Goal: Task Accomplishment & Management: Complete application form

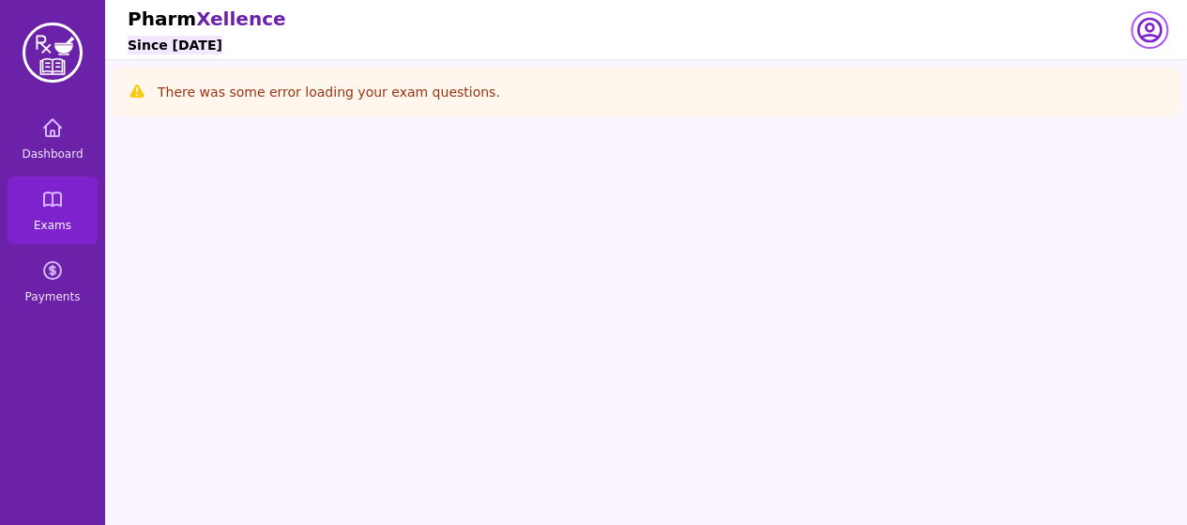
click at [1145, 33] on icon "button" at bounding box center [1150, 30] width 30 height 30
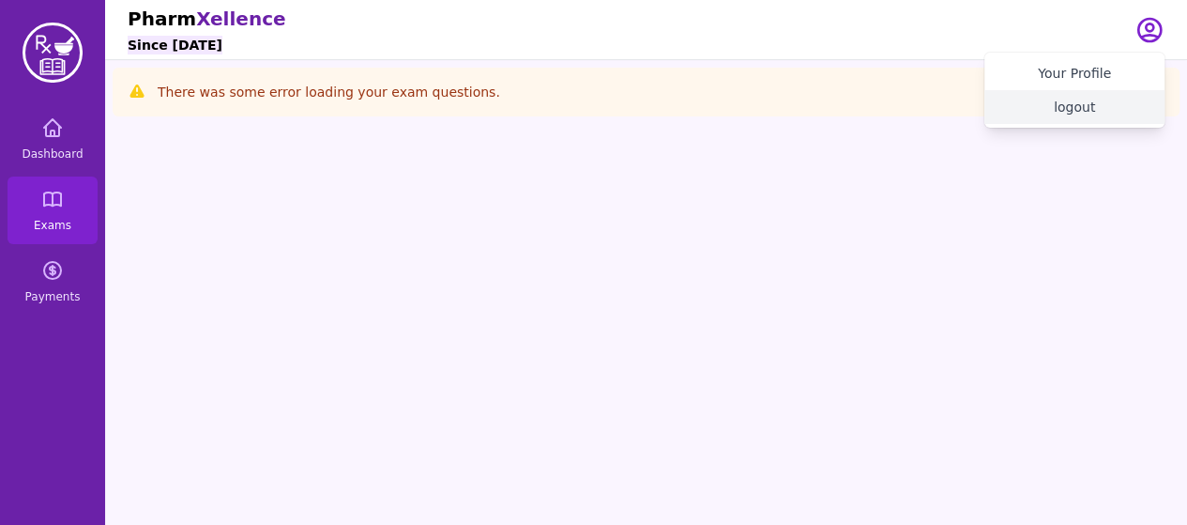
click at [1076, 114] on button "logout" at bounding box center [1074, 107] width 180 height 34
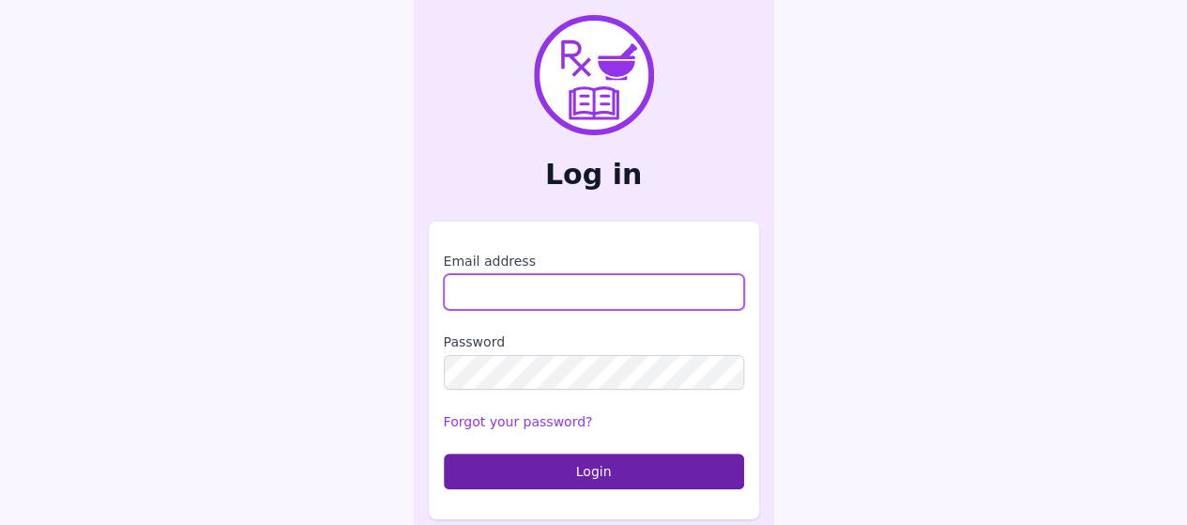
type input "**********"
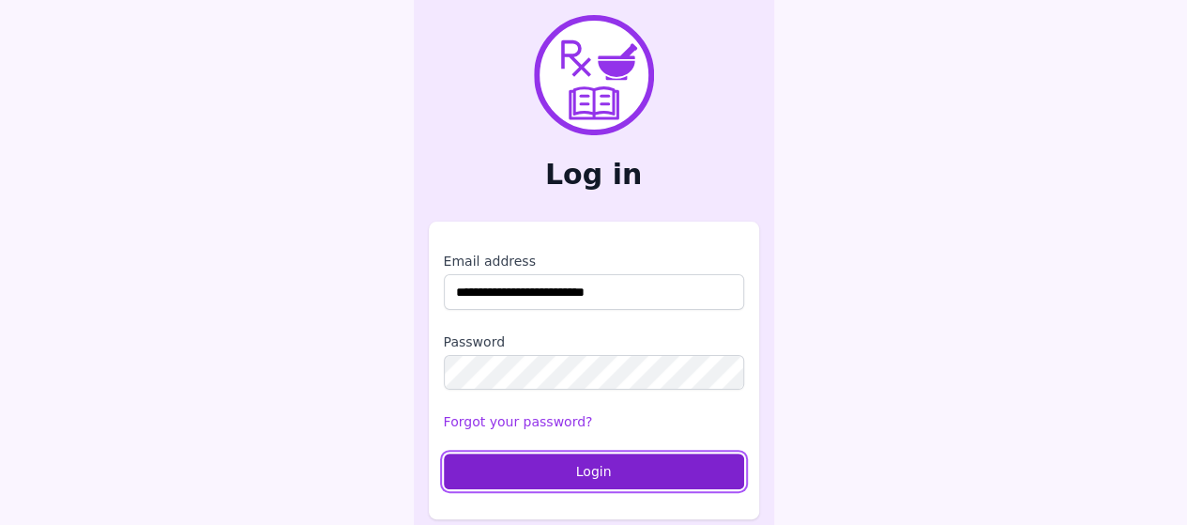
click at [619, 469] on button "Login" at bounding box center [594, 471] width 300 height 36
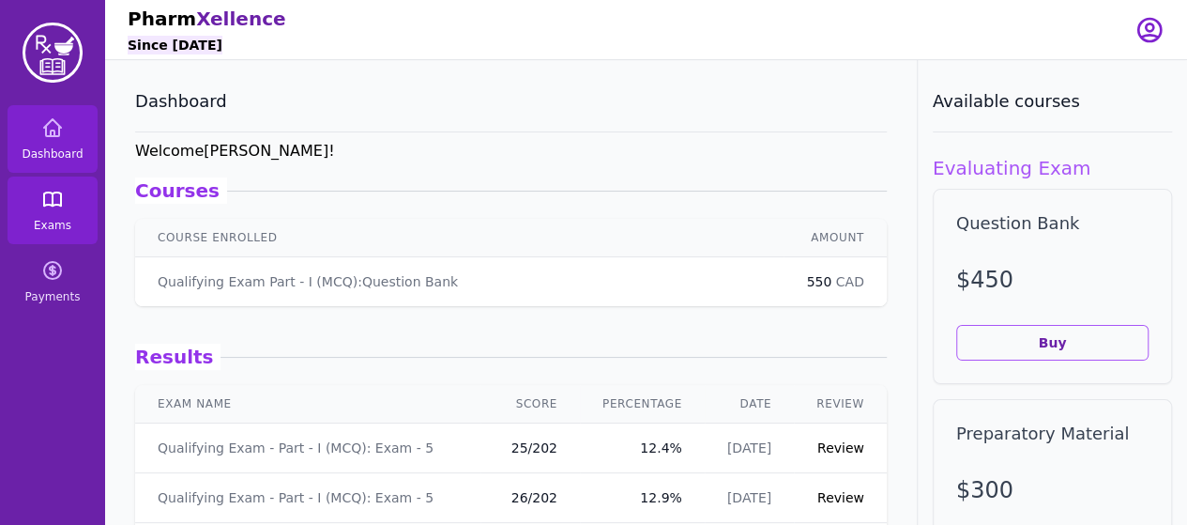
click at [64, 198] on link "Exams" at bounding box center [53, 210] width 90 height 68
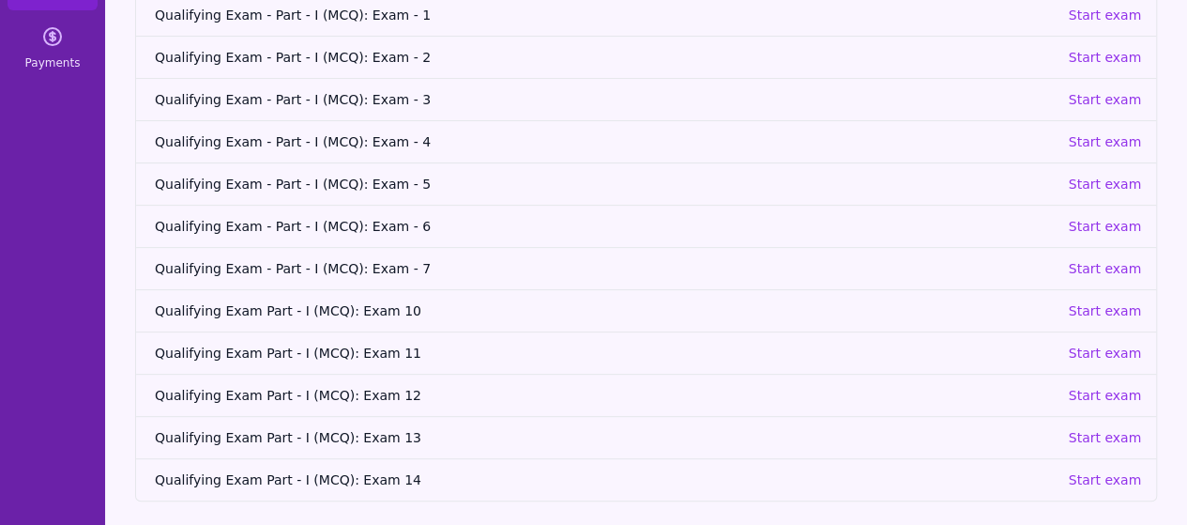
scroll to position [235, 0]
click at [1107, 177] on p "Start exam" at bounding box center [1104, 183] width 73 height 19
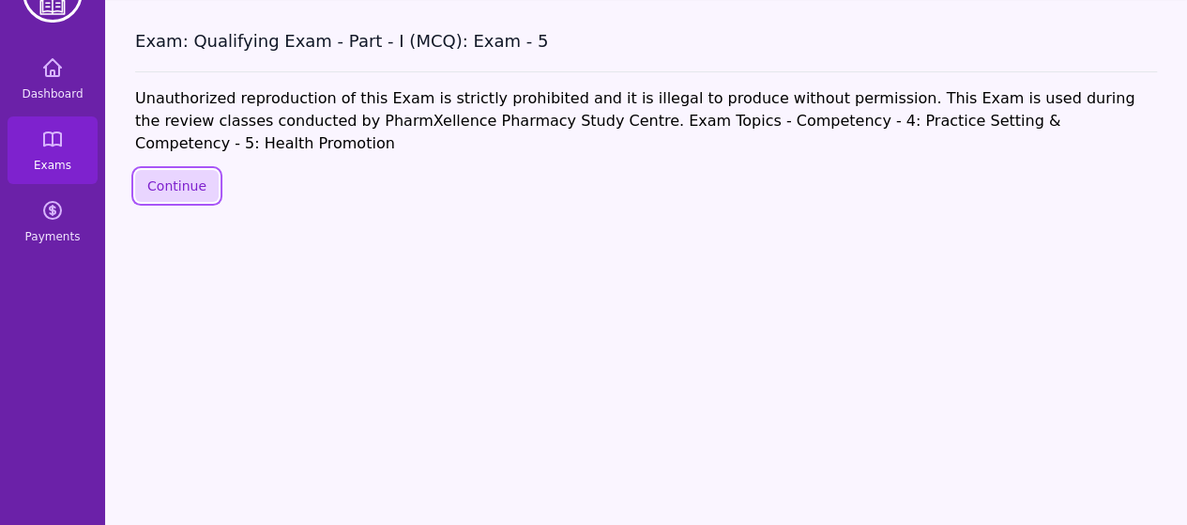
click at [183, 170] on button "Continue" at bounding box center [177, 186] width 84 height 32
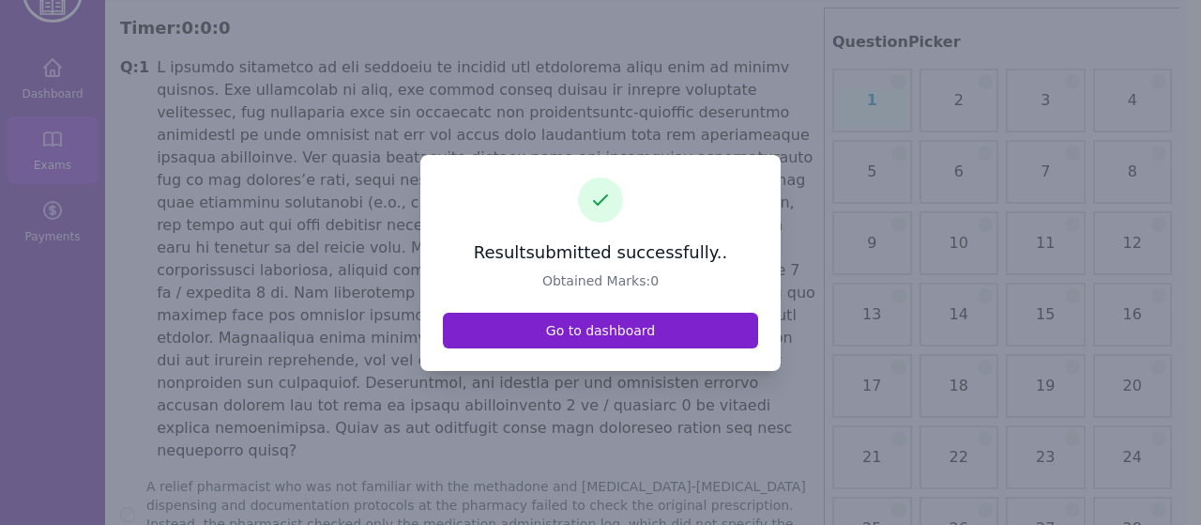
click at [684, 337] on link "Go to dashboard" at bounding box center [600, 330] width 315 height 36
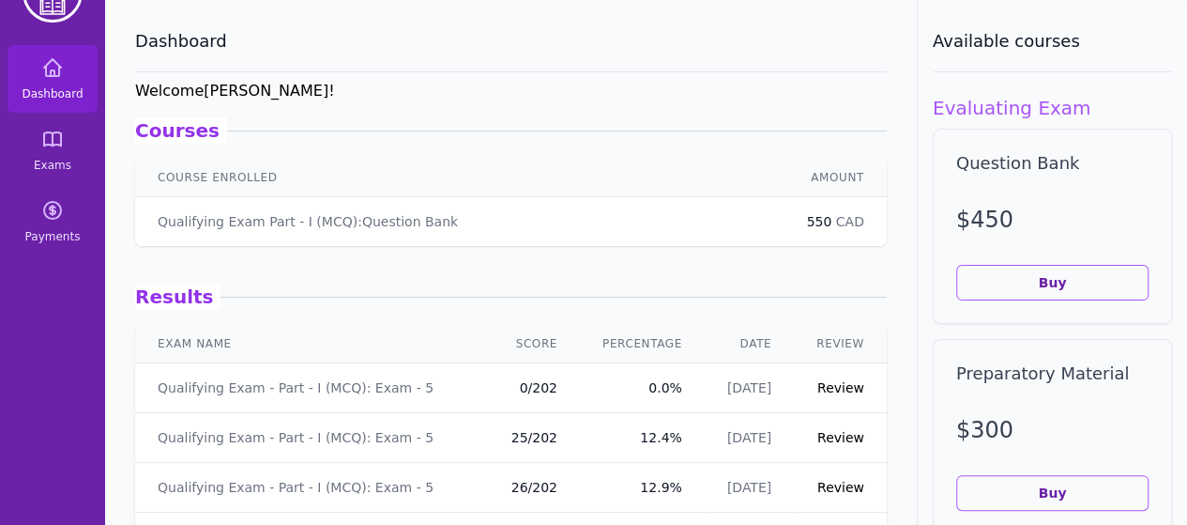
click at [825, 391] on link "Review" at bounding box center [840, 387] width 47 height 15
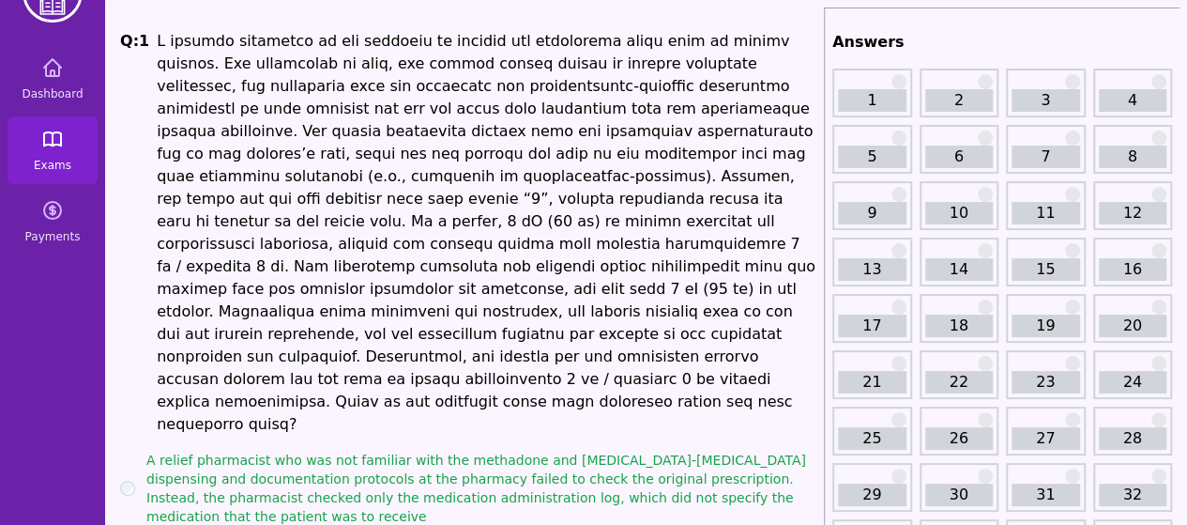
click at [75, 150] on link "Exams" at bounding box center [53, 150] width 90 height 68
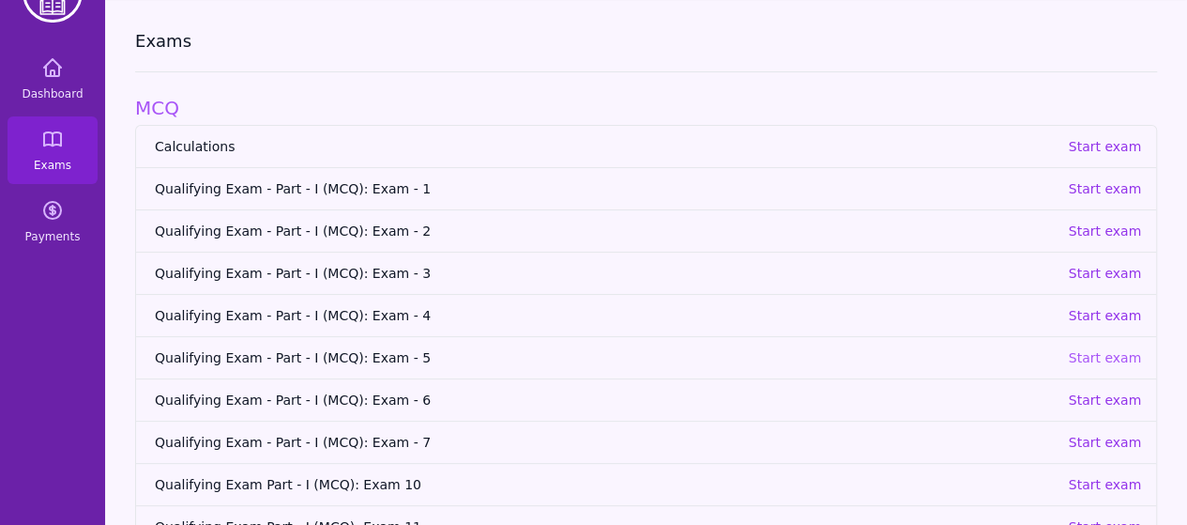
click at [1096, 356] on p "Start exam" at bounding box center [1104, 357] width 73 height 19
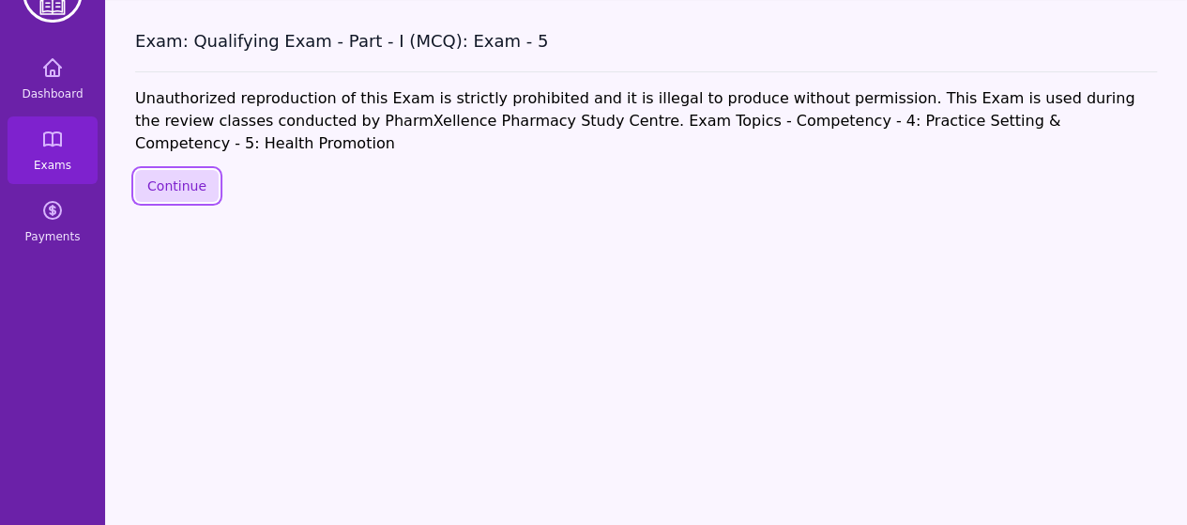
click at [163, 170] on button "Continue" at bounding box center [177, 186] width 84 height 32
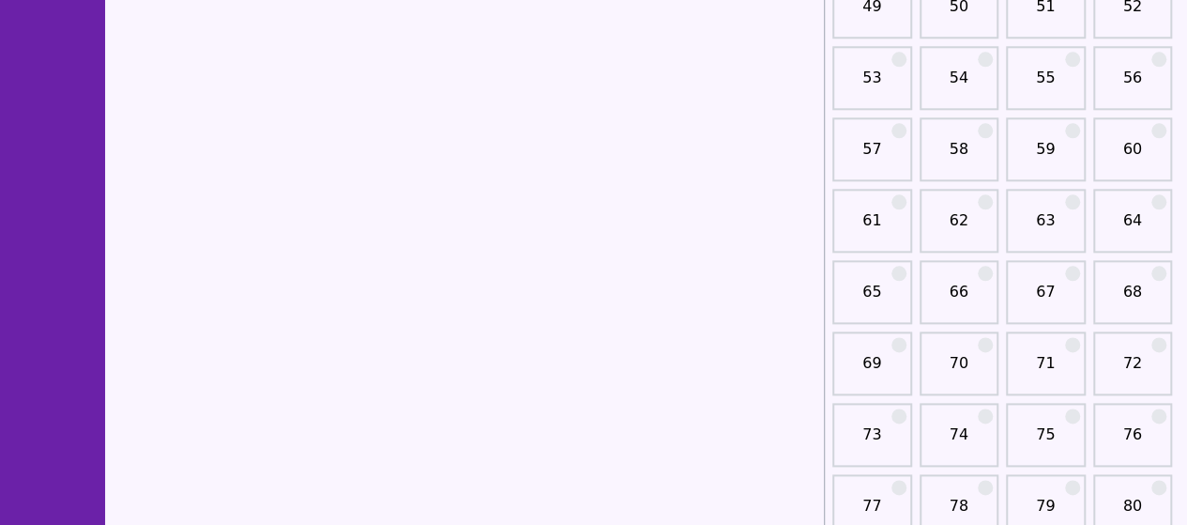
scroll to position [1012, 0]
click at [877, 223] on link "61" at bounding box center [872, 226] width 69 height 38
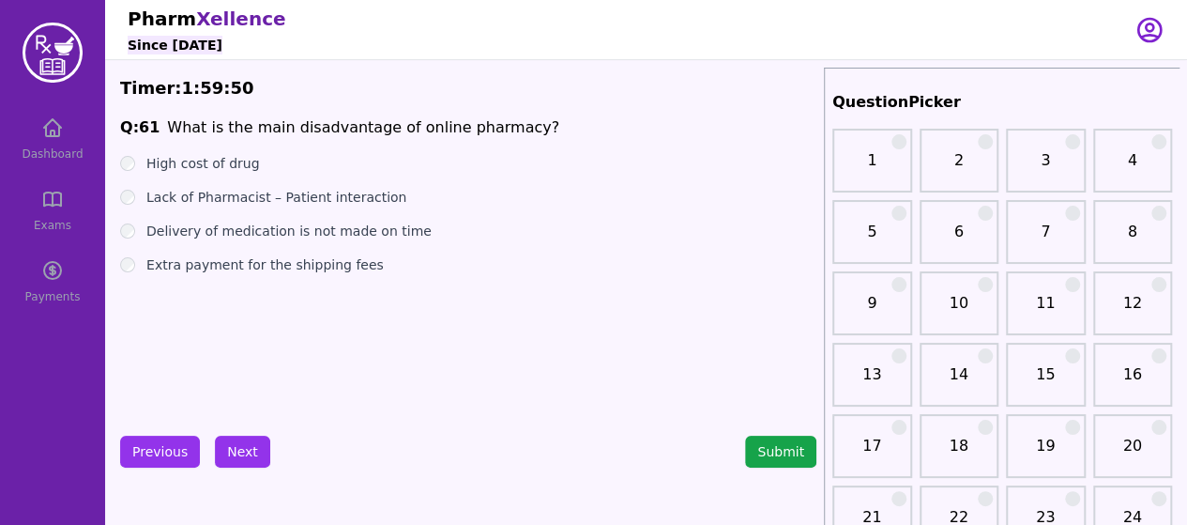
scroll to position [3, 0]
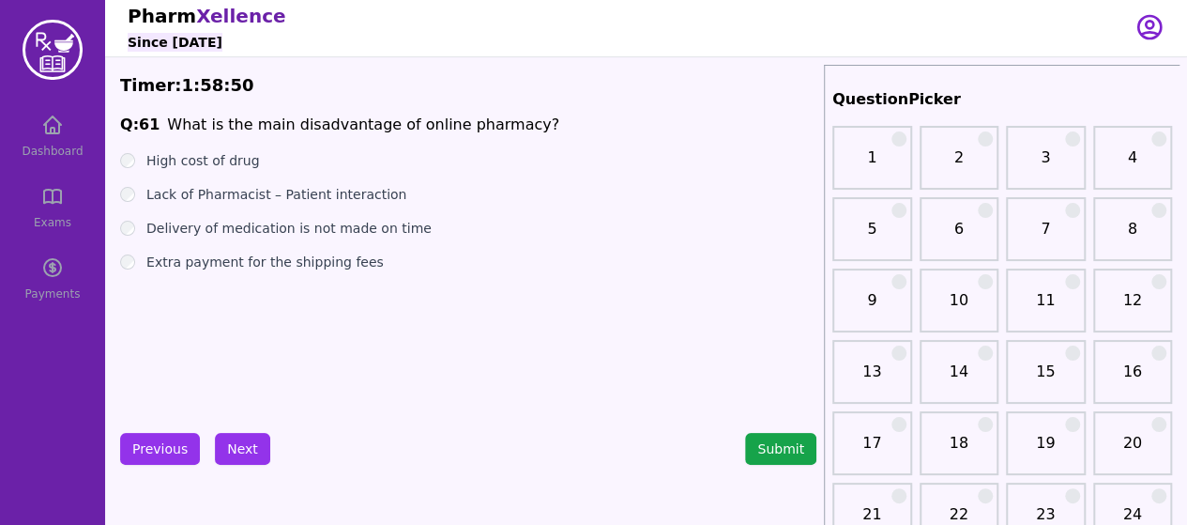
click at [120, 267] on div "Extra payment for the shipping fees" at bounding box center [468, 261] width 696 height 19
click at [231, 450] on button "Next" at bounding box center [242, 449] width 55 height 32
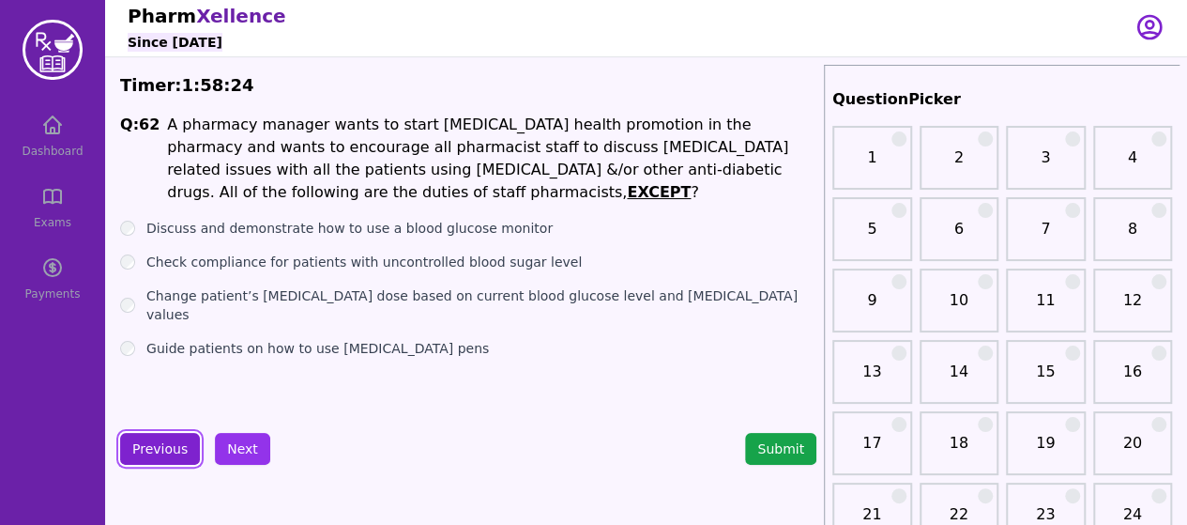
click at [150, 442] on button "Previous" at bounding box center [160, 449] width 80 height 32
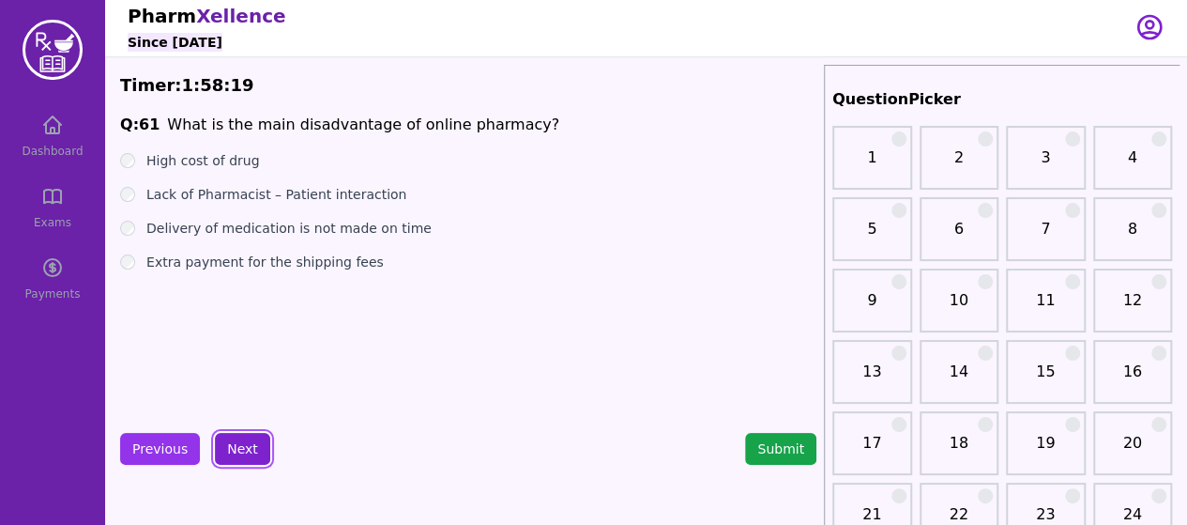
click at [238, 461] on button "Next" at bounding box center [242, 449] width 55 height 32
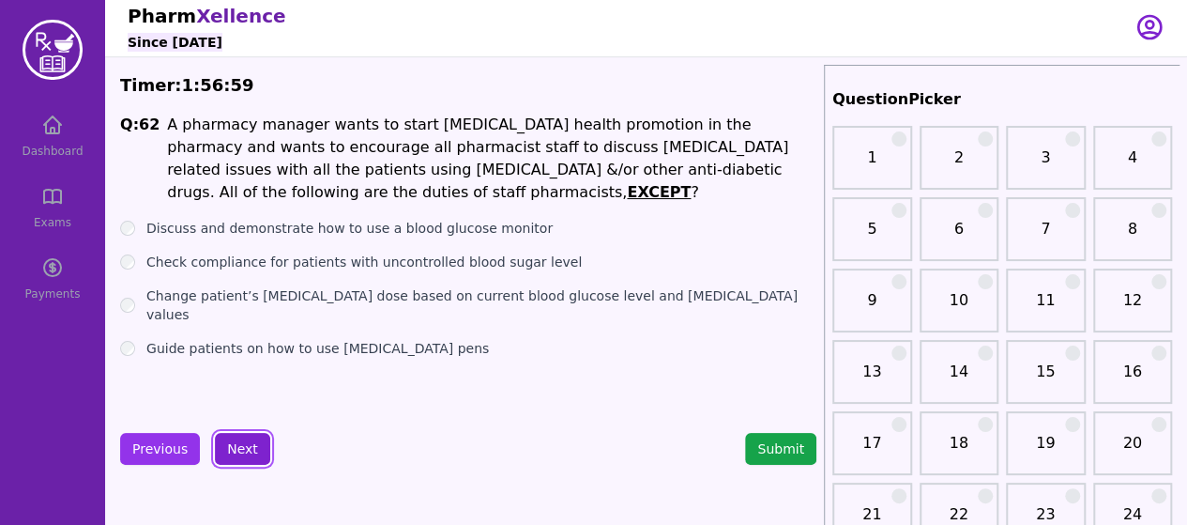
click at [226, 456] on button "Next" at bounding box center [242, 449] width 55 height 32
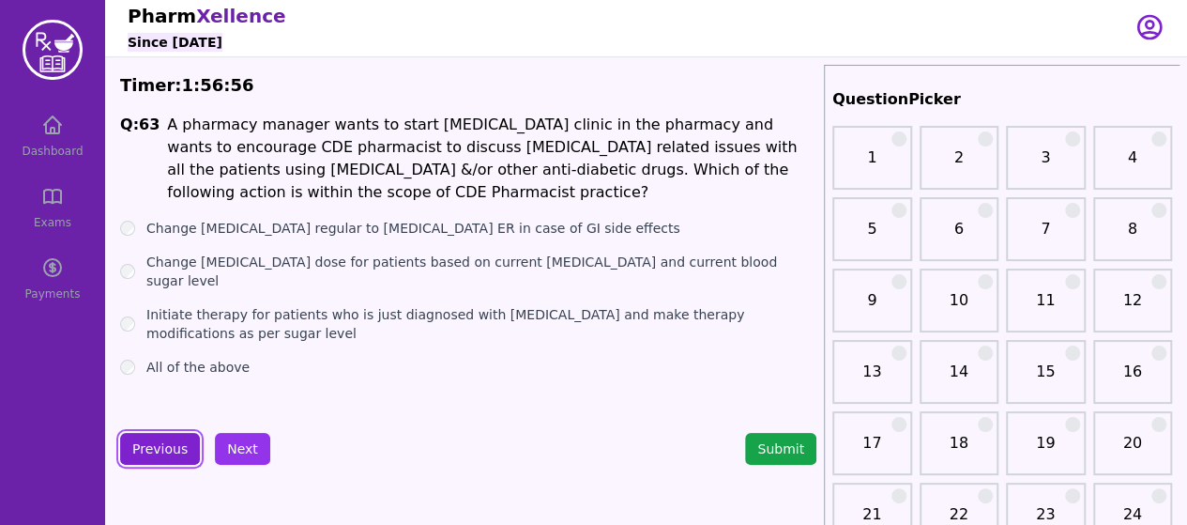
click at [156, 444] on button "Previous" at bounding box center [160, 449] width 80 height 32
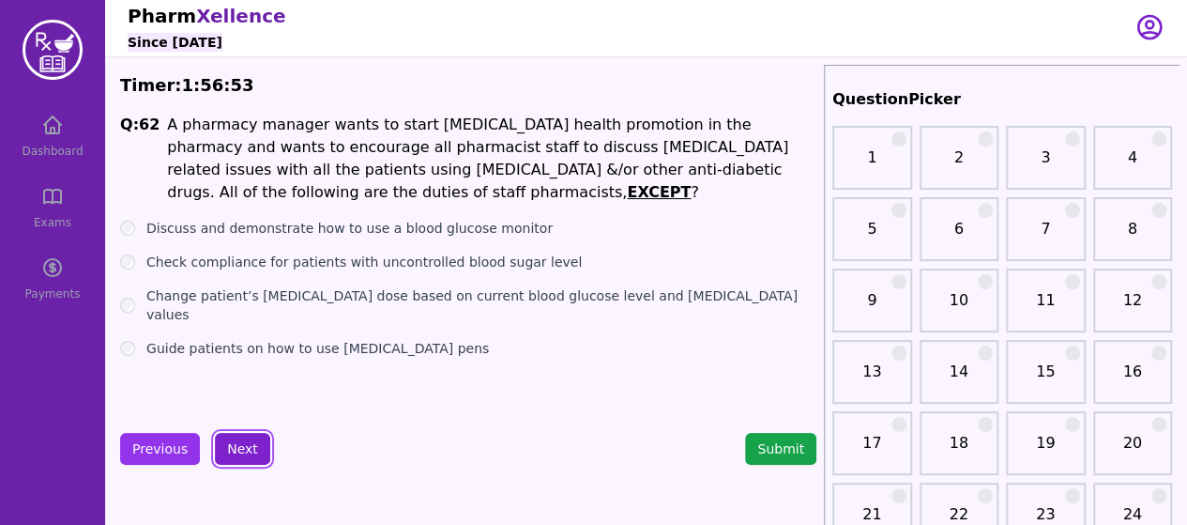
click at [243, 444] on button "Next" at bounding box center [242, 449] width 55 height 32
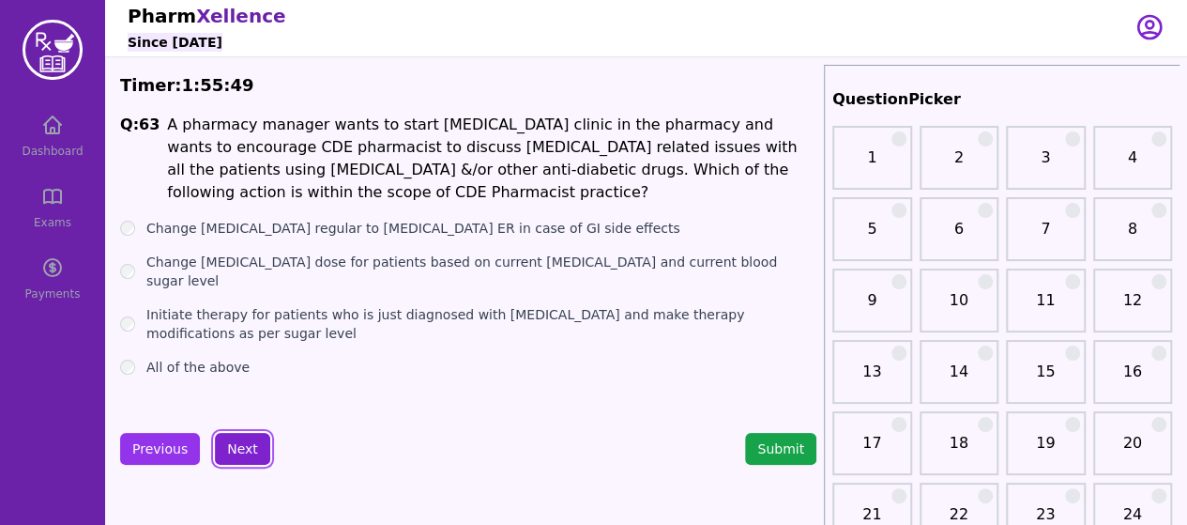
click at [229, 456] on button "Next" at bounding box center [242, 449] width 55 height 32
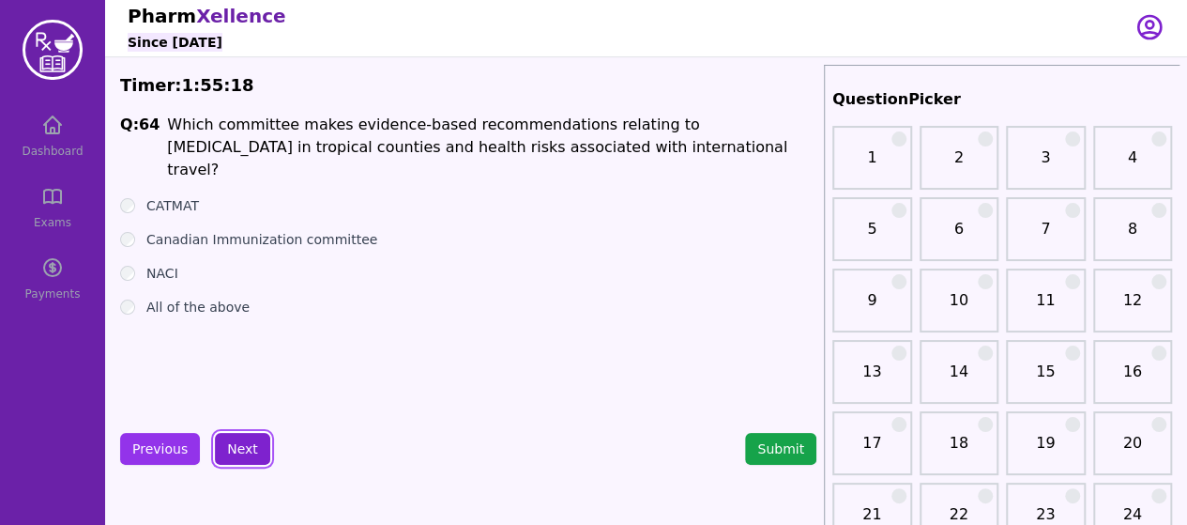
click at [247, 458] on button "Next" at bounding box center [242, 449] width 55 height 32
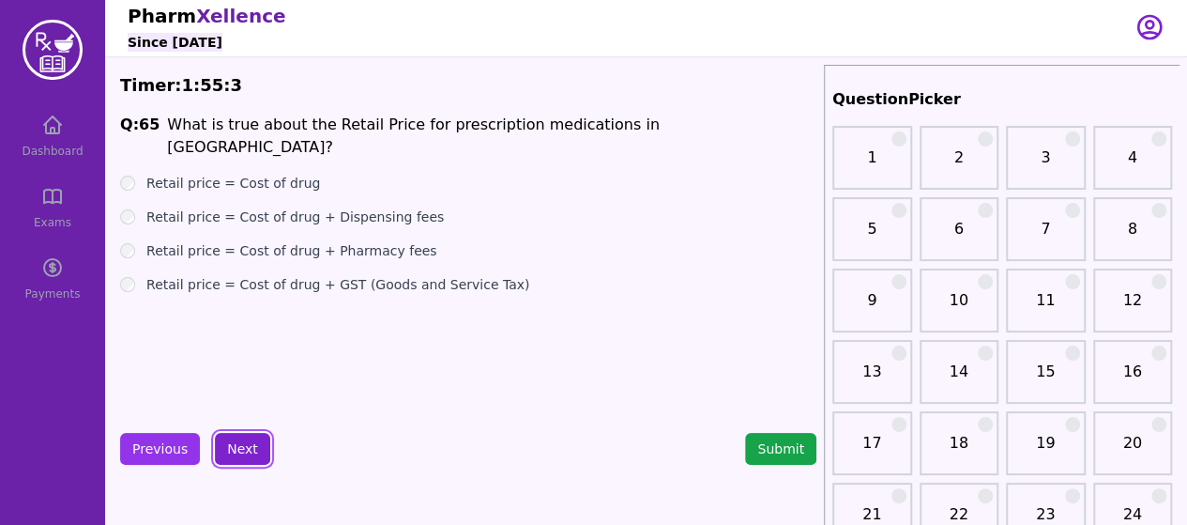
click at [236, 449] on button "Next" at bounding box center [242, 449] width 55 height 32
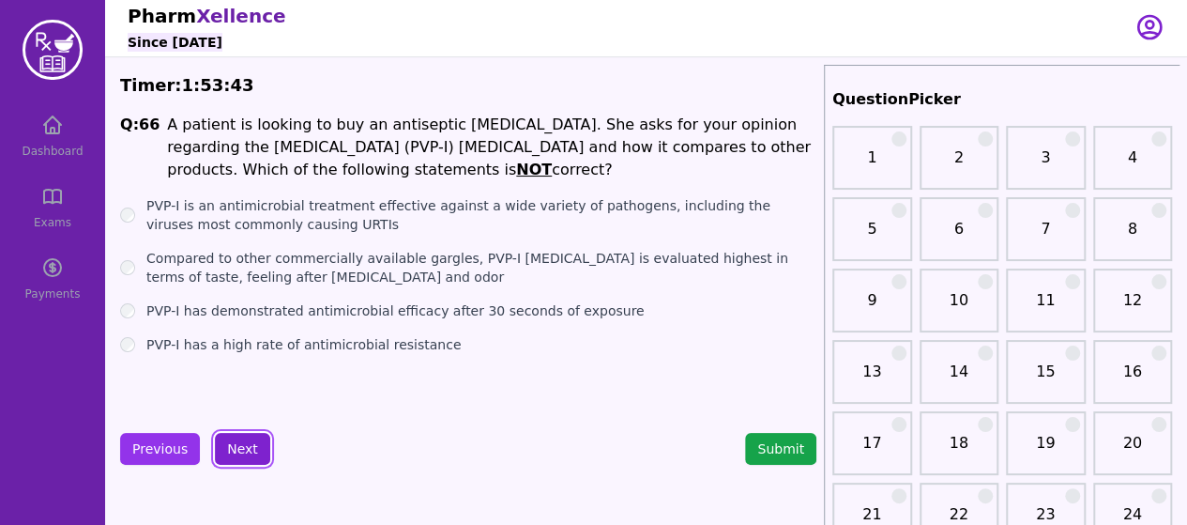
click at [233, 449] on button "Next" at bounding box center [242, 449] width 55 height 32
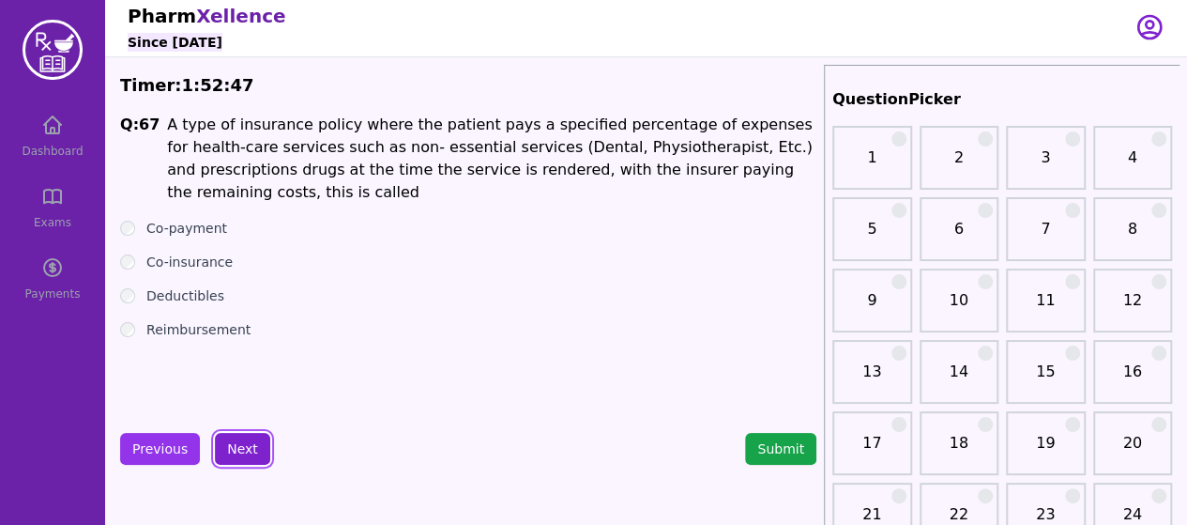
click at [233, 446] on button "Next" at bounding box center [242, 449] width 55 height 32
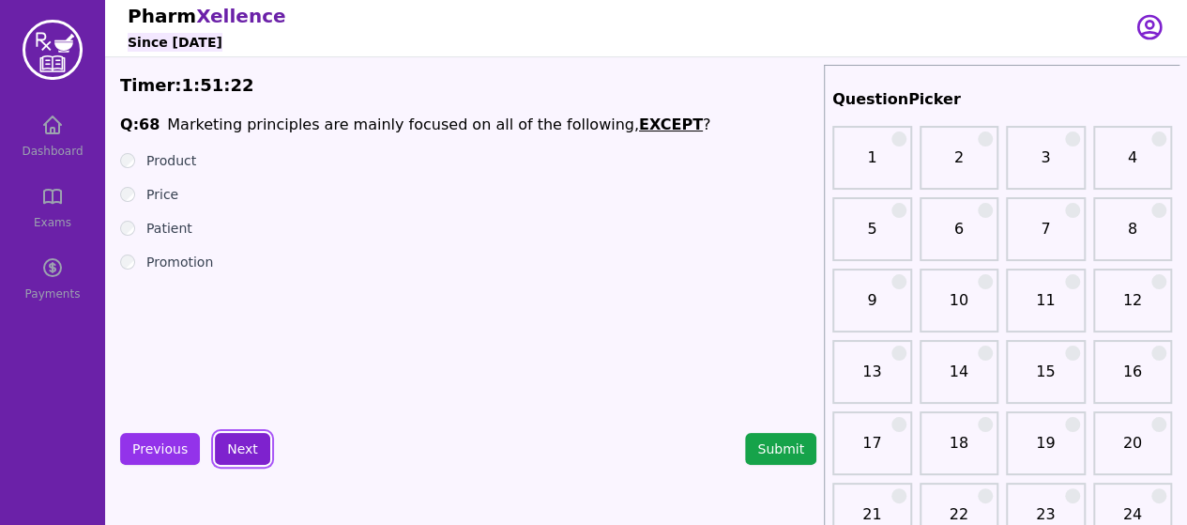
click at [227, 454] on button "Next" at bounding box center [242, 449] width 55 height 32
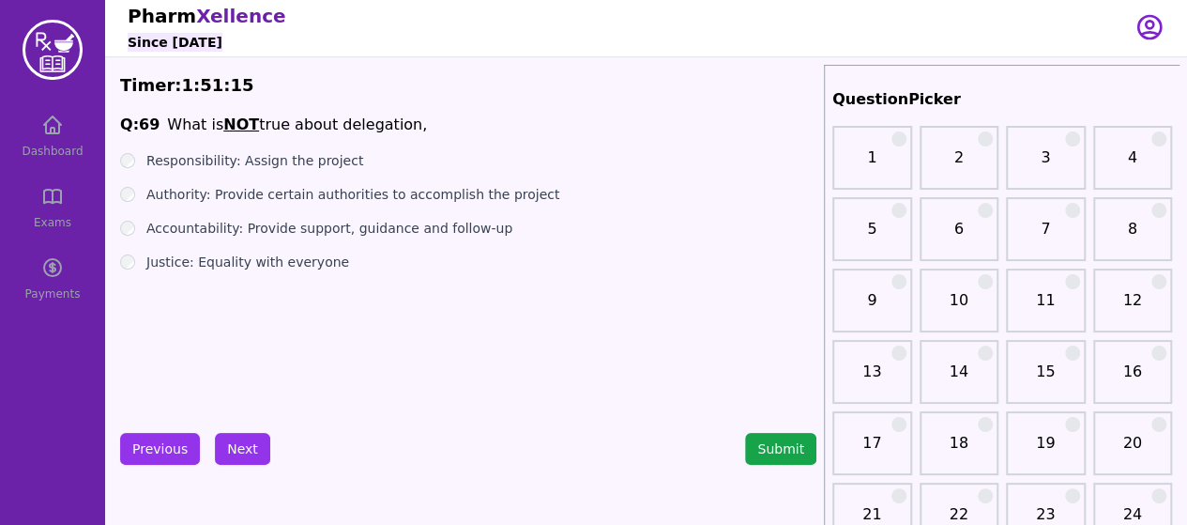
click at [122, 268] on div "Justice: Equality with everyone" at bounding box center [468, 261] width 696 height 19
click at [236, 449] on button "Next" at bounding box center [242, 449] width 55 height 32
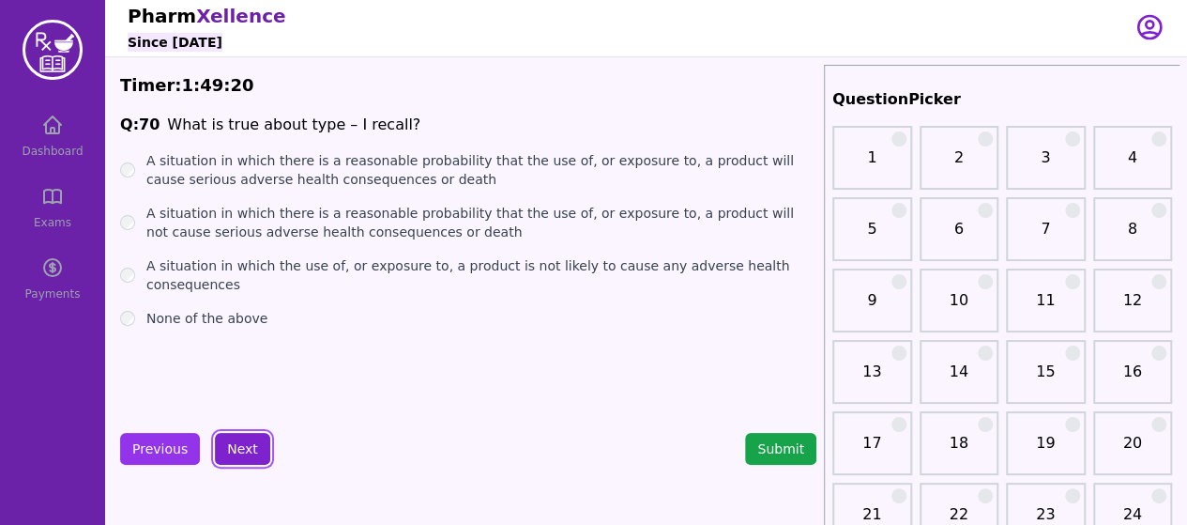
click at [235, 442] on button "Next" at bounding box center [242, 449] width 55 height 32
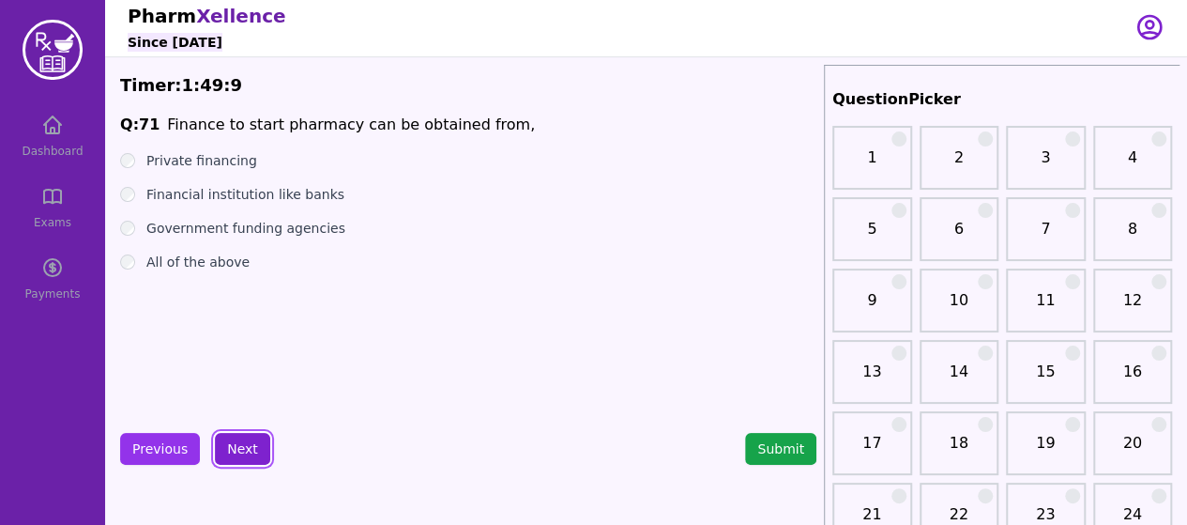
click at [243, 454] on button "Next" at bounding box center [242, 449] width 55 height 32
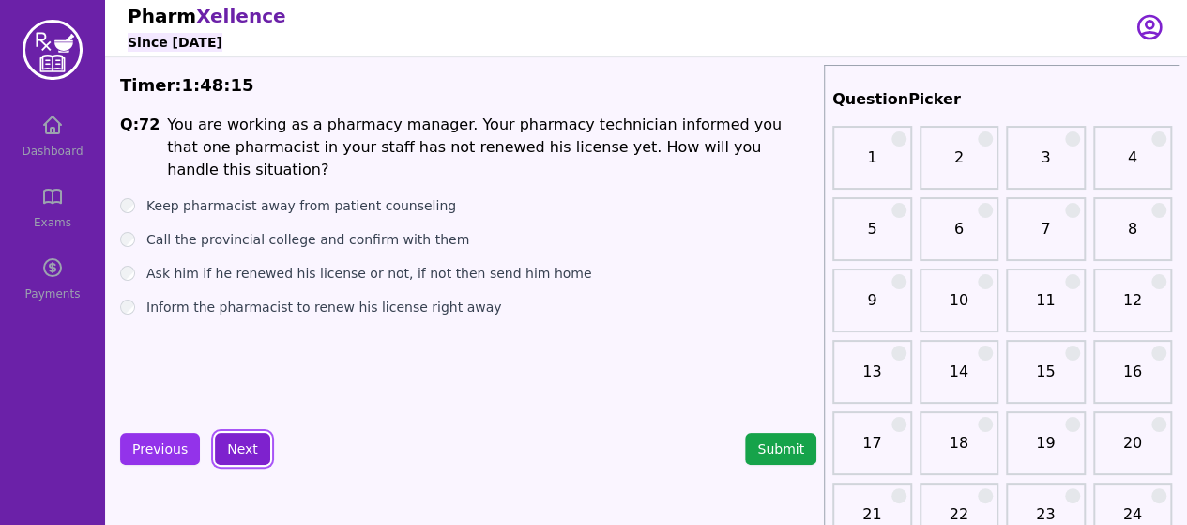
click at [242, 449] on button "Next" at bounding box center [242, 449] width 55 height 32
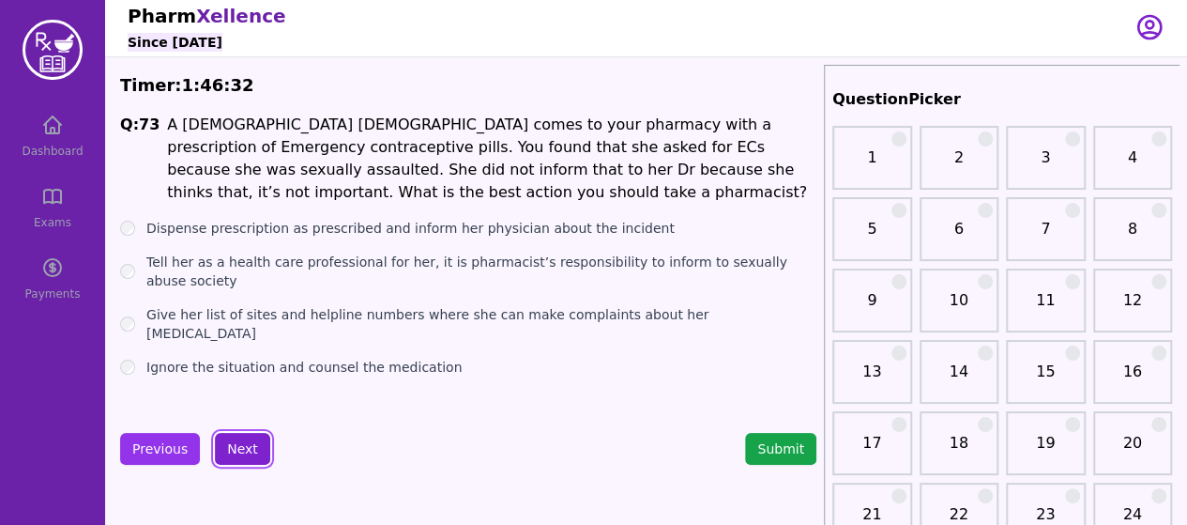
click at [250, 436] on button "Next" at bounding box center [242, 449] width 55 height 32
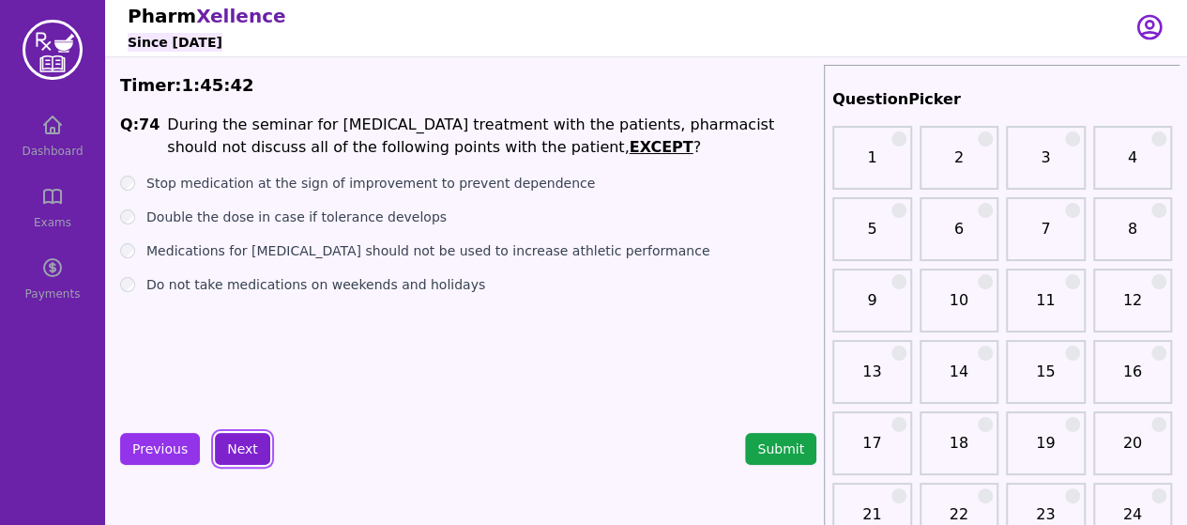
click at [235, 453] on button "Next" at bounding box center [242, 449] width 55 height 32
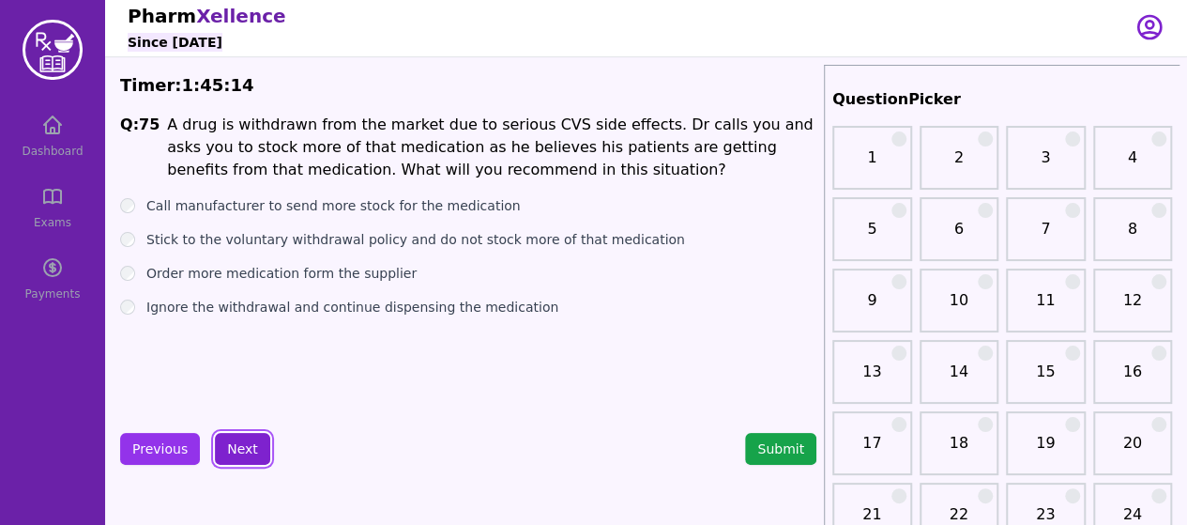
click at [216, 433] on button "Next" at bounding box center [242, 449] width 55 height 32
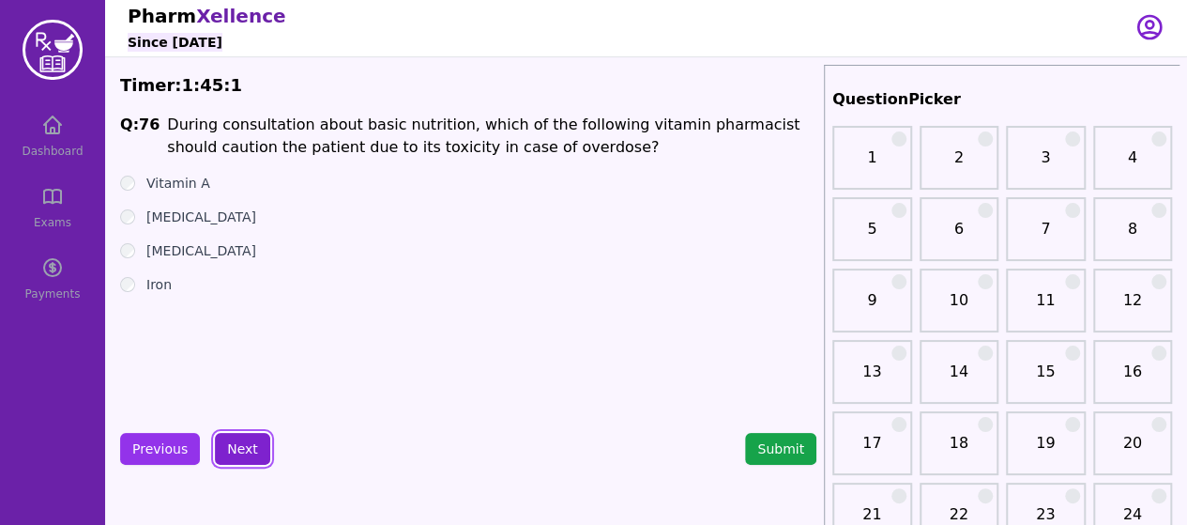
click at [245, 436] on button "Next" at bounding box center [242, 449] width 55 height 32
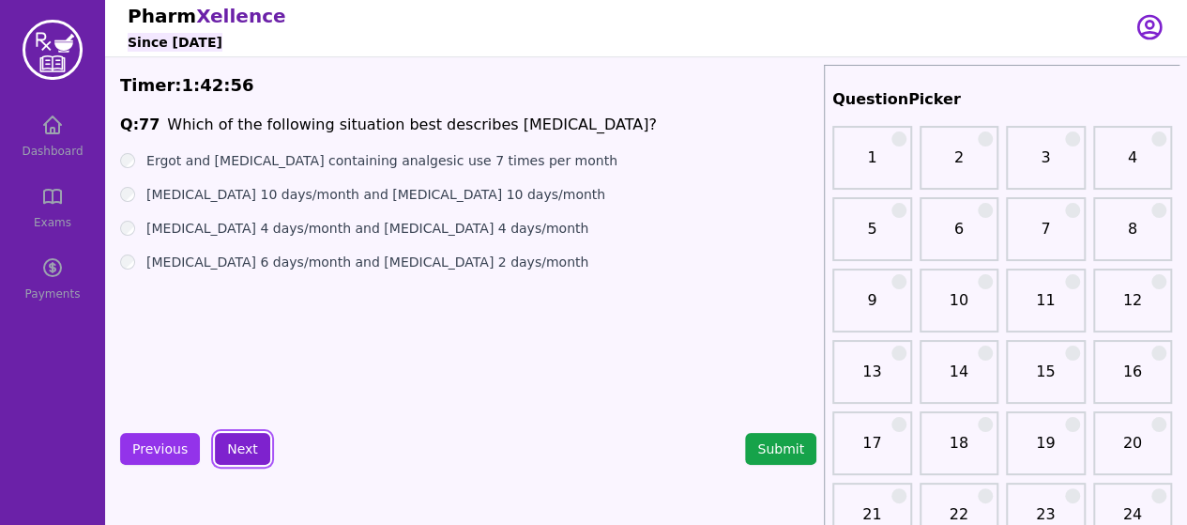
click at [241, 437] on button "Next" at bounding box center [242, 449] width 55 height 32
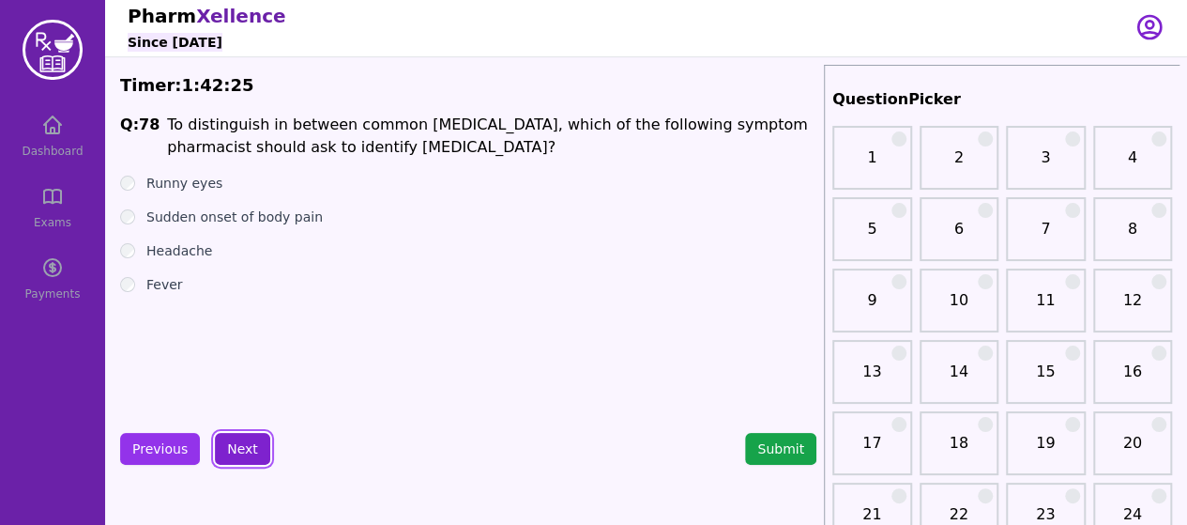
click at [242, 446] on button "Next" at bounding box center [242, 449] width 55 height 32
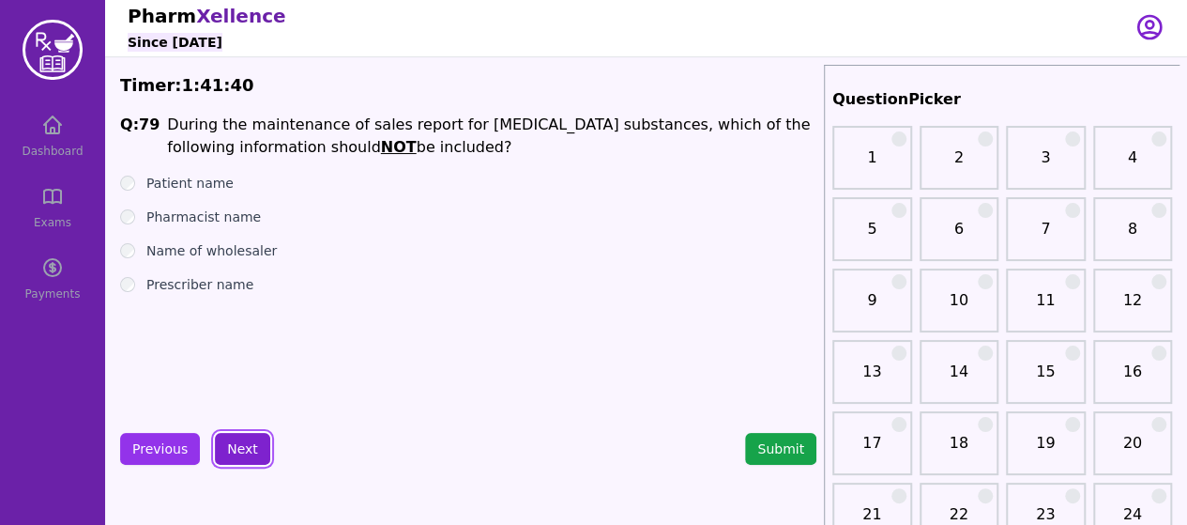
click at [251, 456] on button "Next" at bounding box center [242, 449] width 55 height 32
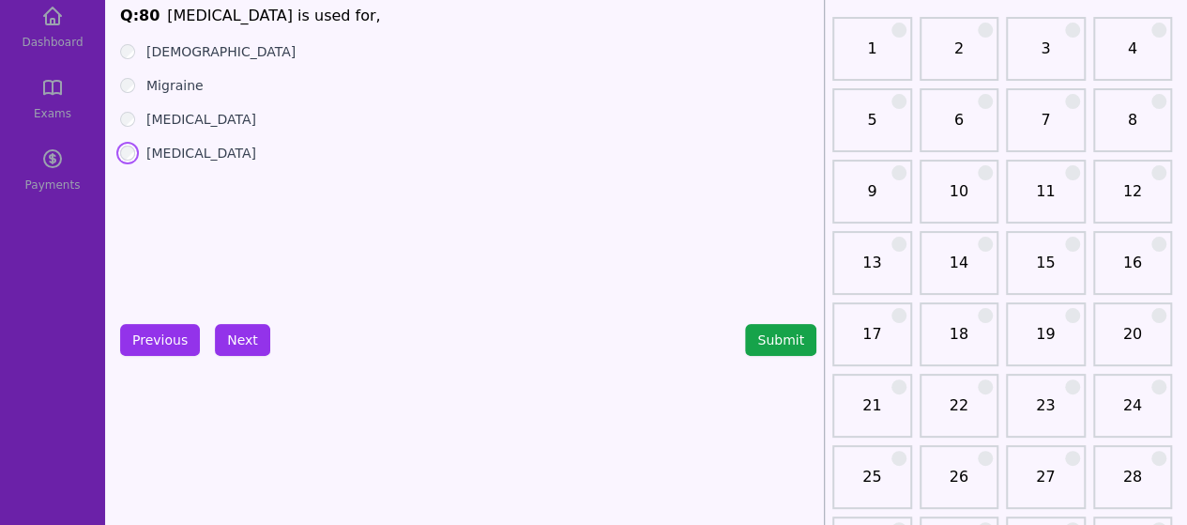
scroll to position [8, 0]
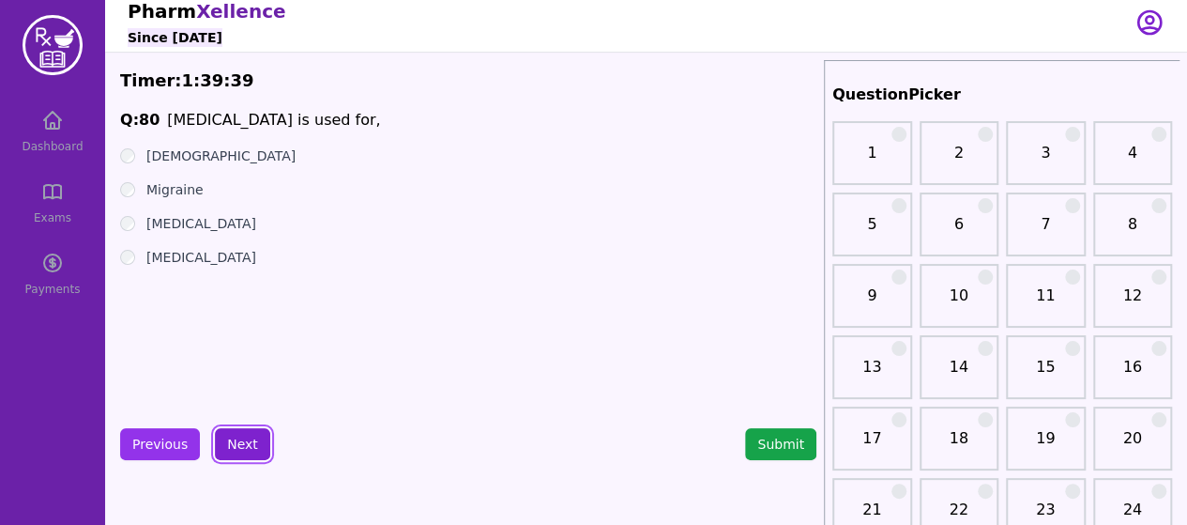
click at [230, 451] on button "Next" at bounding box center [242, 444] width 55 height 32
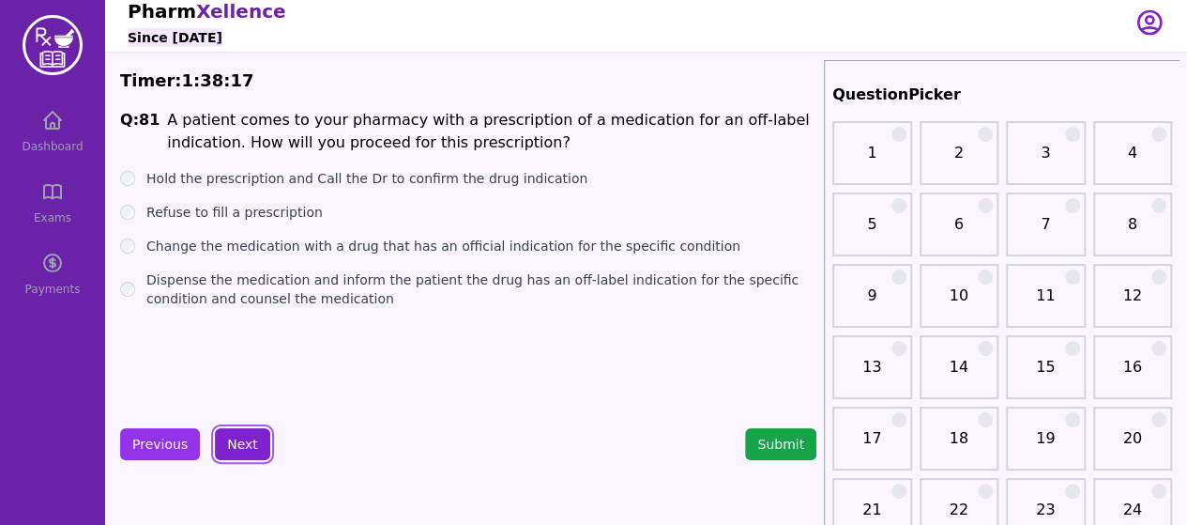
click at [233, 453] on button "Next" at bounding box center [242, 444] width 55 height 32
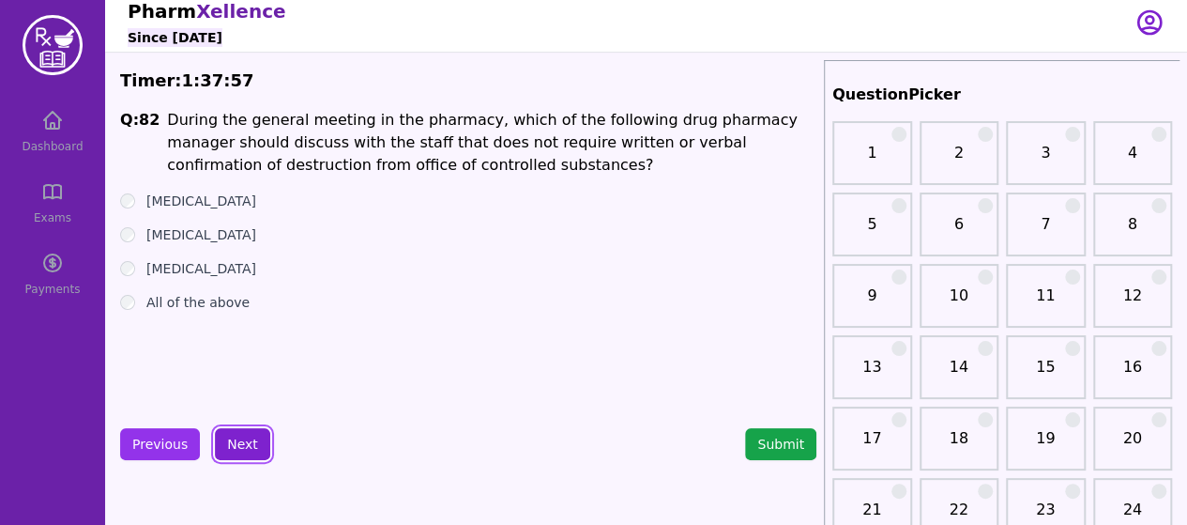
click at [230, 435] on button "Next" at bounding box center [242, 444] width 55 height 32
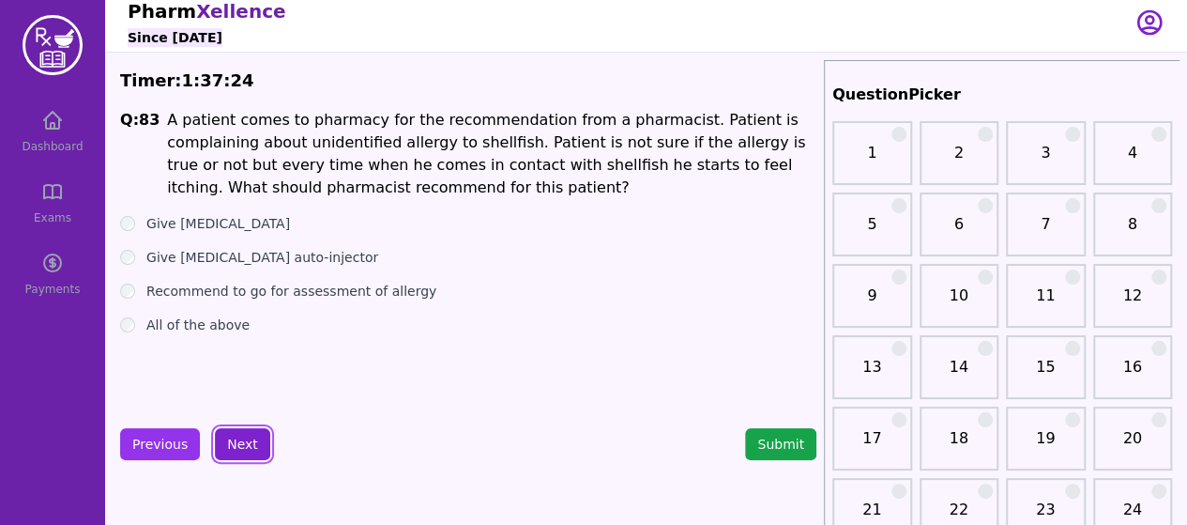
click at [244, 431] on button "Next" at bounding box center [242, 444] width 55 height 32
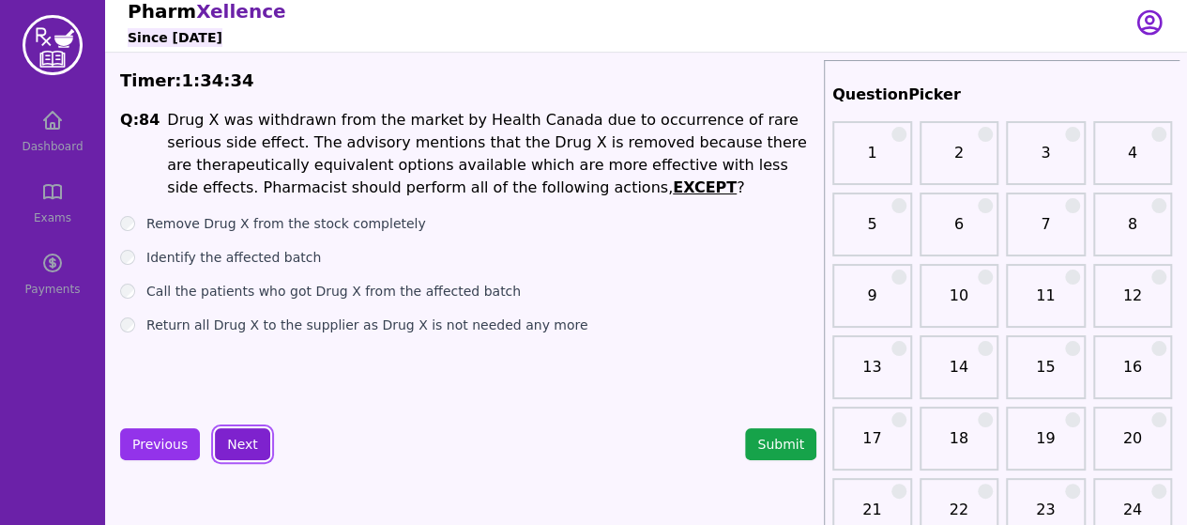
click at [251, 442] on button "Next" at bounding box center [242, 444] width 55 height 32
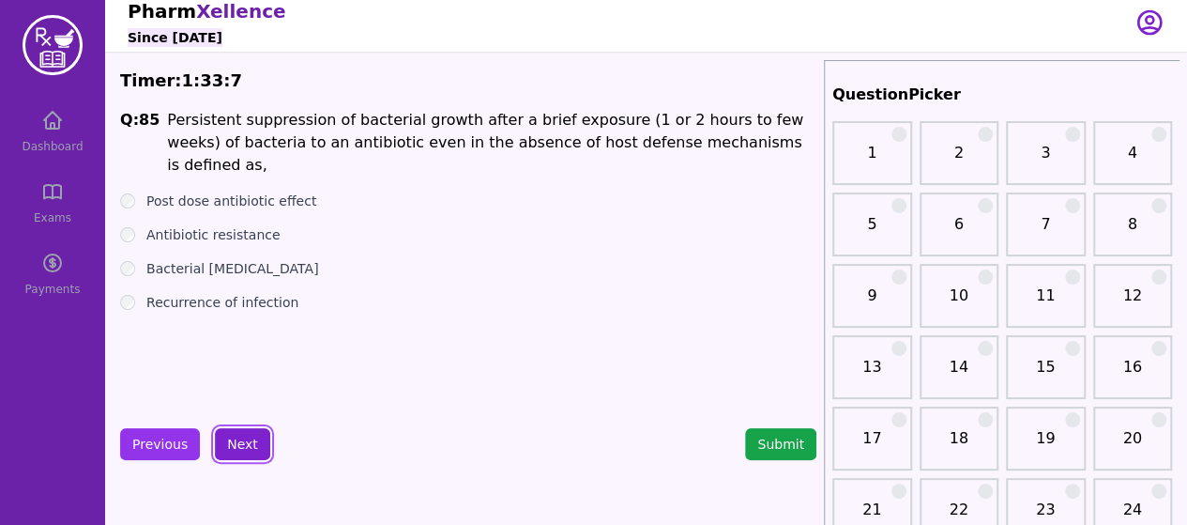
click at [227, 435] on button "Next" at bounding box center [242, 444] width 55 height 32
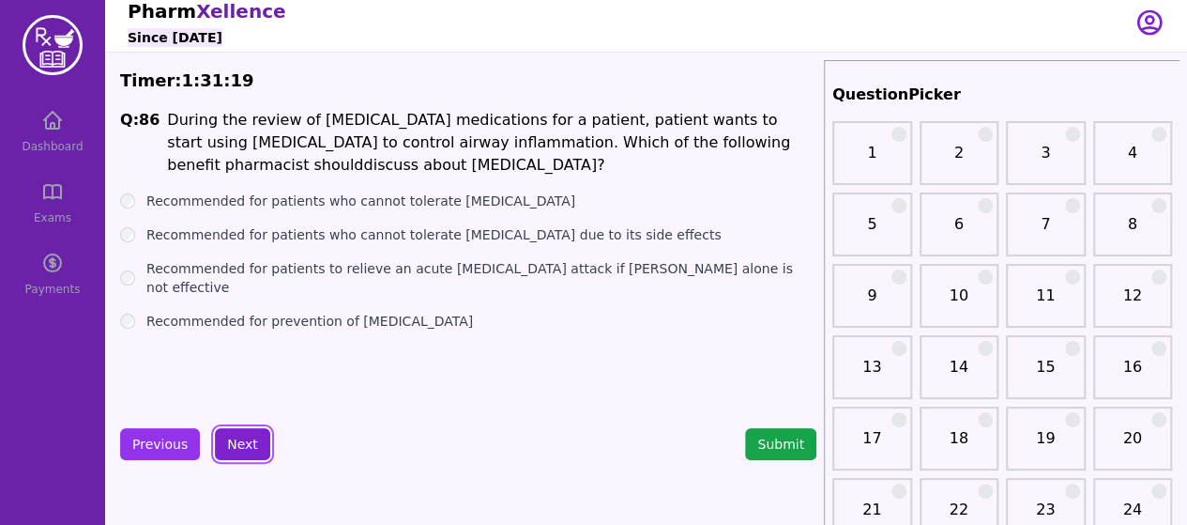
click at [234, 453] on button "Next" at bounding box center [242, 444] width 55 height 32
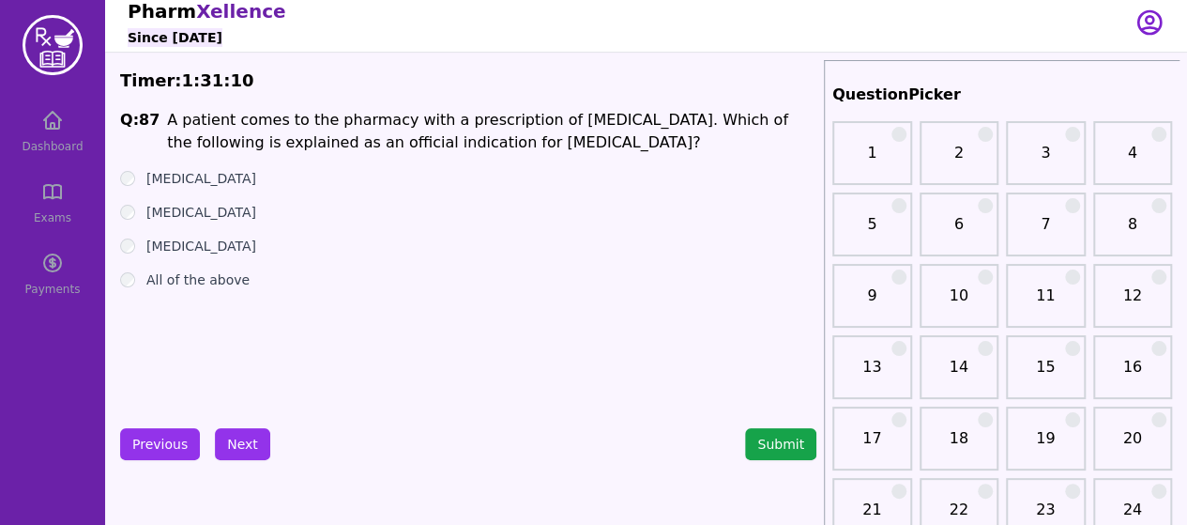
click at [128, 270] on div "All of the above" at bounding box center [468, 279] width 696 height 19
click at [244, 436] on button "Next" at bounding box center [242, 444] width 55 height 32
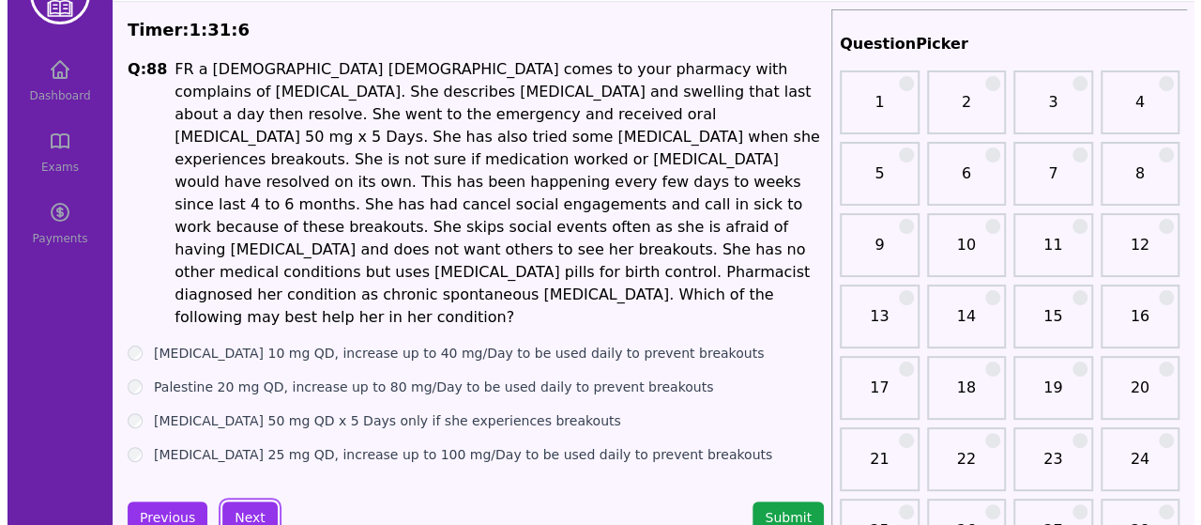
scroll to position [56, 0]
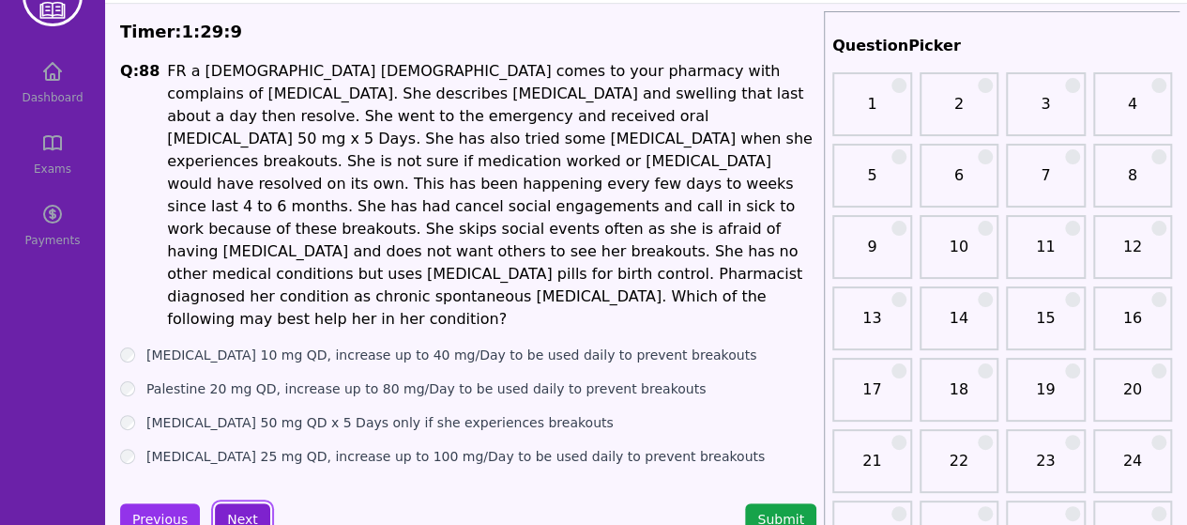
click at [250, 503] on button "Next" at bounding box center [242, 519] width 55 height 32
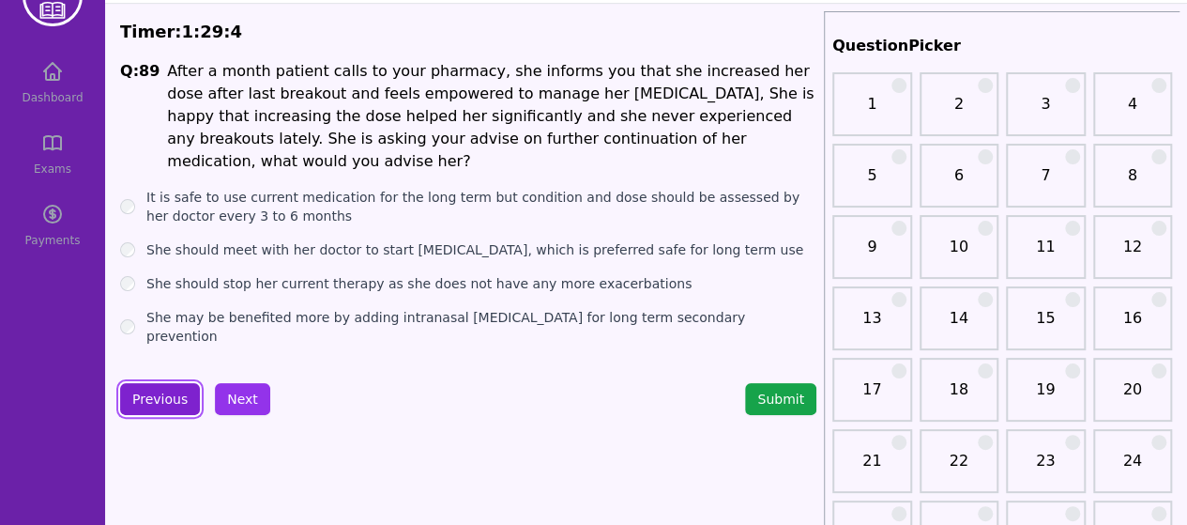
click at [150, 388] on button "Previous" at bounding box center [160, 399] width 80 height 32
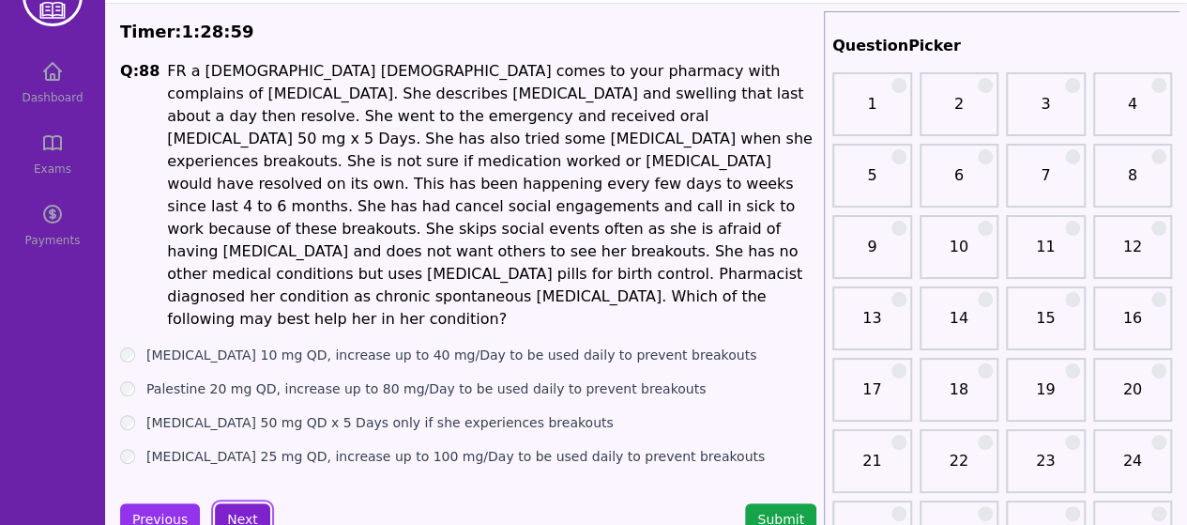
click at [252, 503] on button "Next" at bounding box center [242, 519] width 55 height 32
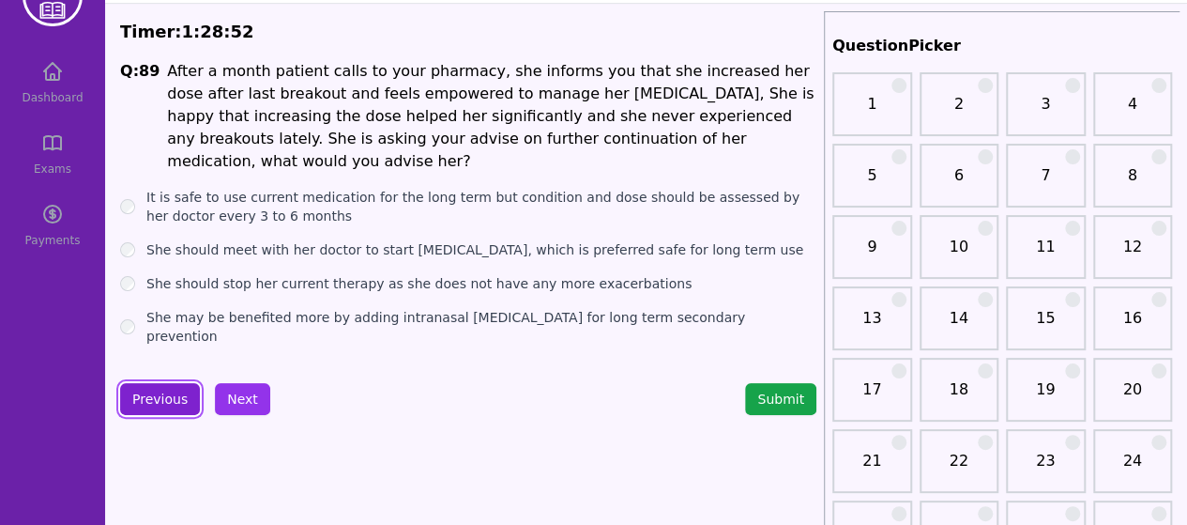
click at [175, 389] on button "Previous" at bounding box center [160, 399] width 80 height 32
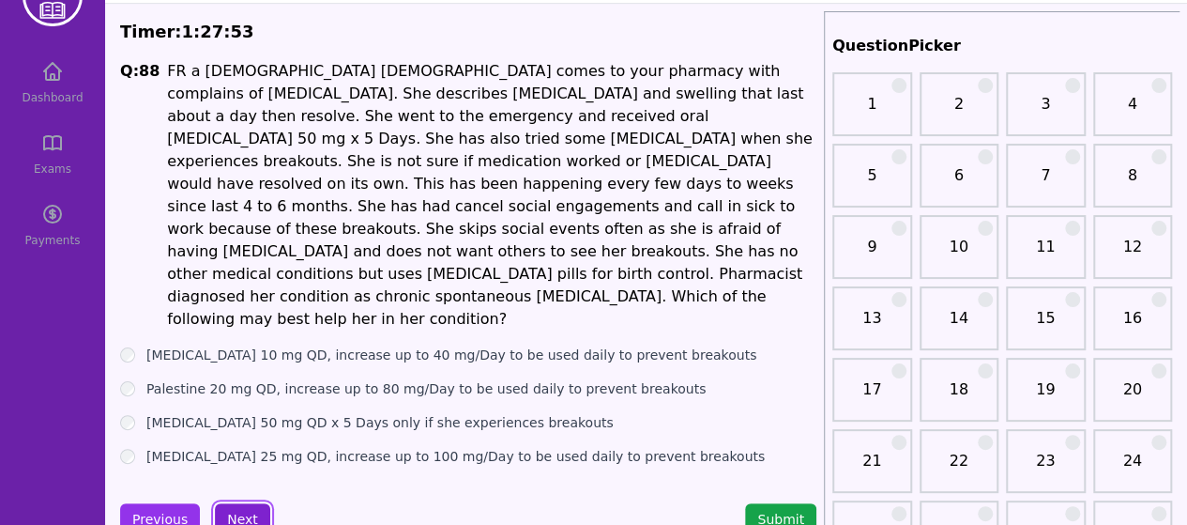
click at [229, 503] on button "Next" at bounding box center [242, 519] width 55 height 32
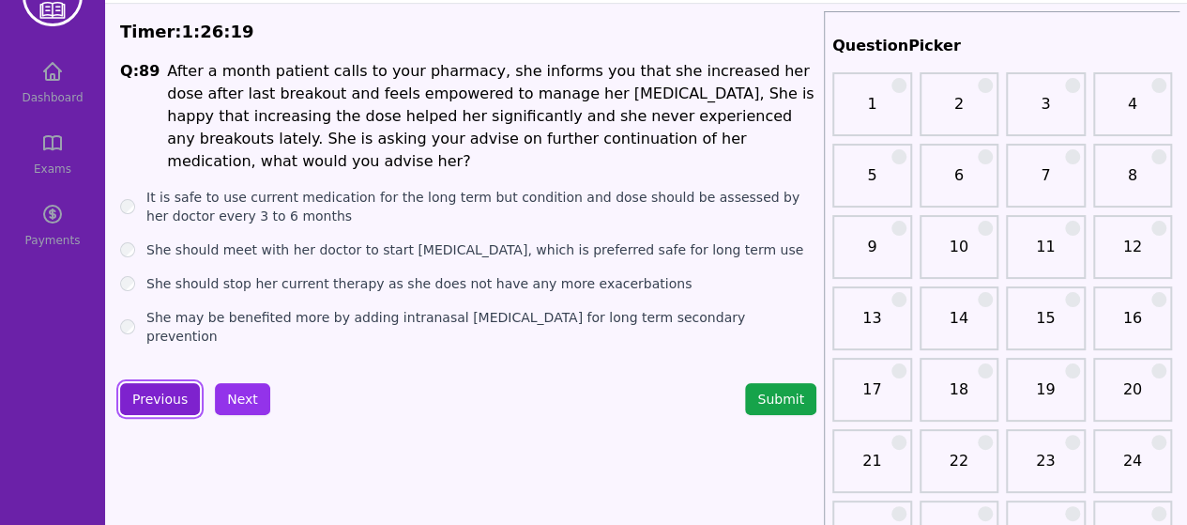
click at [156, 390] on button "Previous" at bounding box center [160, 399] width 80 height 32
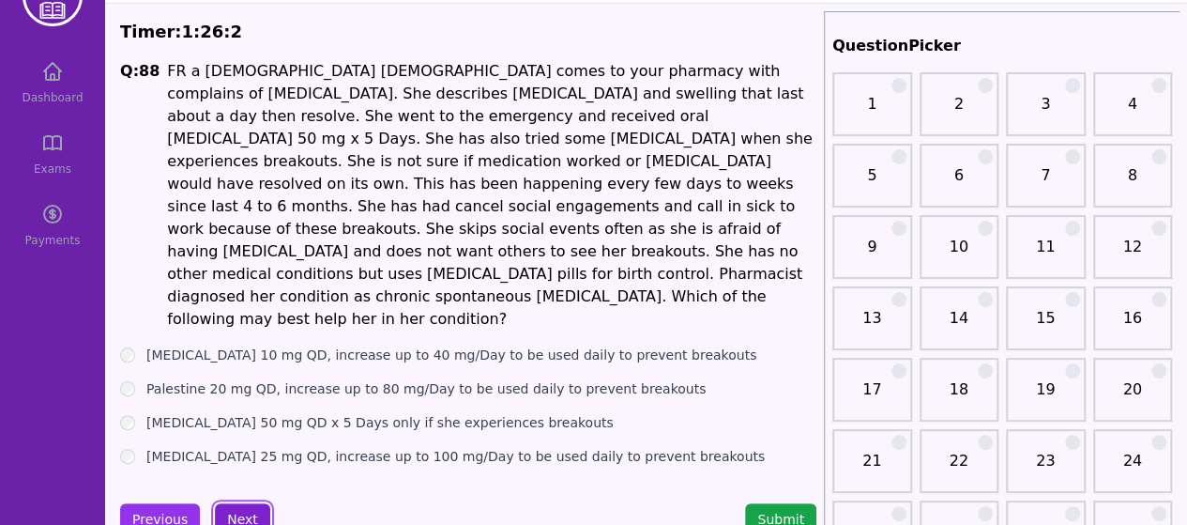
click at [236, 503] on button "Next" at bounding box center [242, 519] width 55 height 32
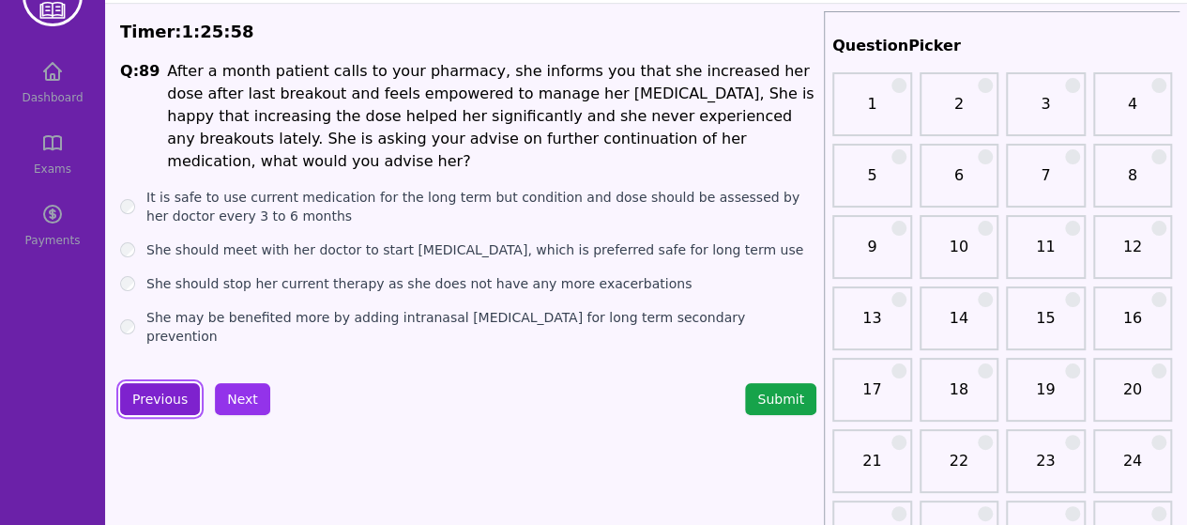
click at [164, 400] on button "Previous" at bounding box center [160, 399] width 80 height 32
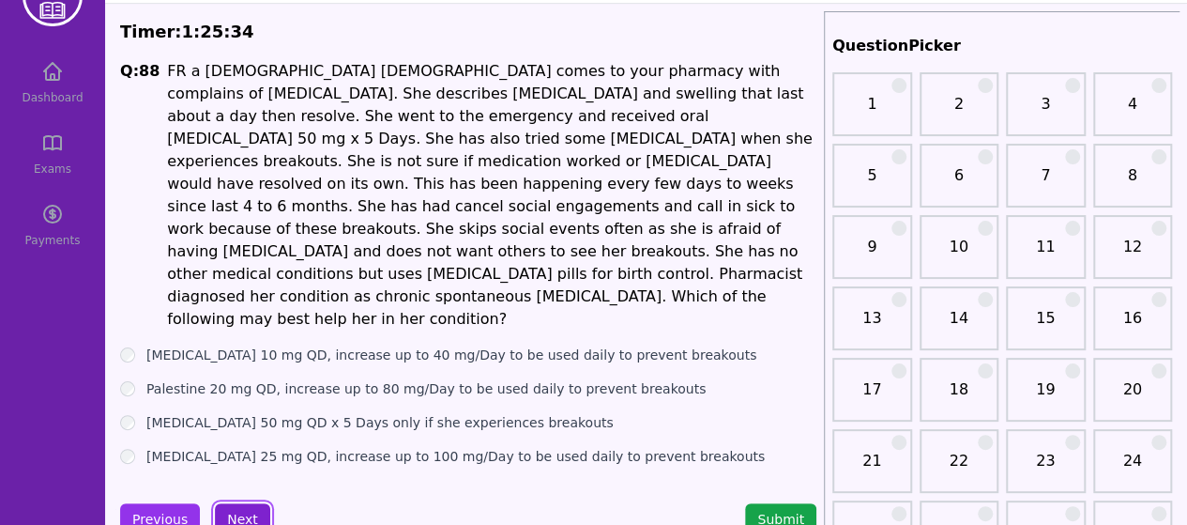
click at [246, 503] on button "Next" at bounding box center [242, 519] width 55 height 32
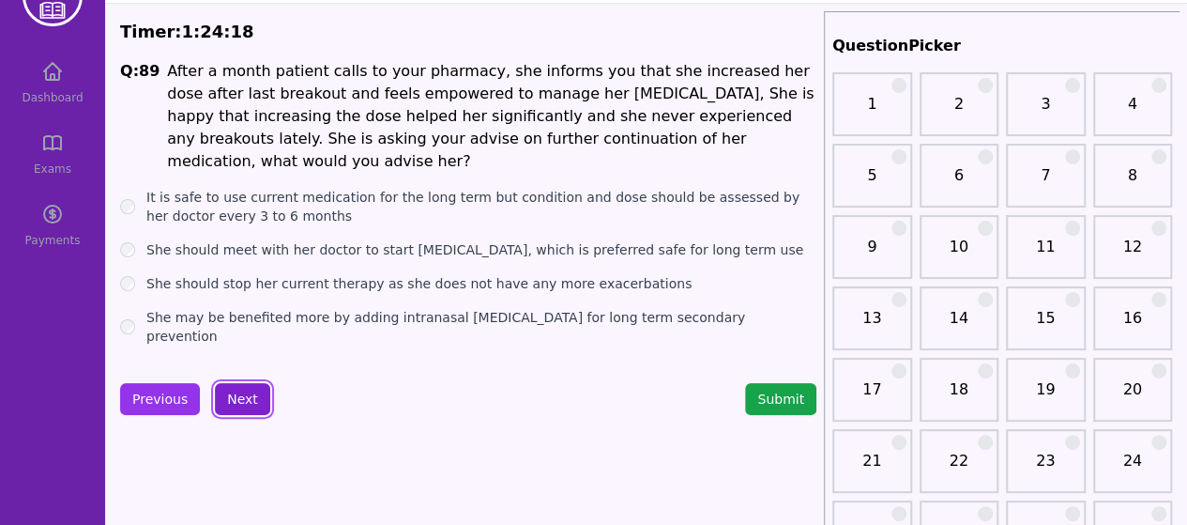
click at [250, 383] on button "Next" at bounding box center [242, 399] width 55 height 32
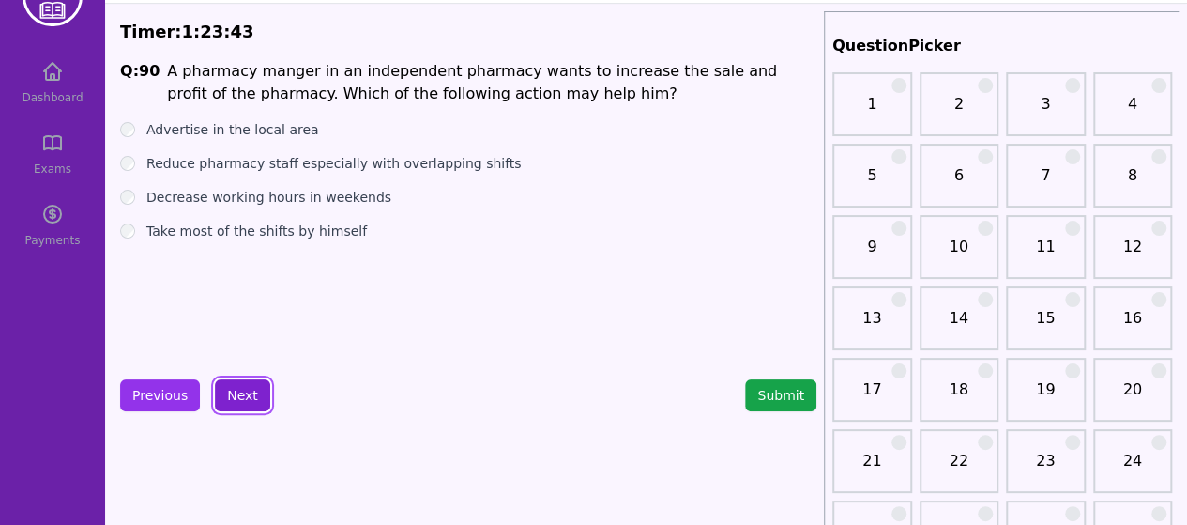
click at [241, 401] on button "Next" at bounding box center [242, 395] width 55 height 32
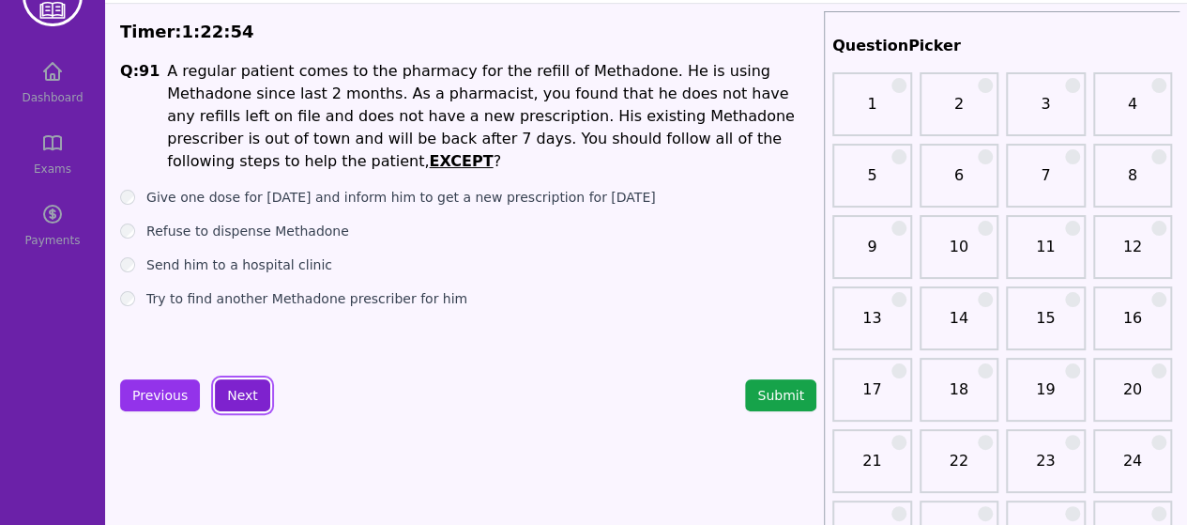
click at [241, 402] on button "Next" at bounding box center [242, 395] width 55 height 32
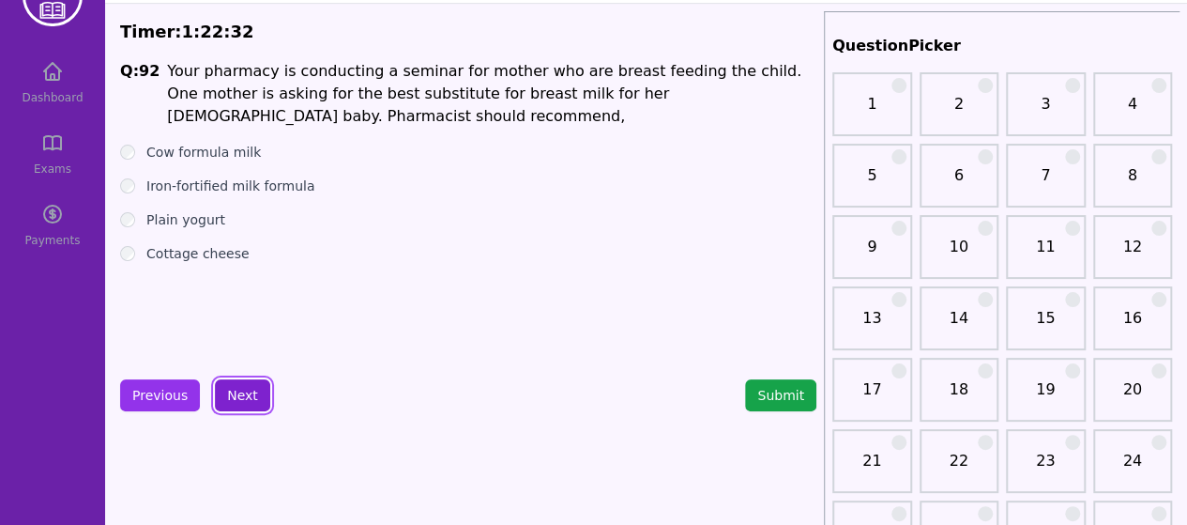
click at [249, 391] on button "Next" at bounding box center [242, 395] width 55 height 32
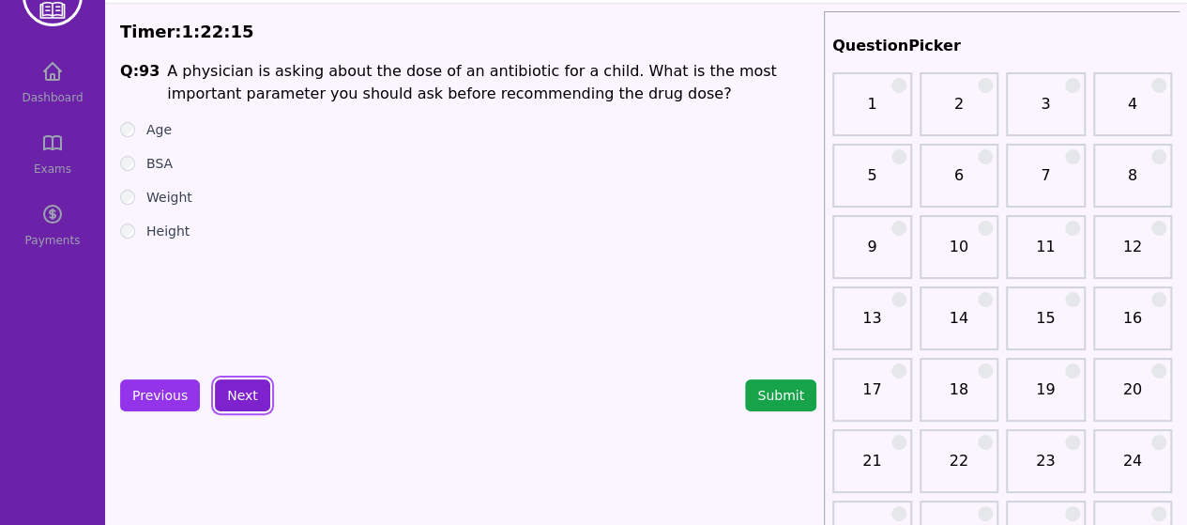
click at [246, 395] on button "Next" at bounding box center [242, 395] width 55 height 32
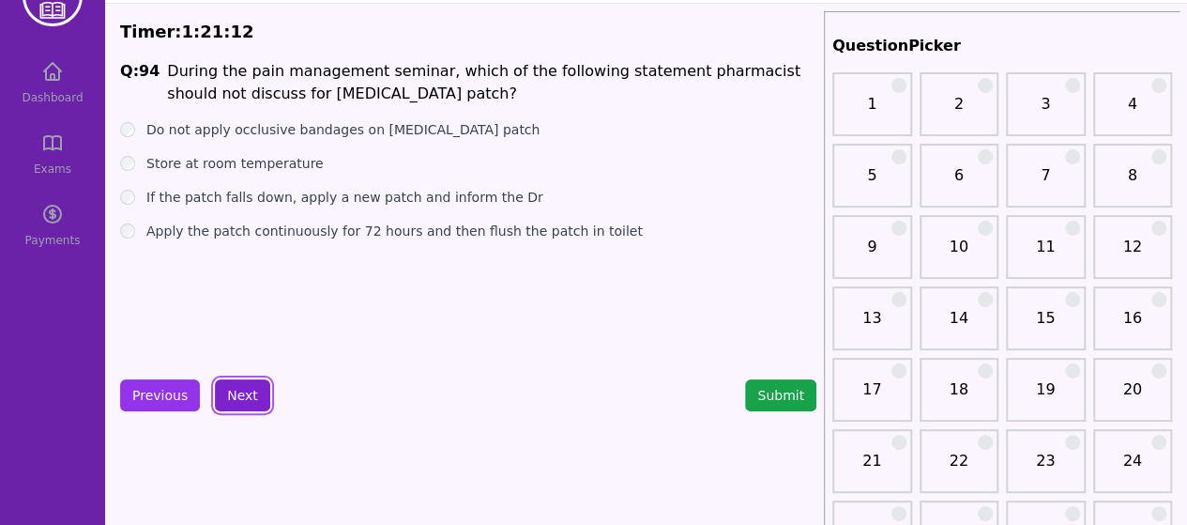
click at [240, 399] on button "Next" at bounding box center [242, 395] width 55 height 32
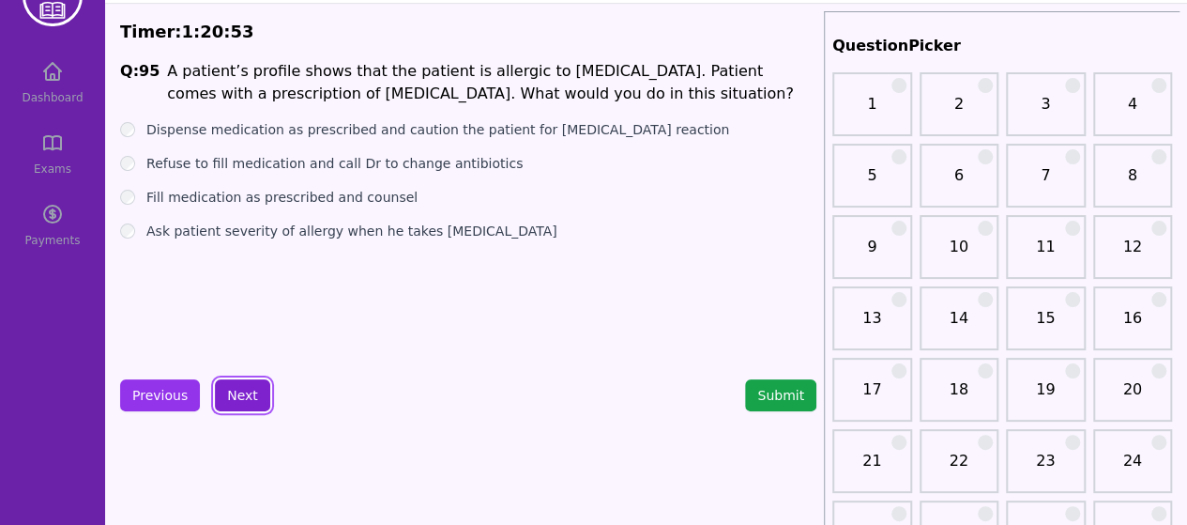
click at [240, 395] on button "Next" at bounding box center [242, 395] width 55 height 32
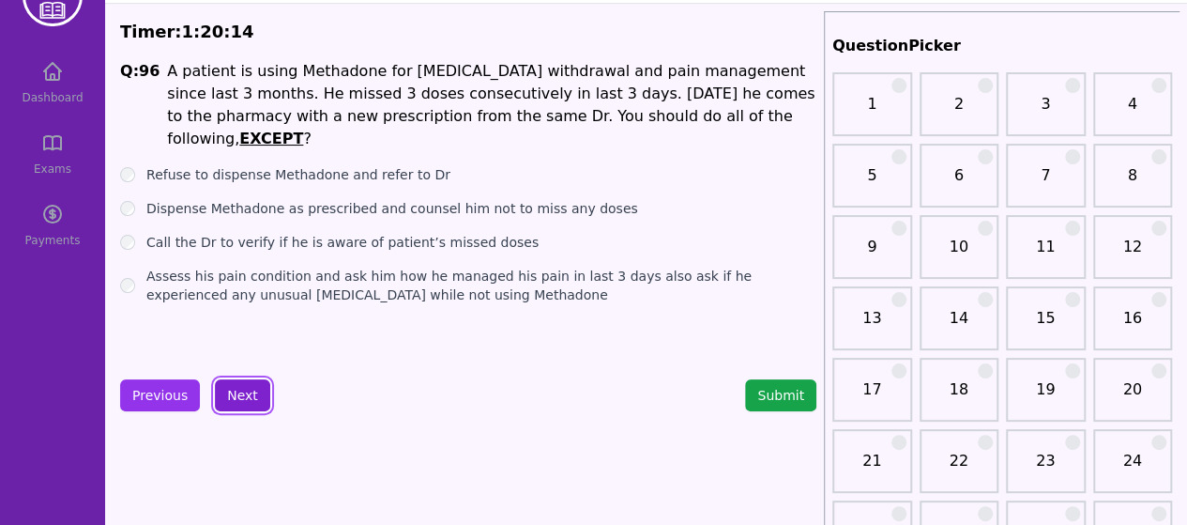
click at [244, 399] on button "Next" at bounding box center [242, 395] width 55 height 32
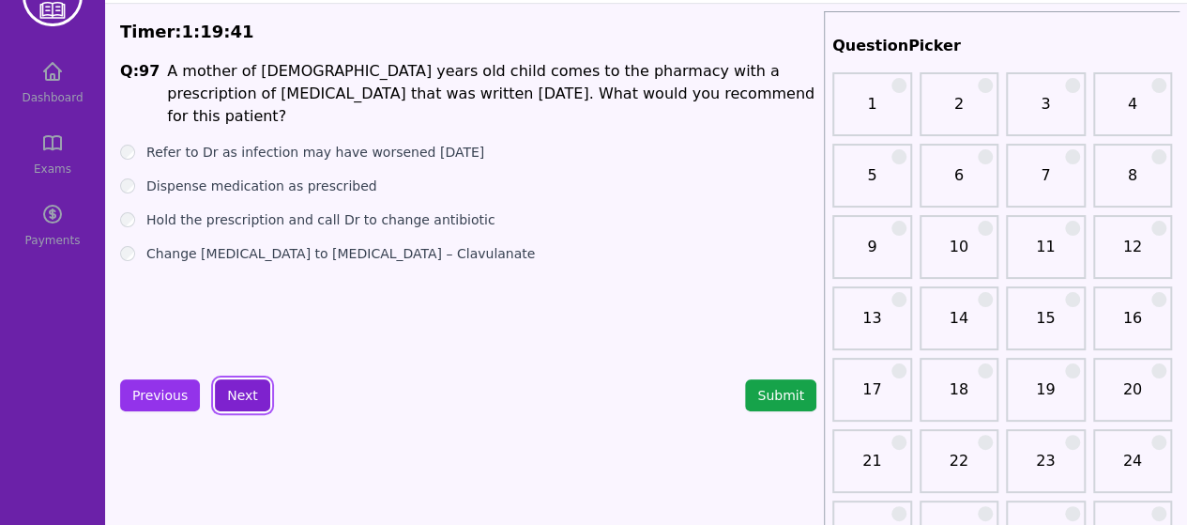
click at [234, 395] on button "Next" at bounding box center [242, 395] width 55 height 32
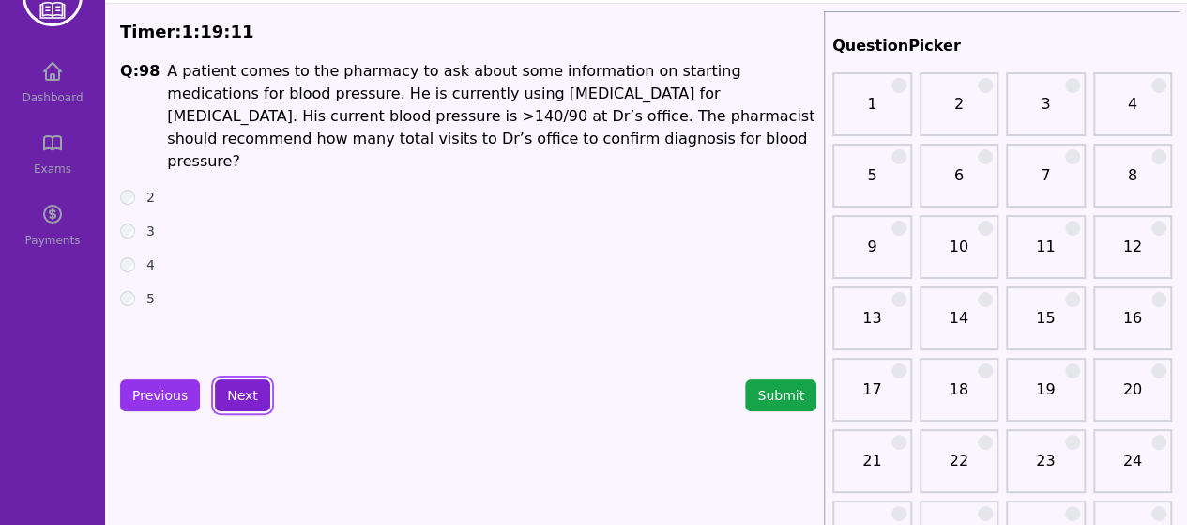
click at [233, 385] on button "Next" at bounding box center [242, 395] width 55 height 32
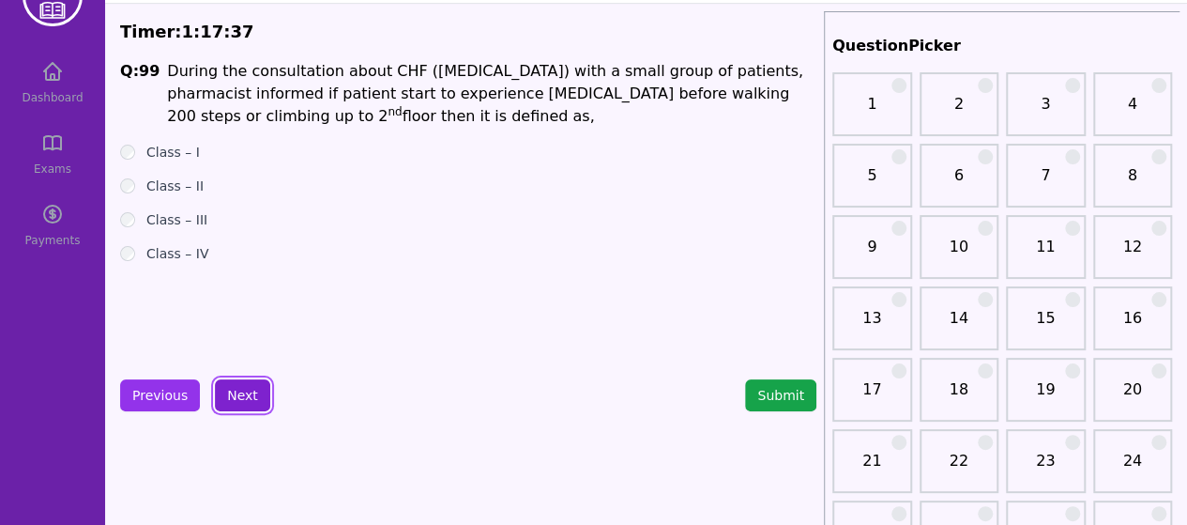
click at [225, 388] on button "Next" at bounding box center [242, 395] width 55 height 32
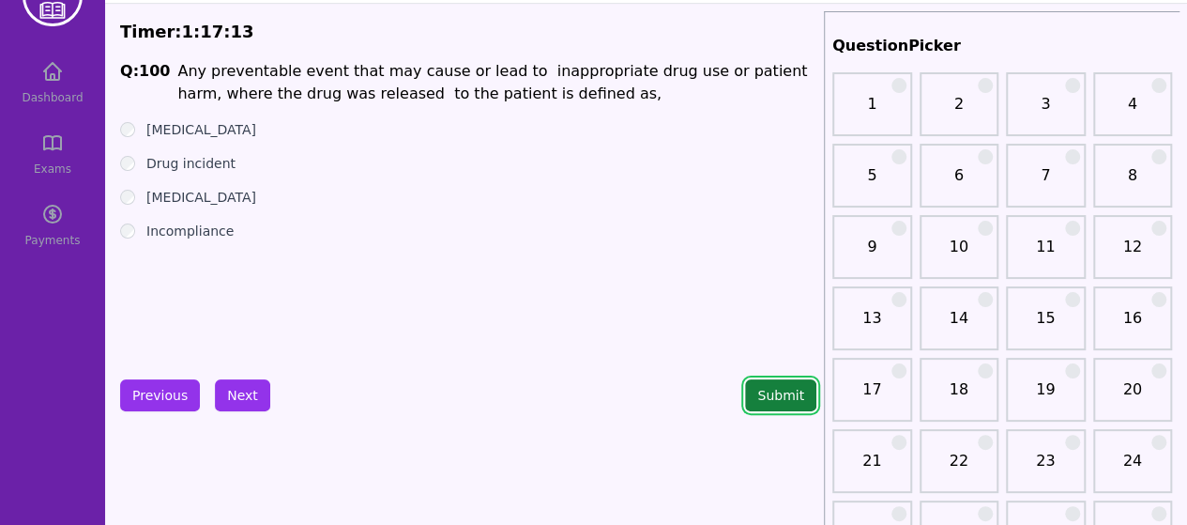
click at [775, 403] on button "Submit" at bounding box center [780, 395] width 71 height 32
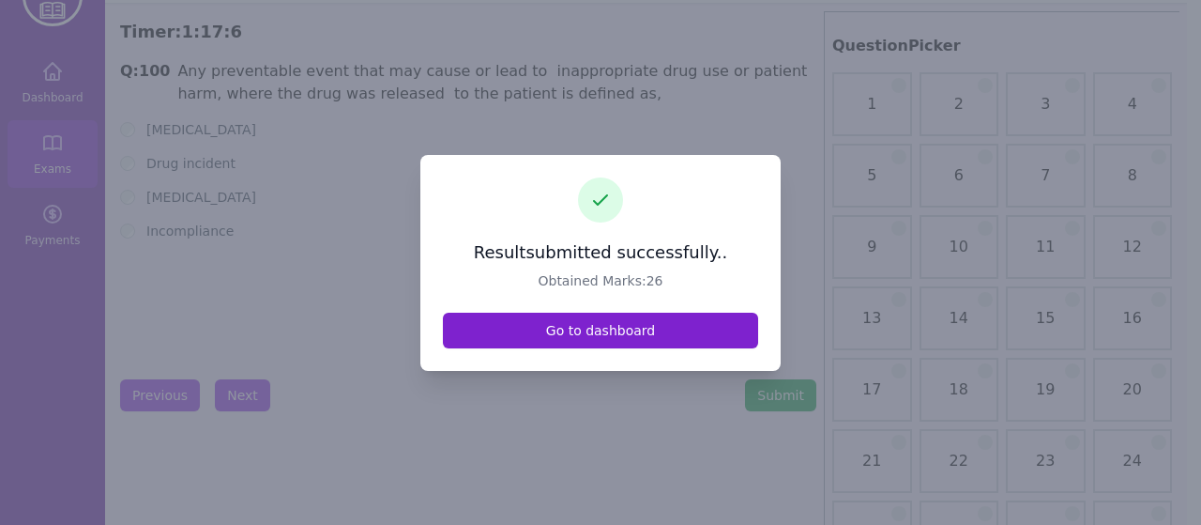
click at [651, 339] on link "Go to dashboard" at bounding box center [600, 330] width 315 height 36
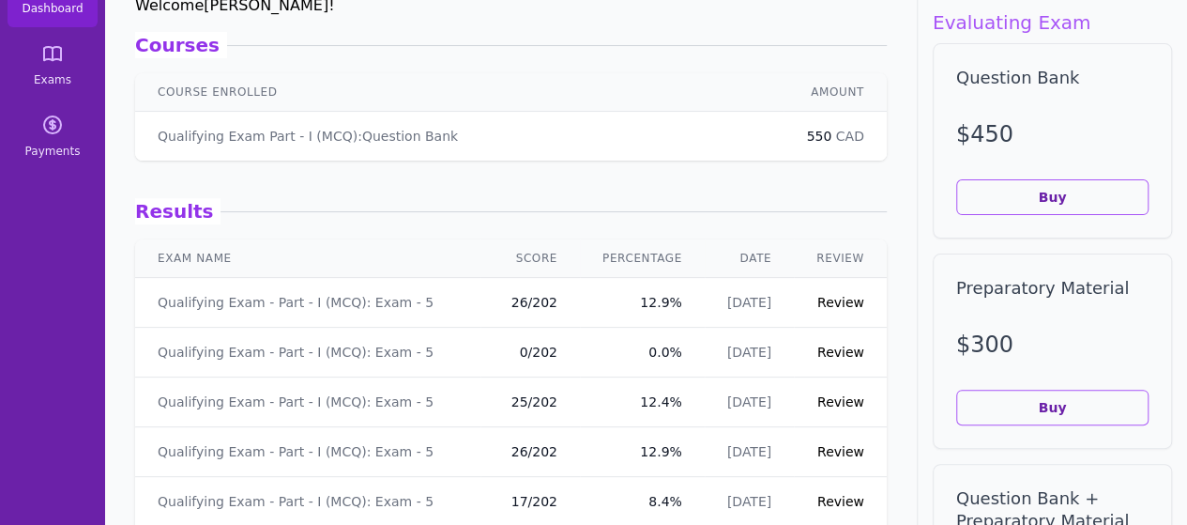
scroll to position [146, 0]
click at [817, 304] on link "Review" at bounding box center [840, 301] width 47 height 15
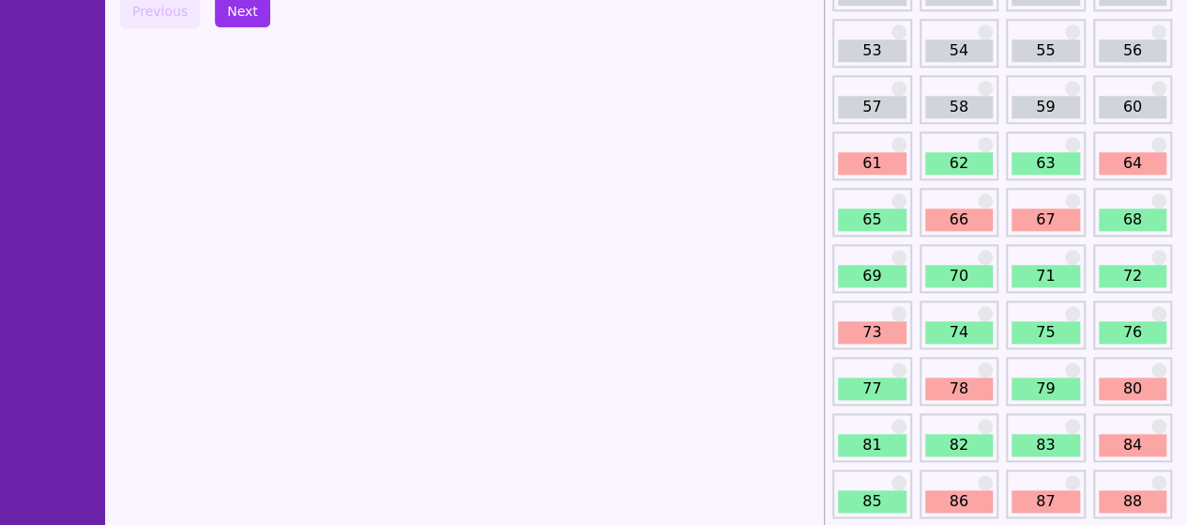
scroll to position [845, 0]
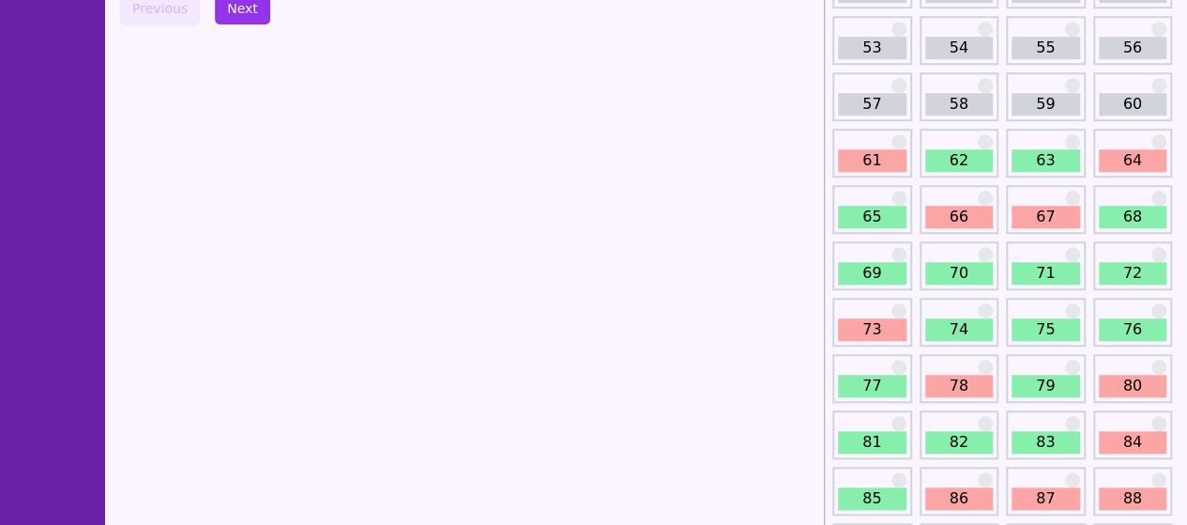
click at [895, 152] on link "61" at bounding box center [872, 160] width 69 height 23
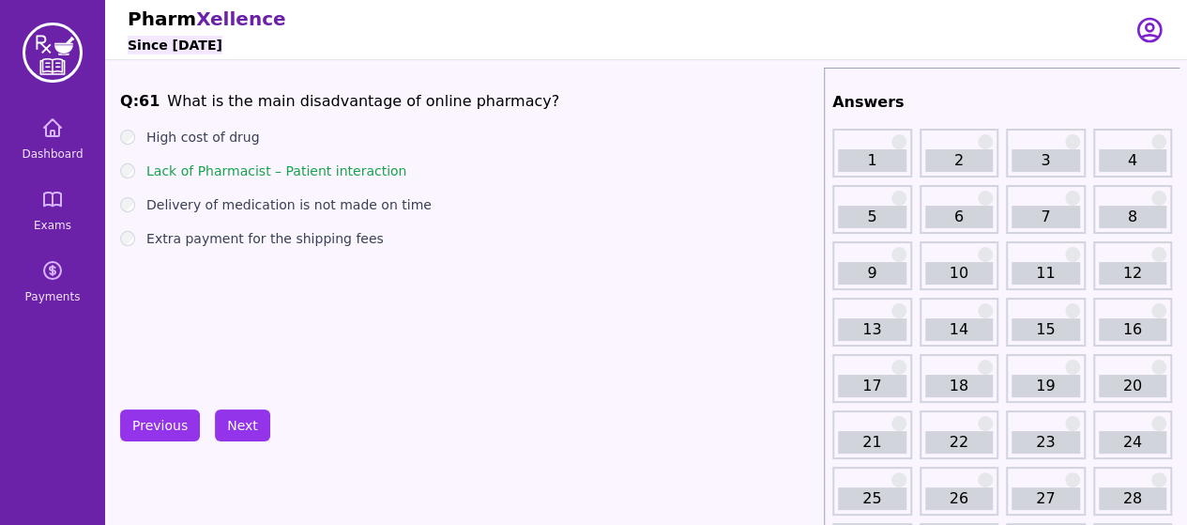
click at [233, 436] on button "Next" at bounding box center [242, 425] width 55 height 32
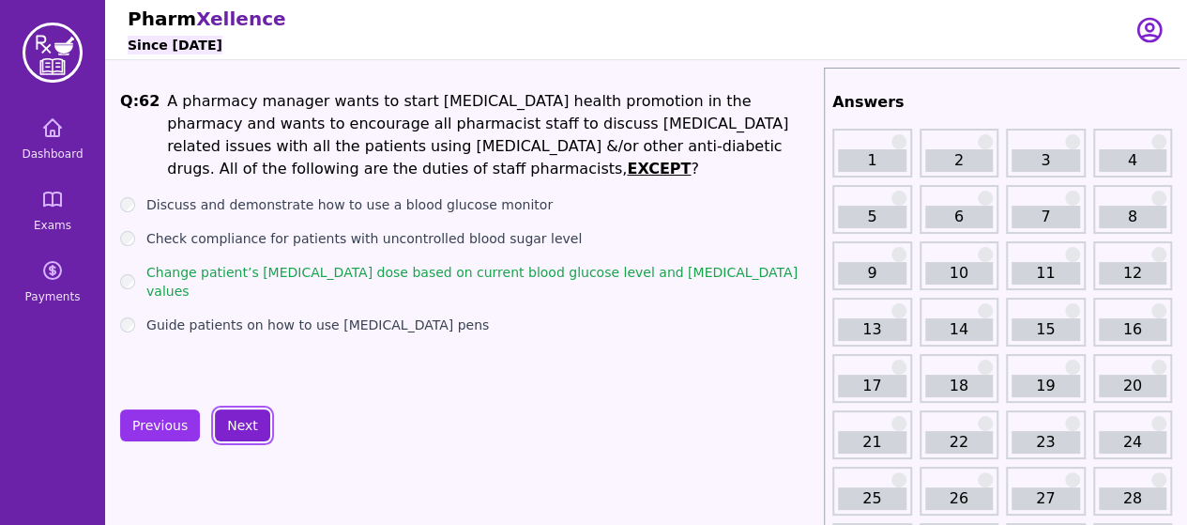
click at [238, 429] on button "Next" at bounding box center [242, 425] width 55 height 32
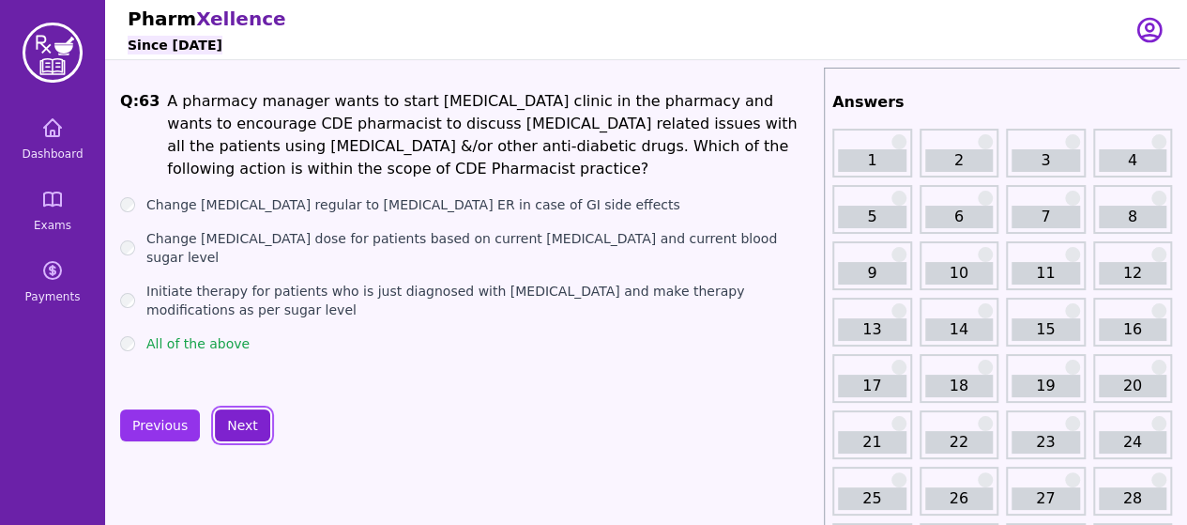
click at [238, 429] on button "Next" at bounding box center [242, 425] width 55 height 32
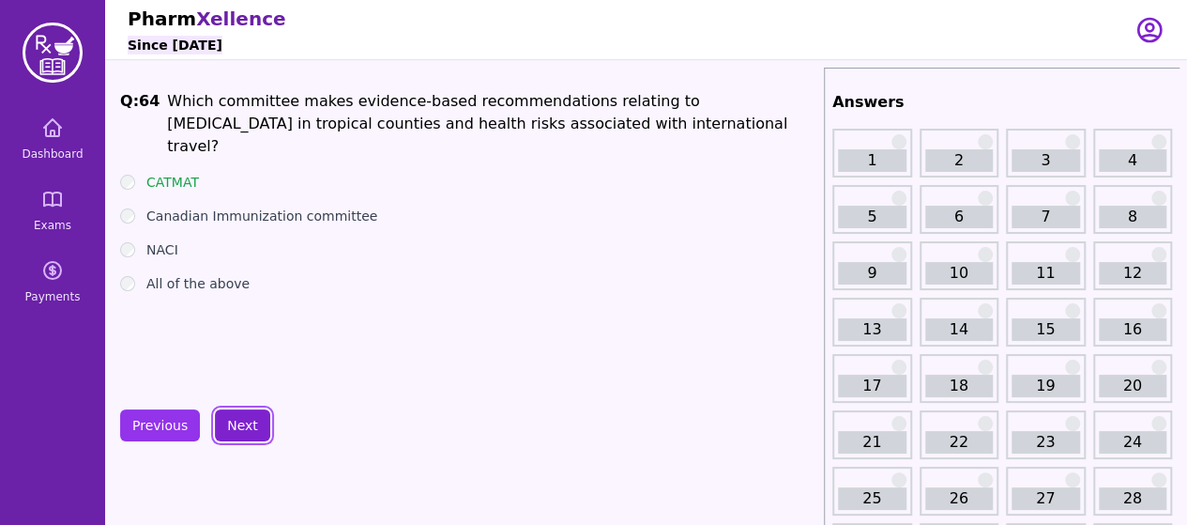
click at [238, 429] on button "Next" at bounding box center [242, 425] width 55 height 32
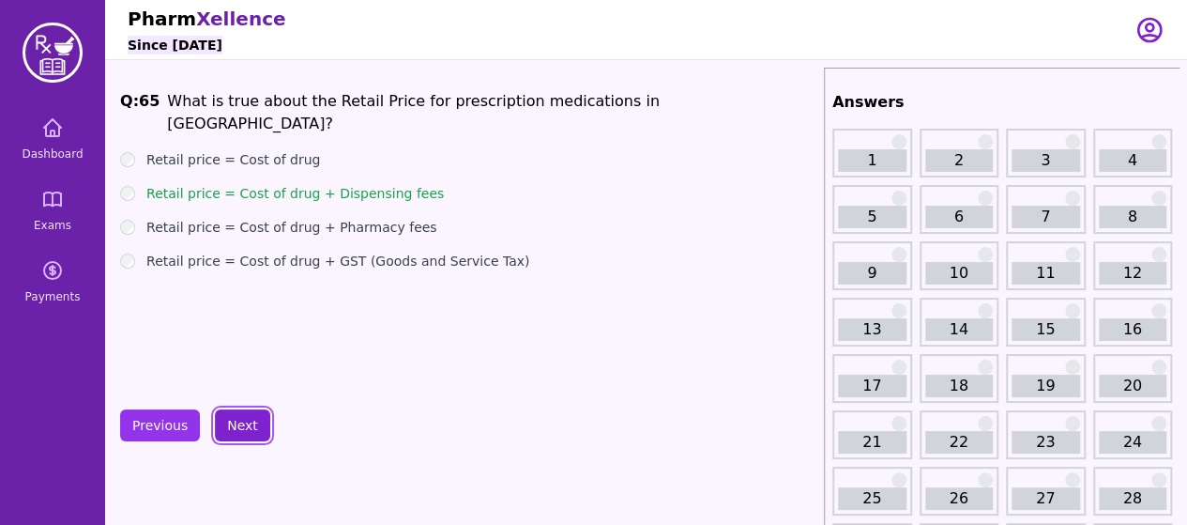
click at [238, 429] on button "Next" at bounding box center [242, 425] width 55 height 32
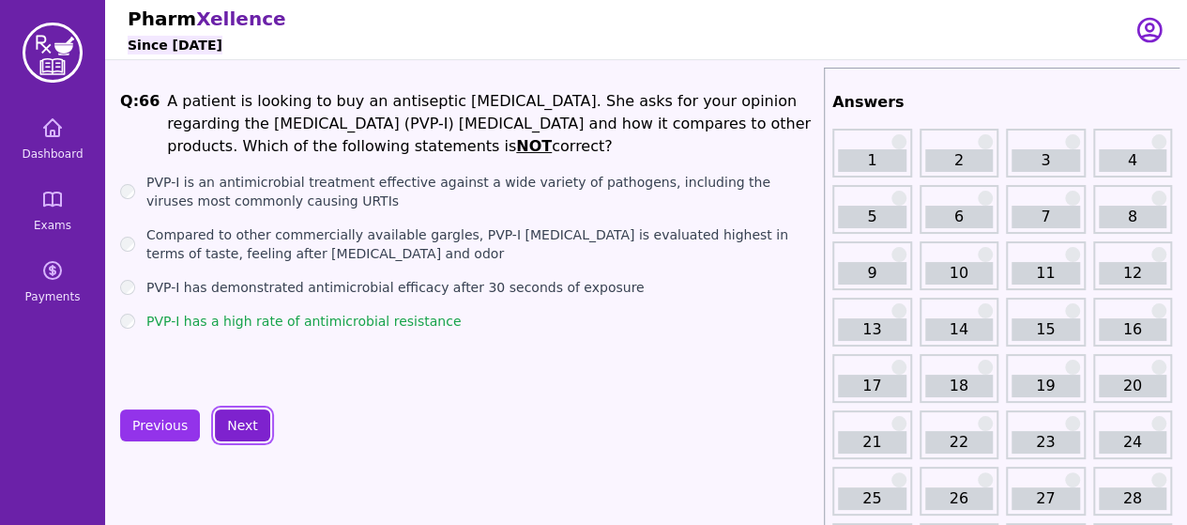
click at [238, 429] on button "Next" at bounding box center [242, 425] width 55 height 32
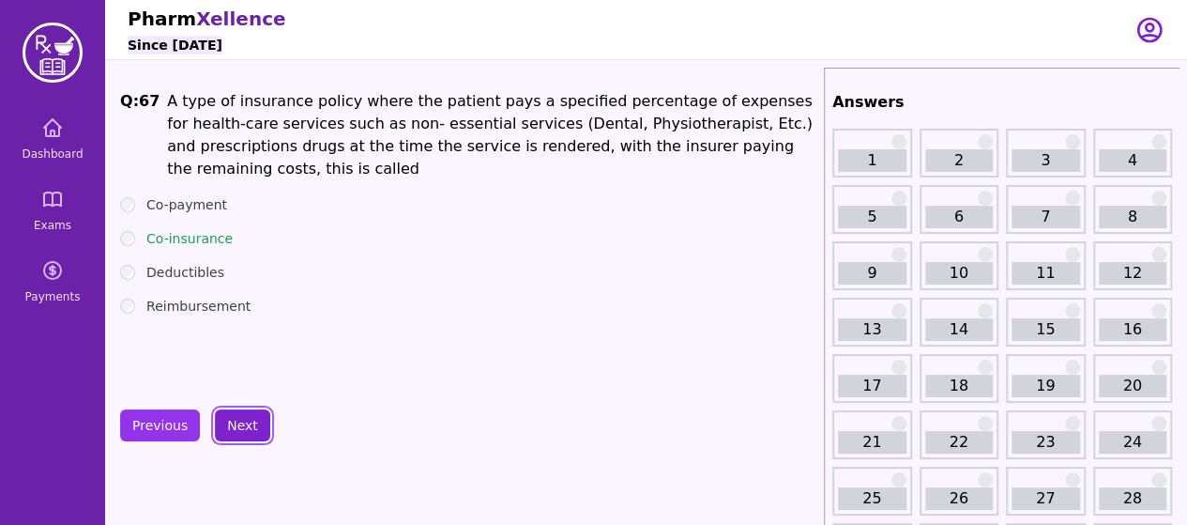
click at [238, 429] on button "Next" at bounding box center [242, 425] width 55 height 32
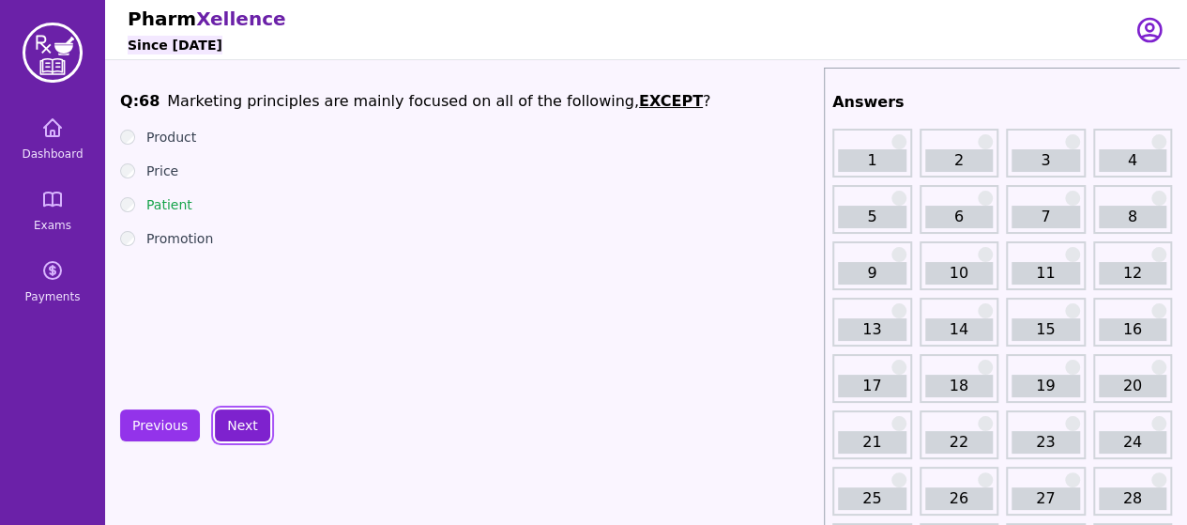
click at [238, 429] on button "Next" at bounding box center [242, 425] width 55 height 32
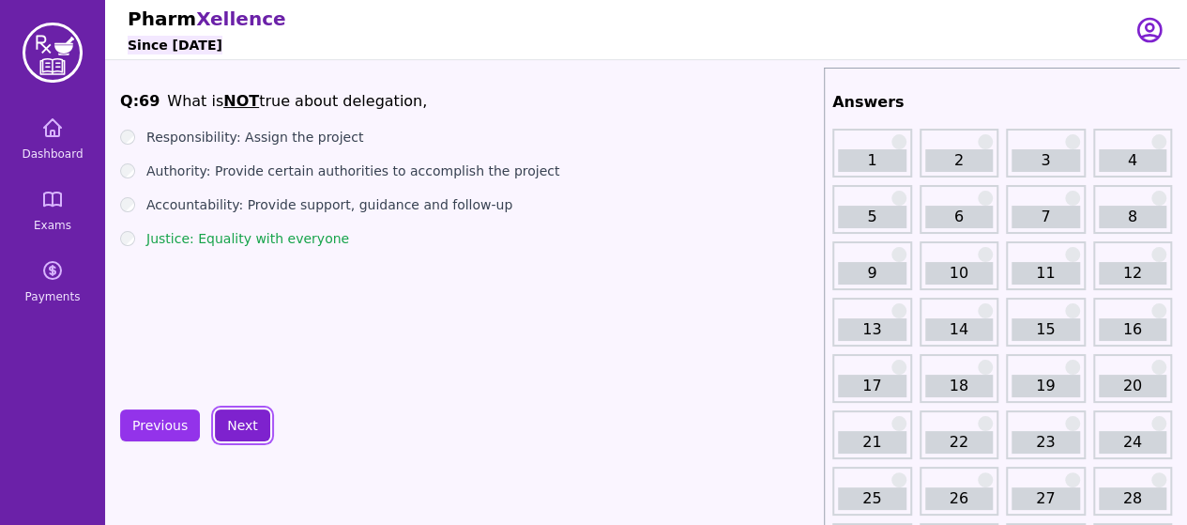
click at [238, 429] on button "Next" at bounding box center [242, 425] width 55 height 32
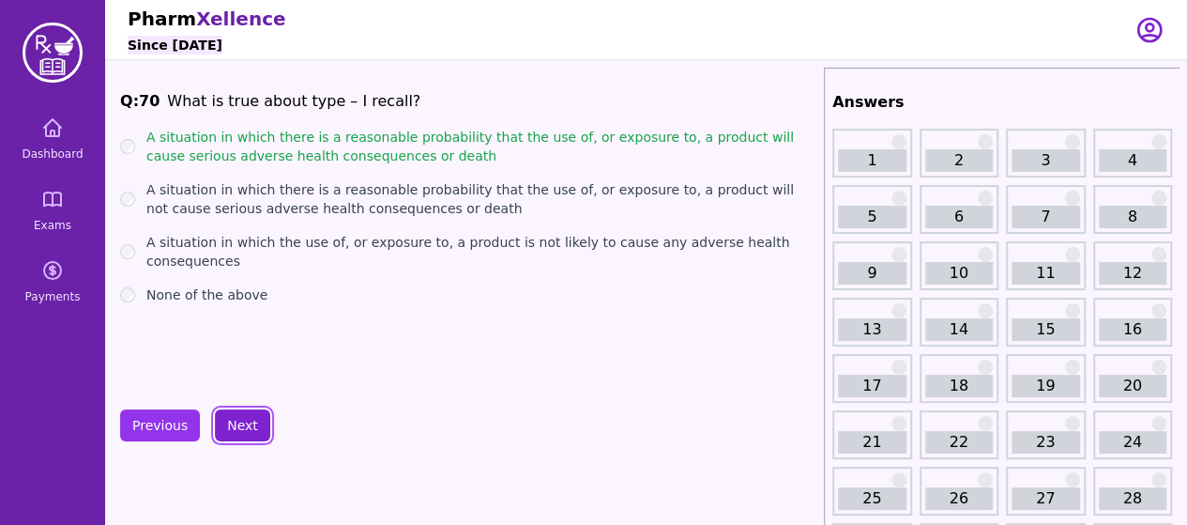
click at [238, 429] on button "Next" at bounding box center [242, 425] width 55 height 32
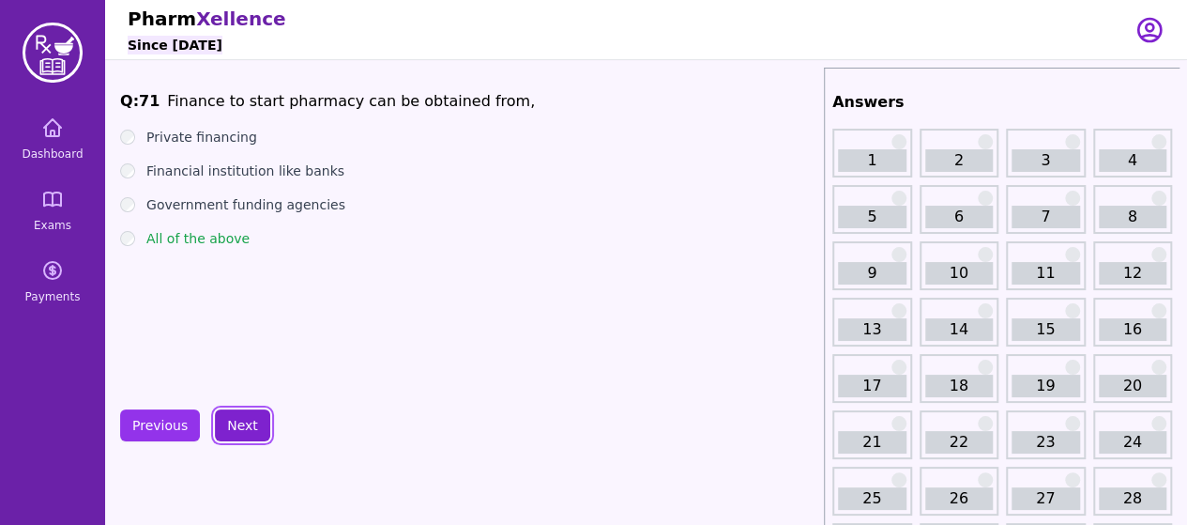
click at [238, 429] on button "Next" at bounding box center [242, 425] width 55 height 32
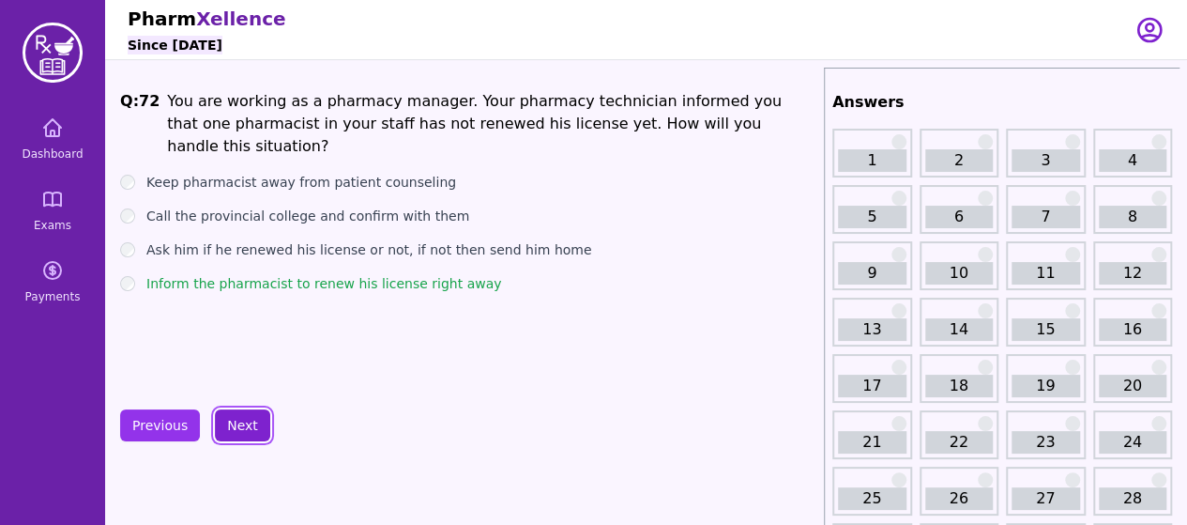
click at [238, 429] on button "Next" at bounding box center [242, 425] width 55 height 32
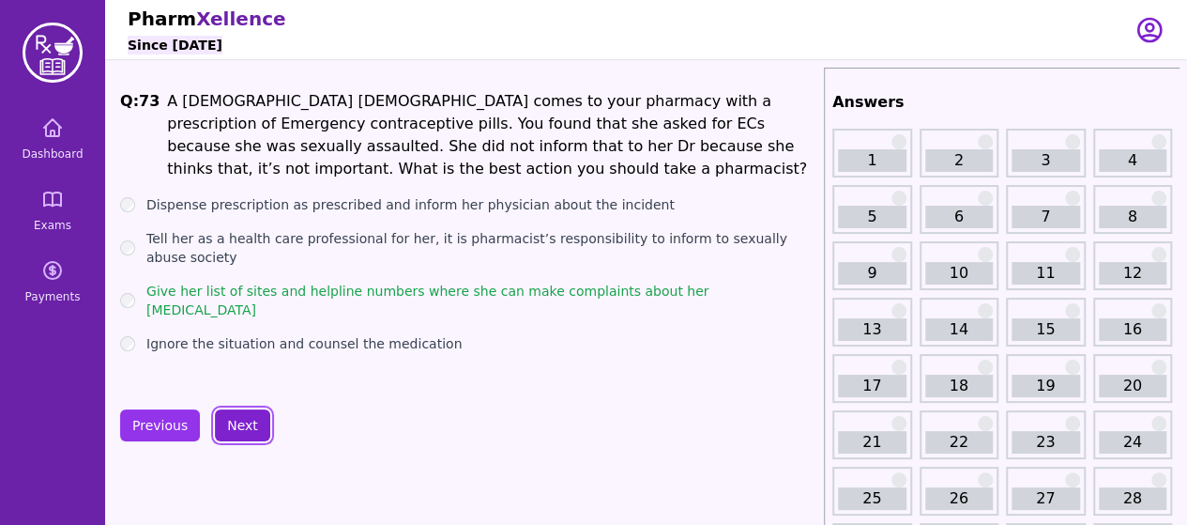
click at [238, 429] on button "Next" at bounding box center [242, 425] width 55 height 32
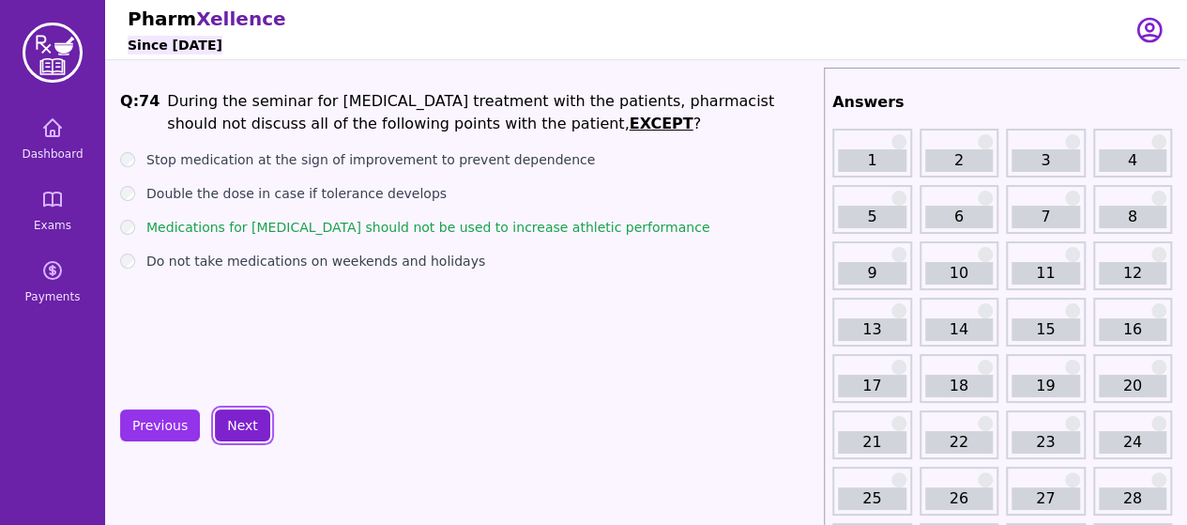
click at [238, 429] on button "Next" at bounding box center [242, 425] width 55 height 32
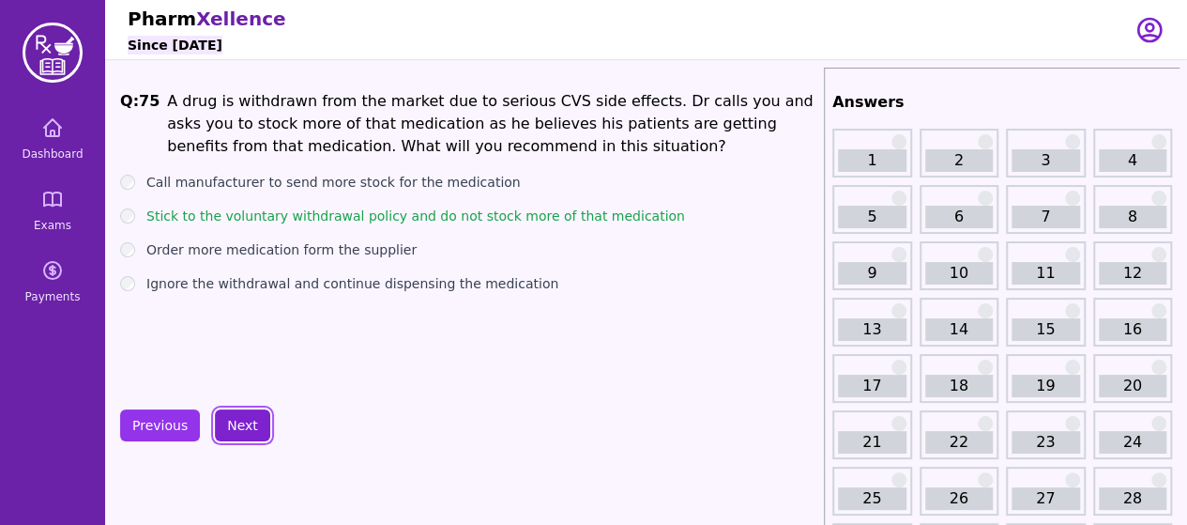
click at [238, 429] on button "Next" at bounding box center [242, 425] width 55 height 32
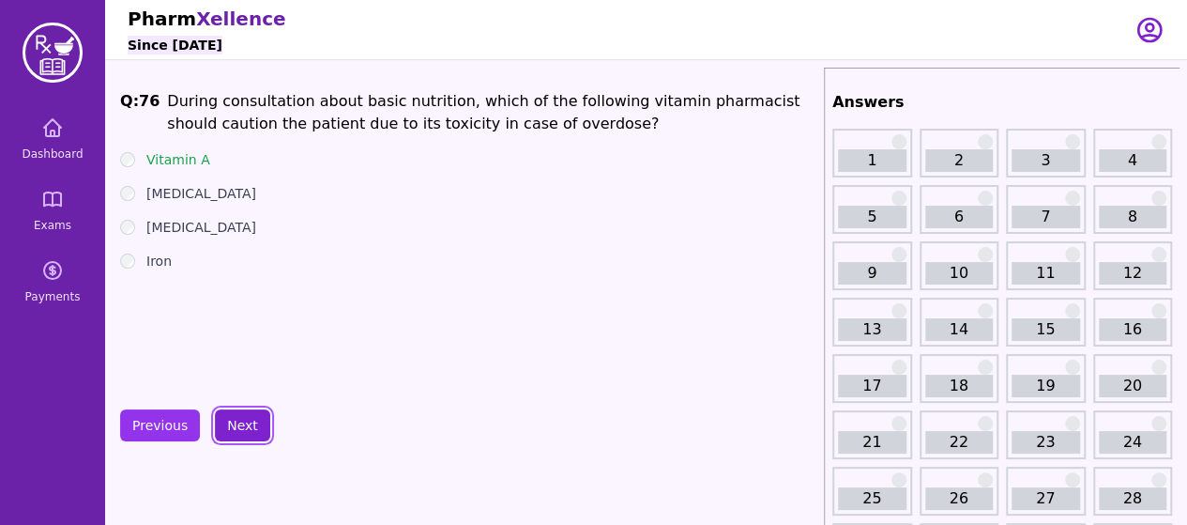
click at [238, 429] on button "Next" at bounding box center [242, 425] width 55 height 32
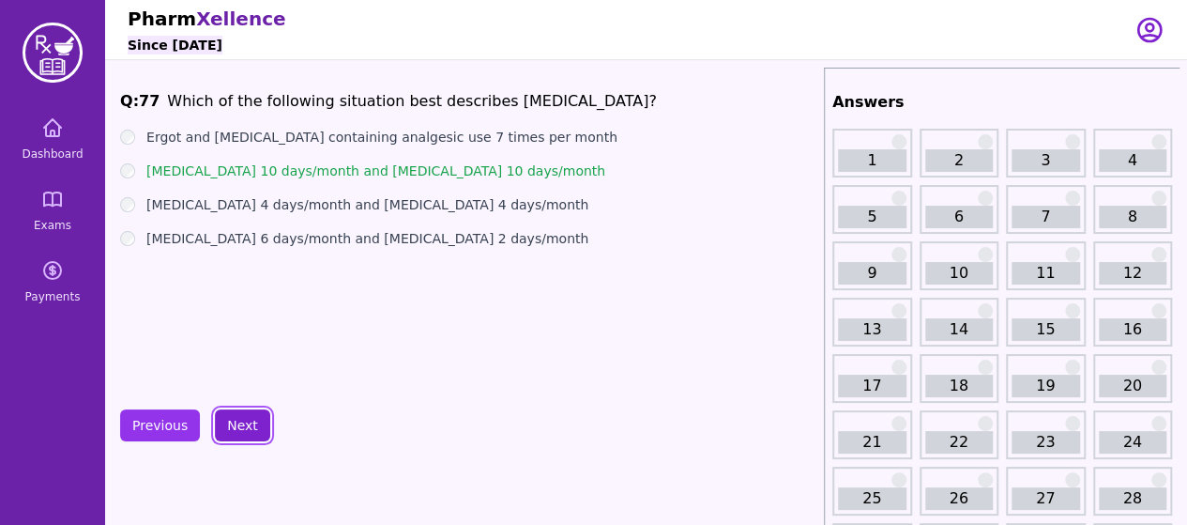
click at [238, 429] on button "Next" at bounding box center [242, 425] width 55 height 32
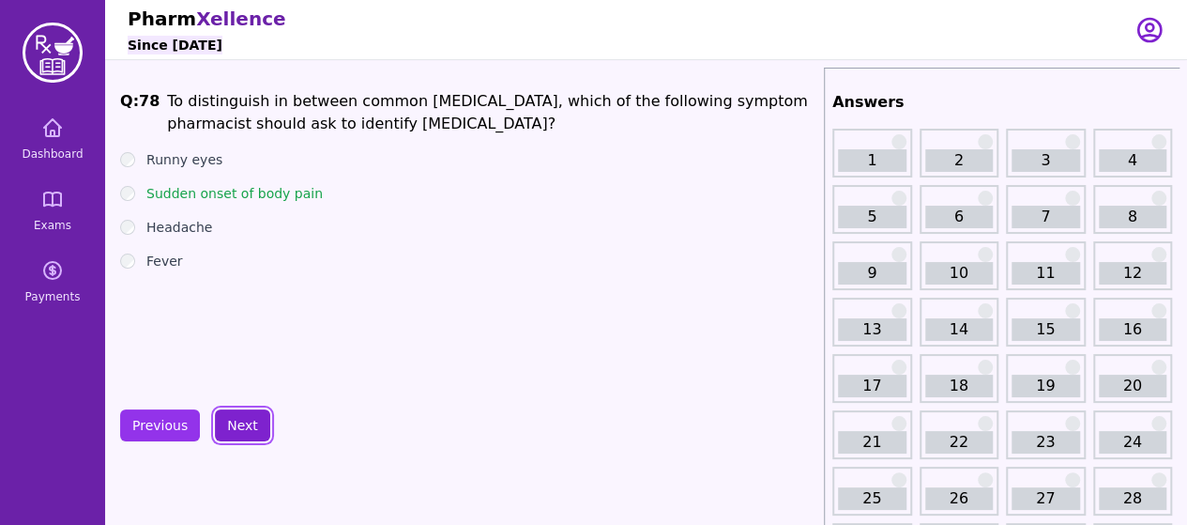
click at [238, 429] on button "Next" at bounding box center [242, 425] width 55 height 32
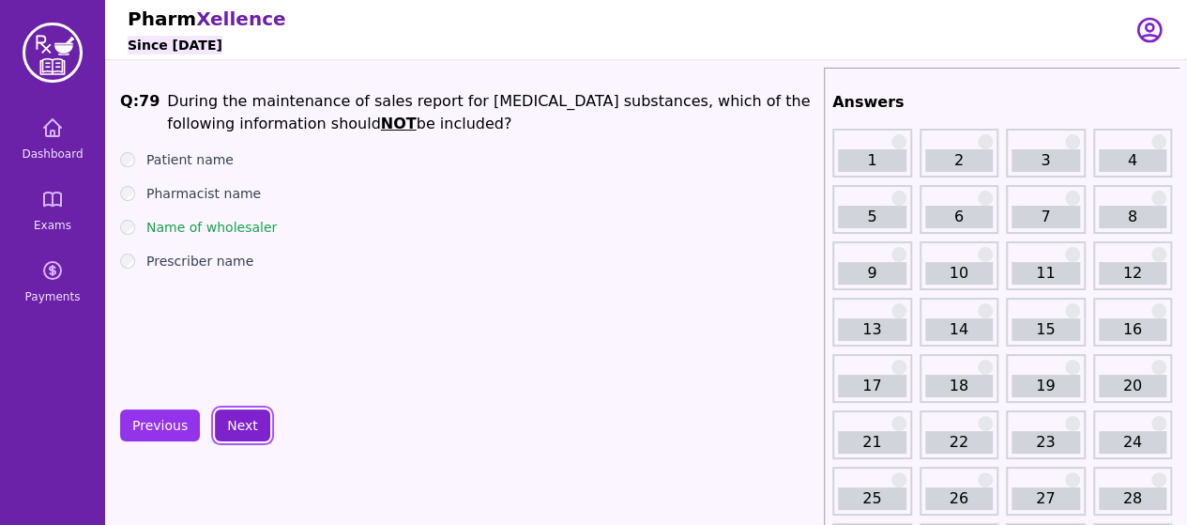
click at [238, 429] on button "Next" at bounding box center [242, 425] width 55 height 32
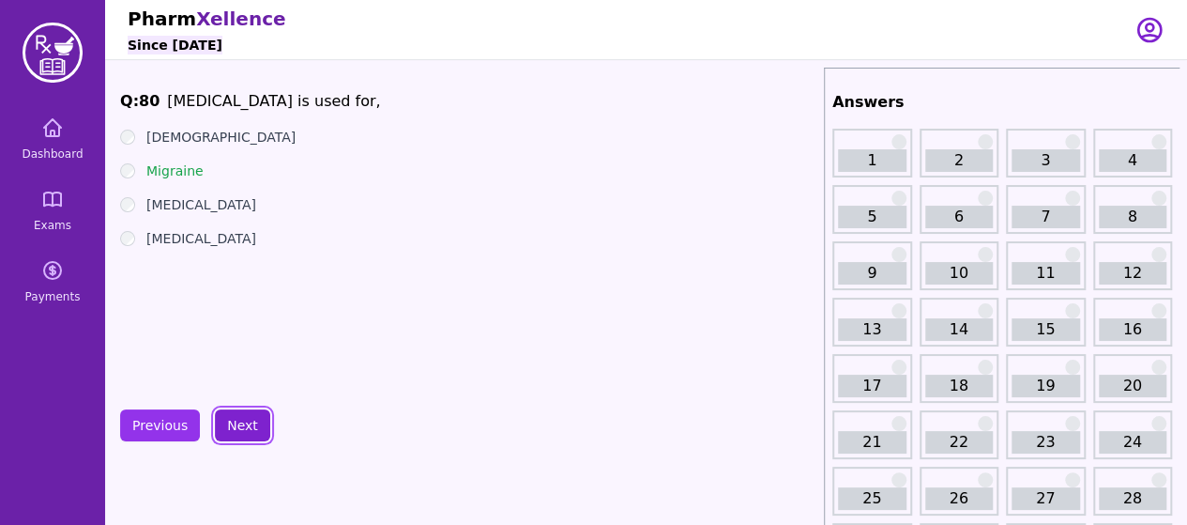
click at [238, 429] on button "Next" at bounding box center [242, 425] width 55 height 32
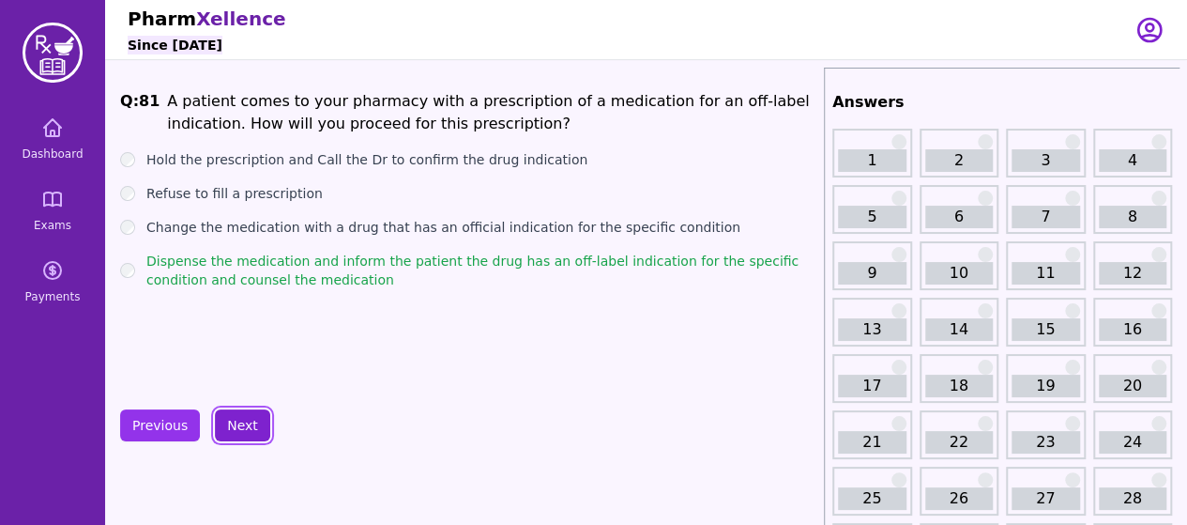
click at [238, 429] on button "Next" at bounding box center [242, 425] width 55 height 32
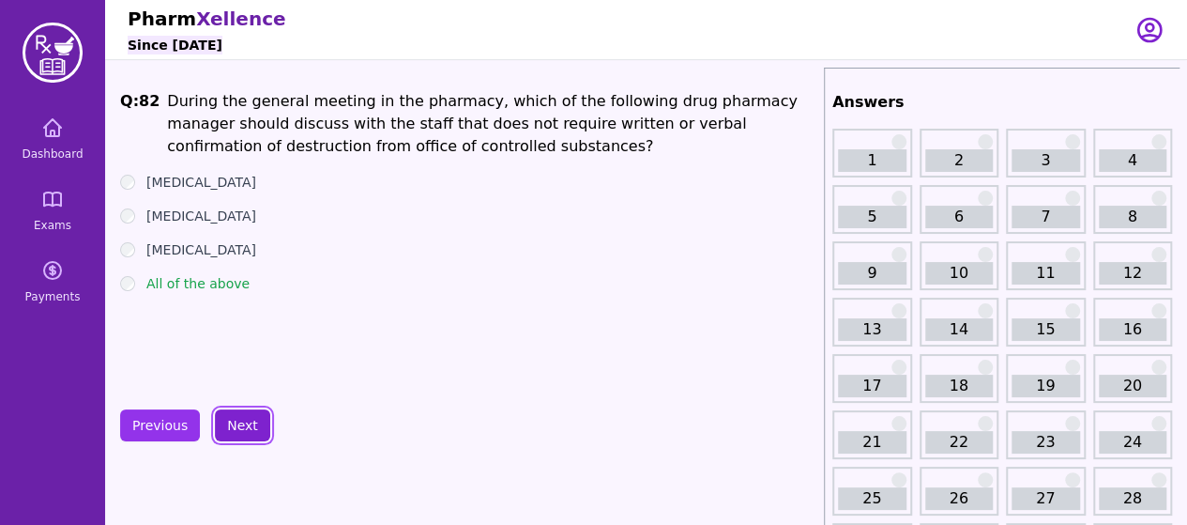
click at [238, 429] on button "Next" at bounding box center [242, 425] width 55 height 32
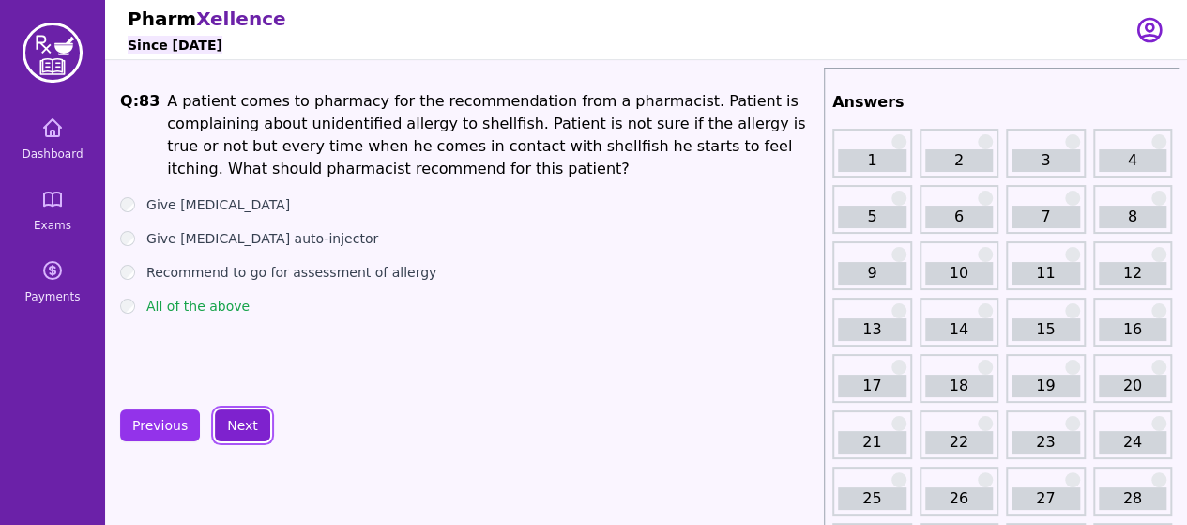
click at [238, 429] on button "Next" at bounding box center [242, 425] width 55 height 32
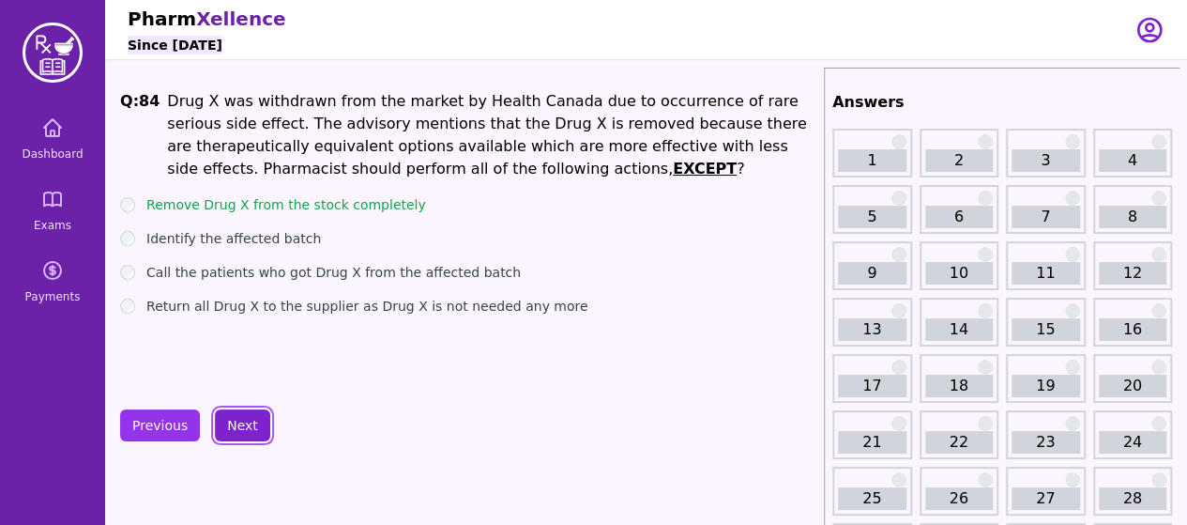
click at [238, 429] on button "Next" at bounding box center [242, 425] width 55 height 32
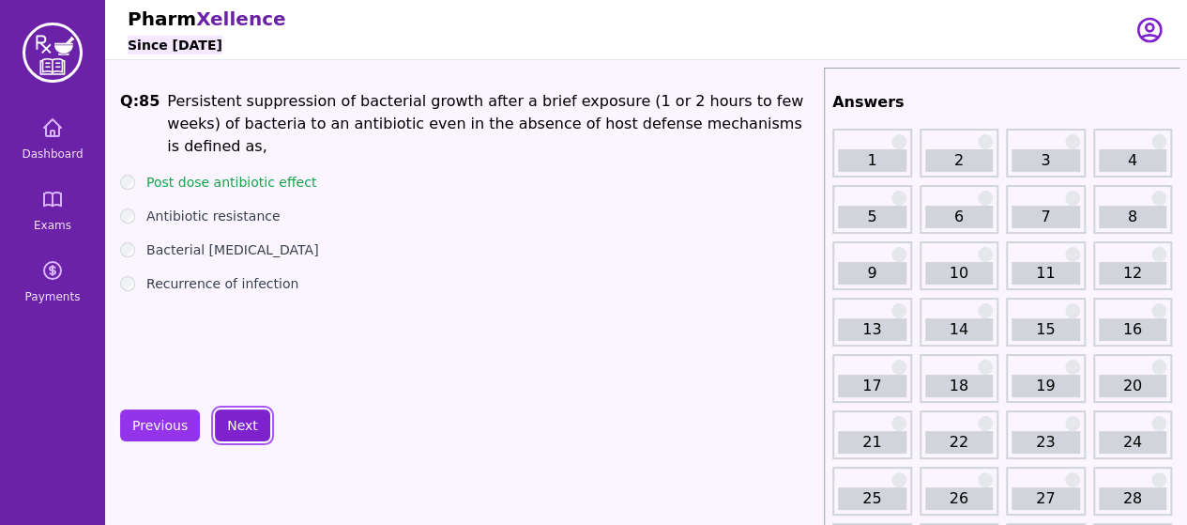
click at [238, 429] on button "Next" at bounding box center [242, 425] width 55 height 32
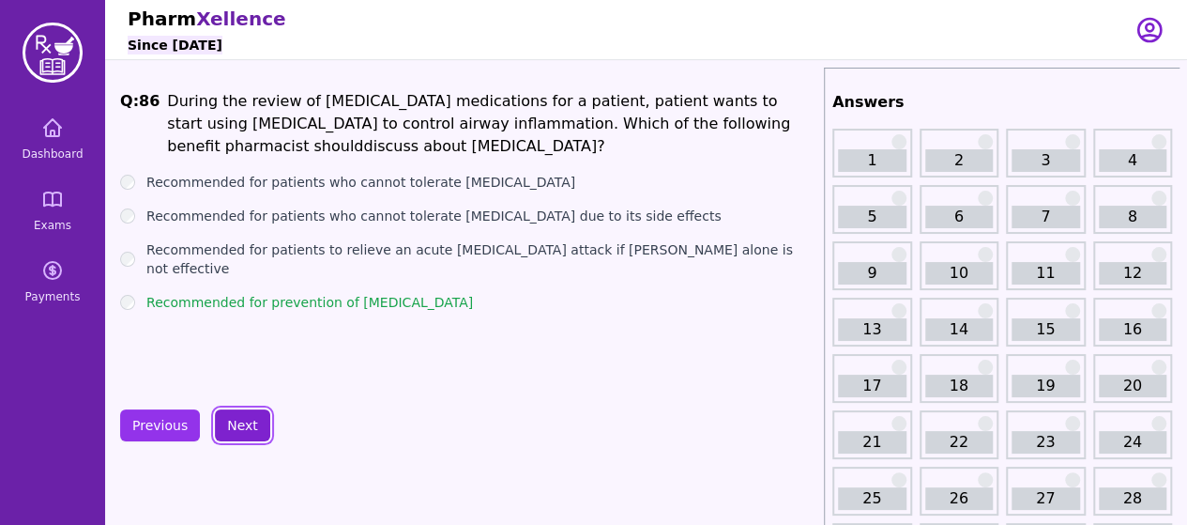
click at [238, 429] on button "Next" at bounding box center [242, 425] width 55 height 32
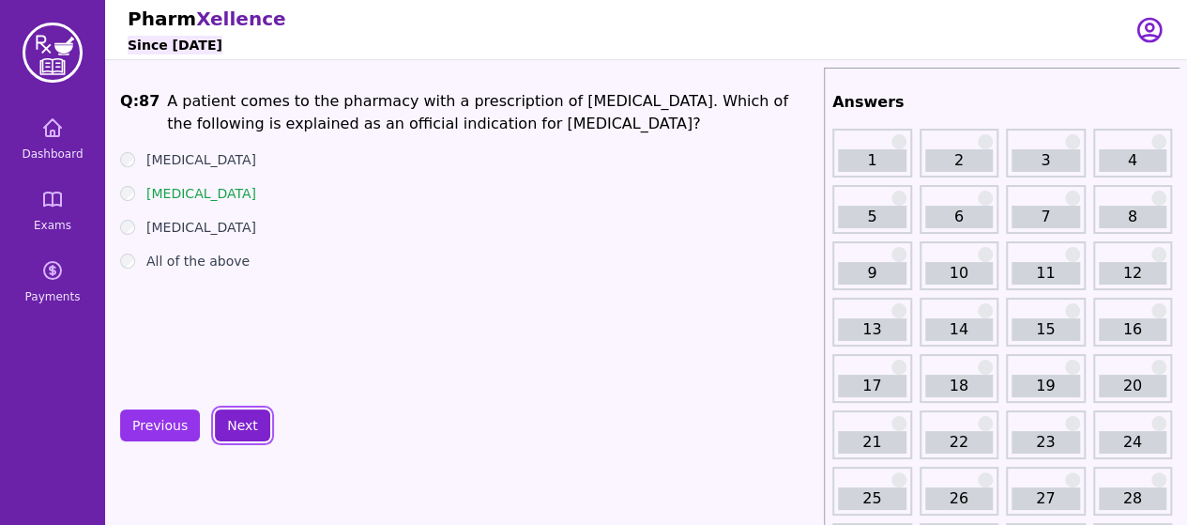
click at [238, 429] on button "Next" at bounding box center [242, 425] width 55 height 32
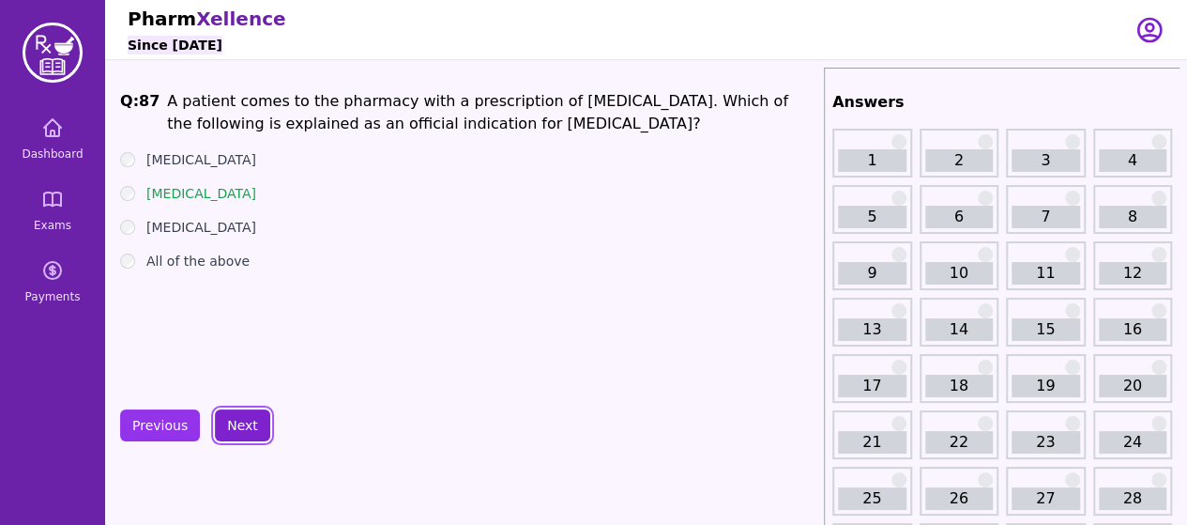
click at [231, 426] on button "Next" at bounding box center [242, 425] width 55 height 32
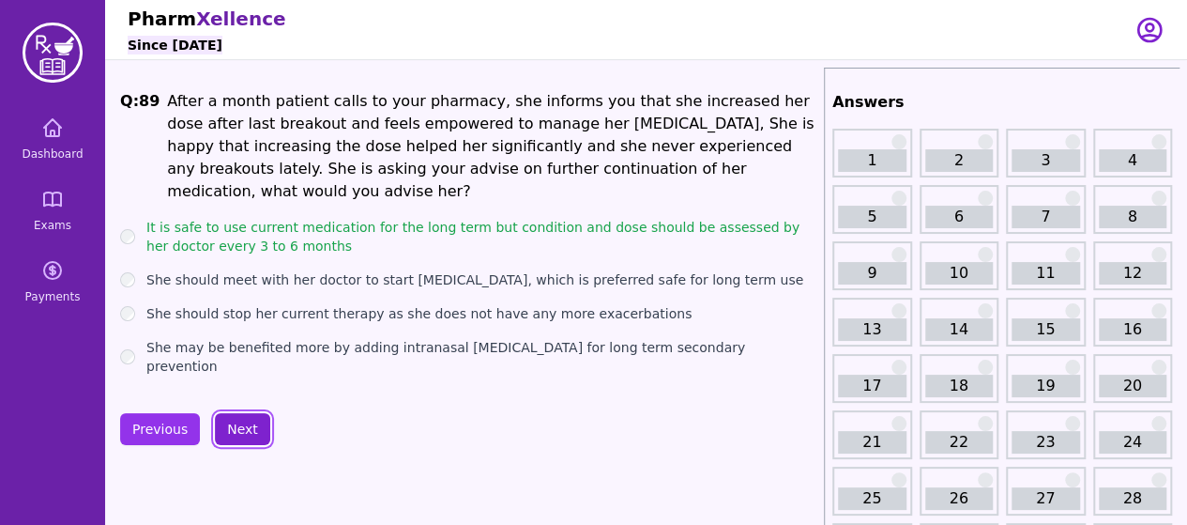
click at [251, 420] on button "Next" at bounding box center [242, 429] width 55 height 32
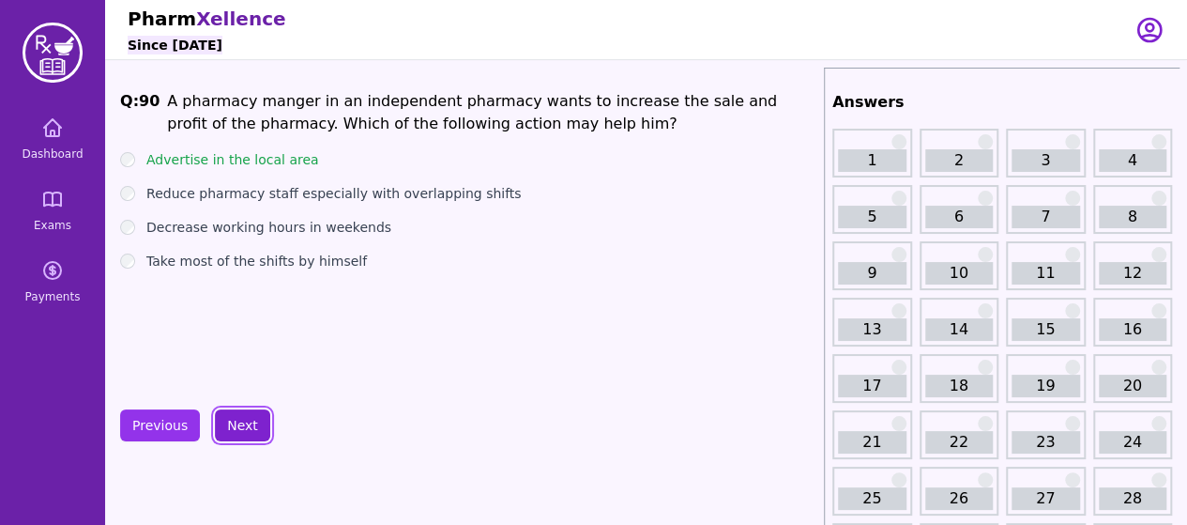
click at [251, 420] on button "Next" at bounding box center [242, 425] width 55 height 32
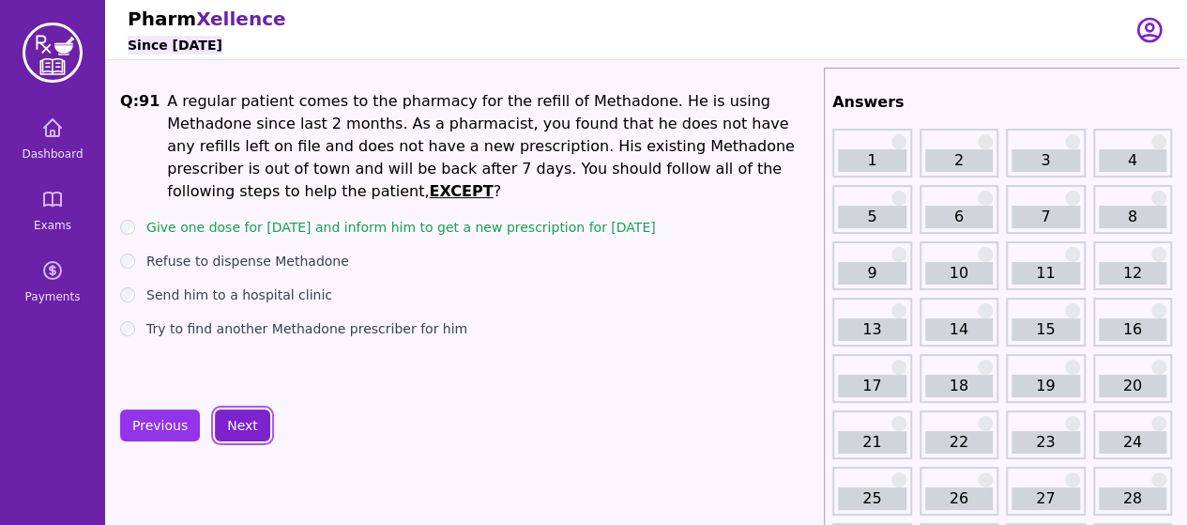
click at [248, 419] on button "Next" at bounding box center [242, 425] width 55 height 32
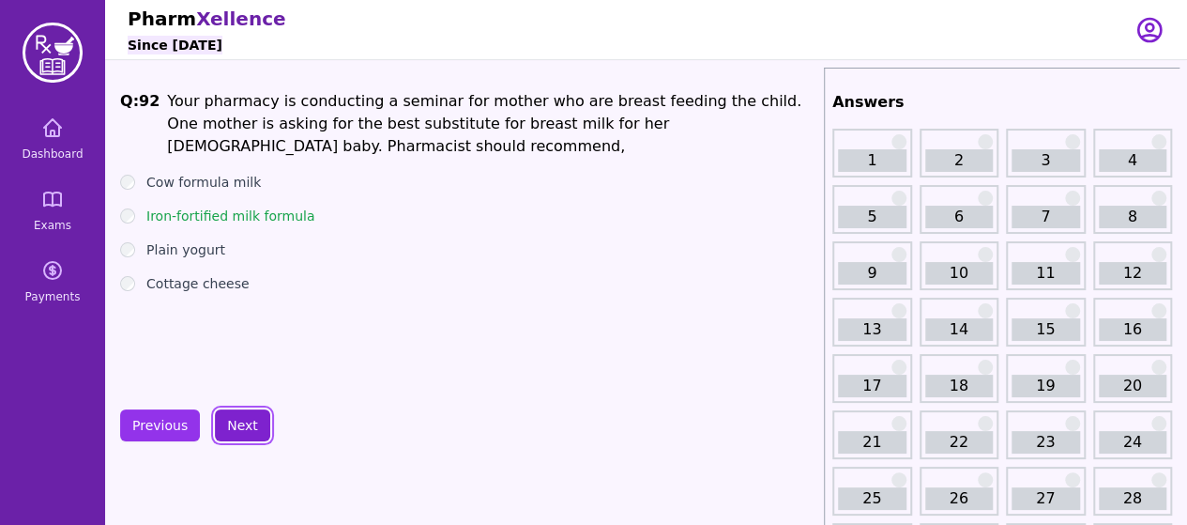
click at [248, 419] on button "Next" at bounding box center [242, 425] width 55 height 32
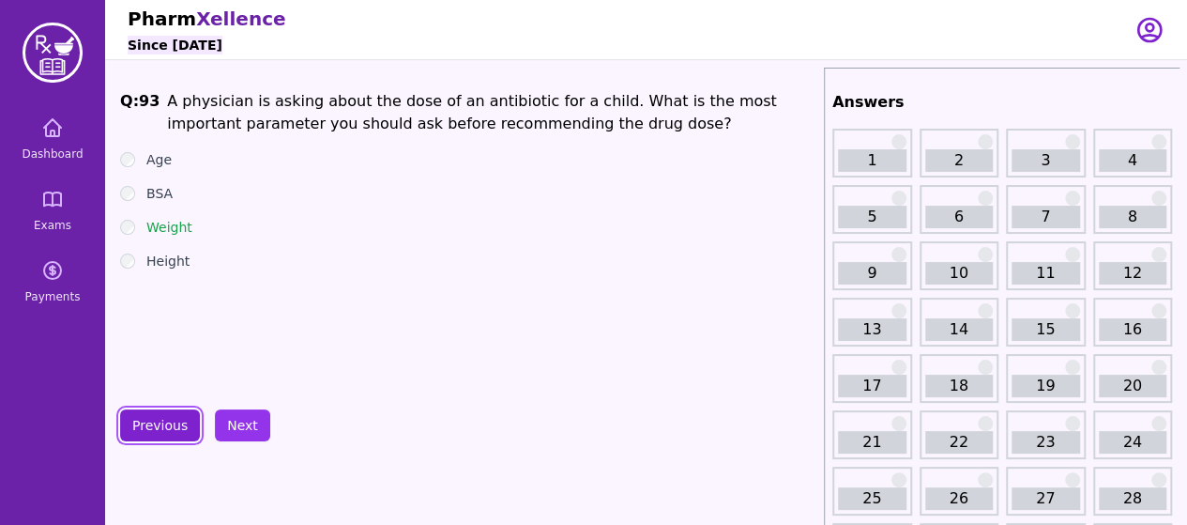
click at [166, 416] on button "Previous" at bounding box center [160, 425] width 80 height 32
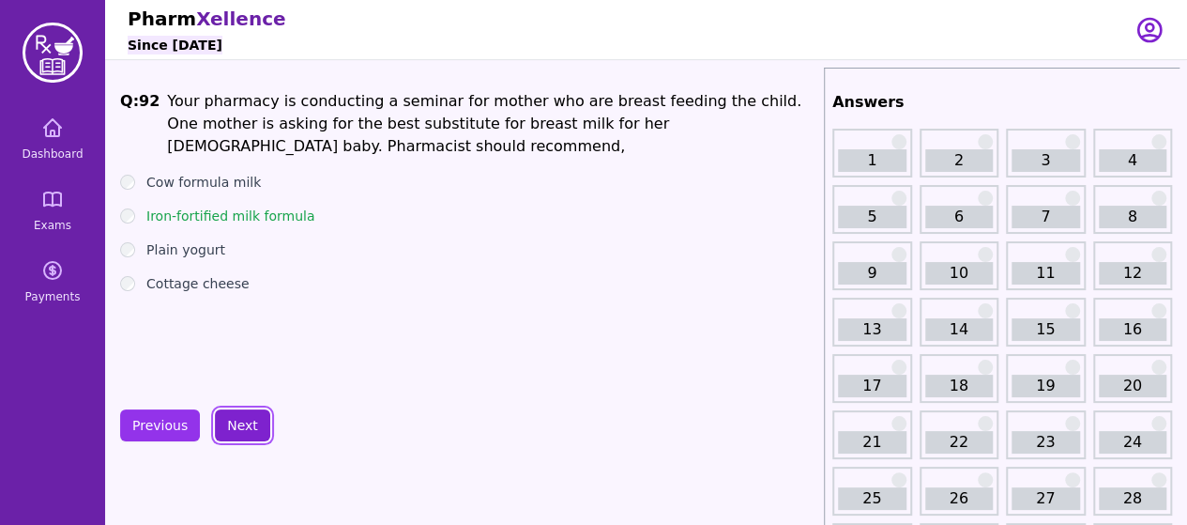
click at [223, 415] on button "Next" at bounding box center [242, 425] width 55 height 32
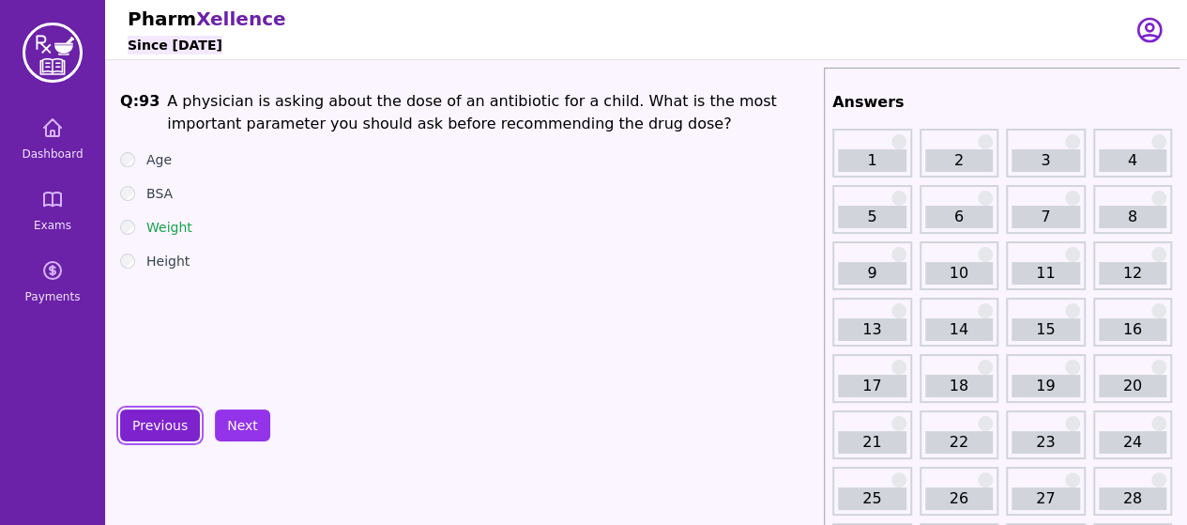
click at [143, 436] on button "Previous" at bounding box center [160, 425] width 80 height 32
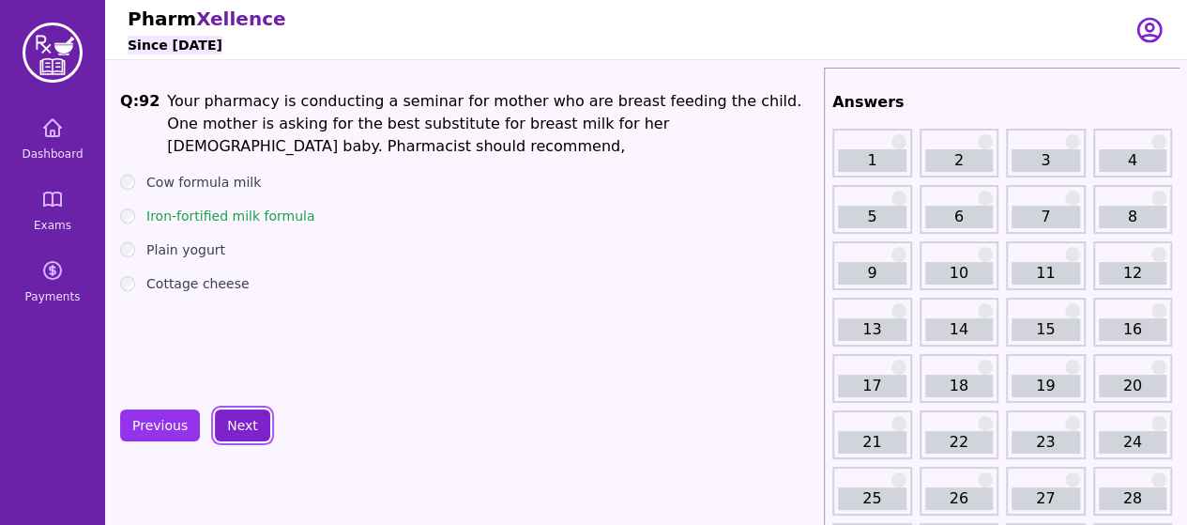
click at [215, 431] on button "Next" at bounding box center [242, 425] width 55 height 32
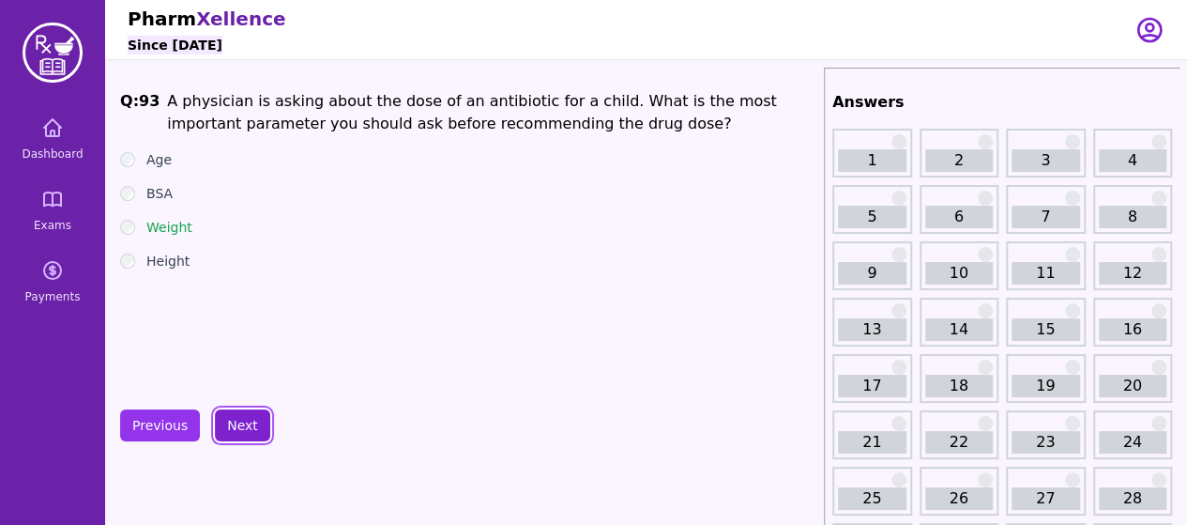
click at [220, 430] on button "Next" at bounding box center [242, 425] width 55 height 32
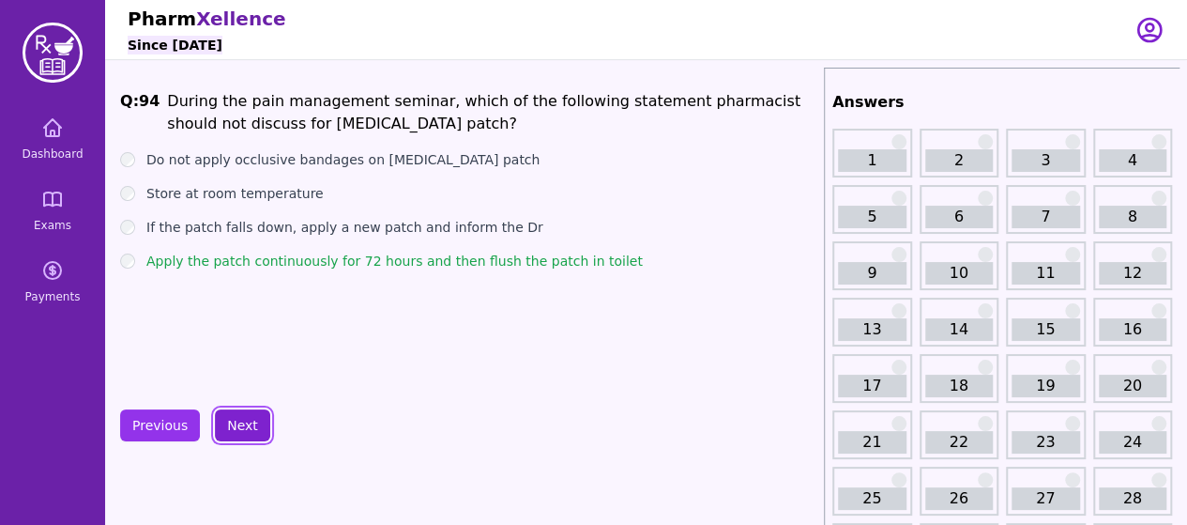
click at [220, 430] on button "Next" at bounding box center [242, 425] width 55 height 32
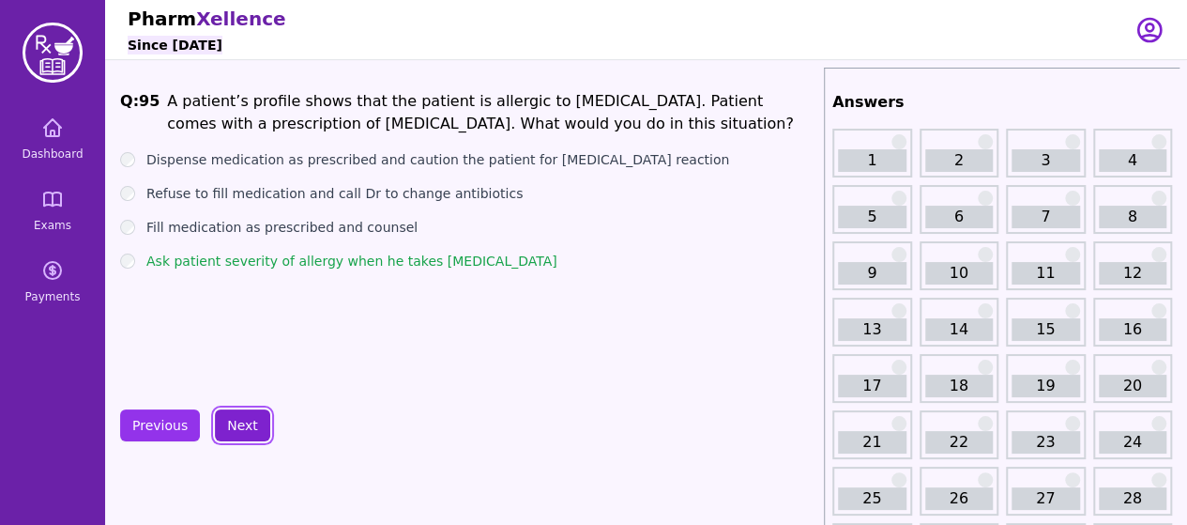
click at [220, 430] on button "Next" at bounding box center [242, 425] width 55 height 32
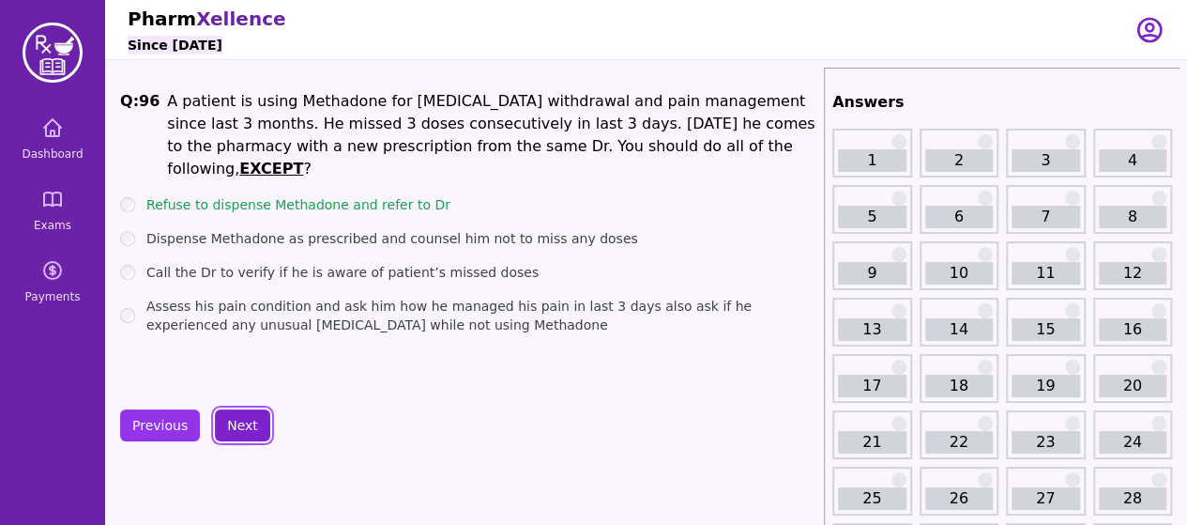
click at [220, 430] on button "Next" at bounding box center [242, 425] width 55 height 32
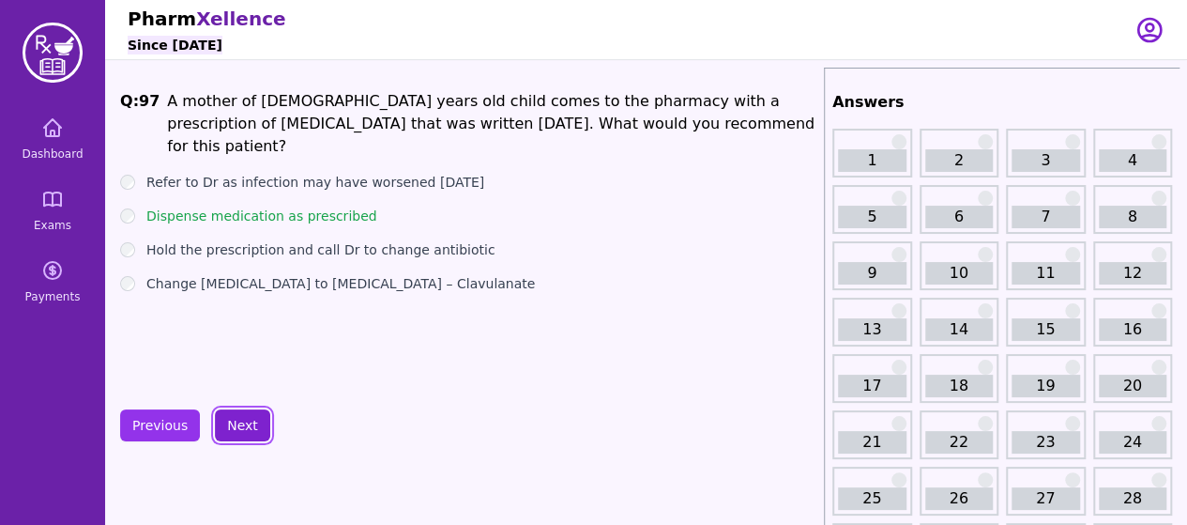
click at [220, 430] on button "Next" at bounding box center [242, 425] width 55 height 32
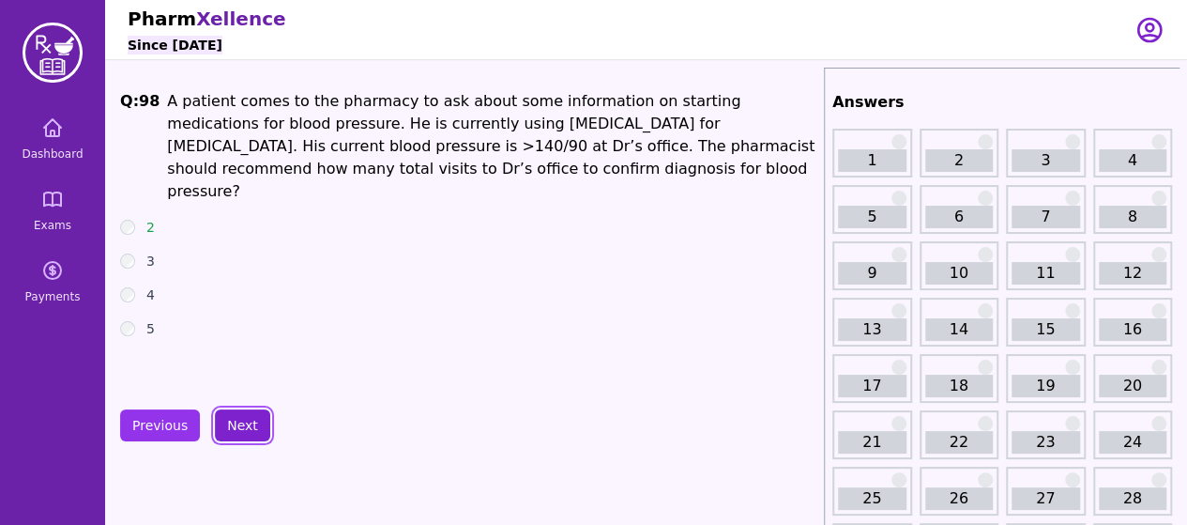
click at [220, 430] on button "Next" at bounding box center [242, 425] width 55 height 32
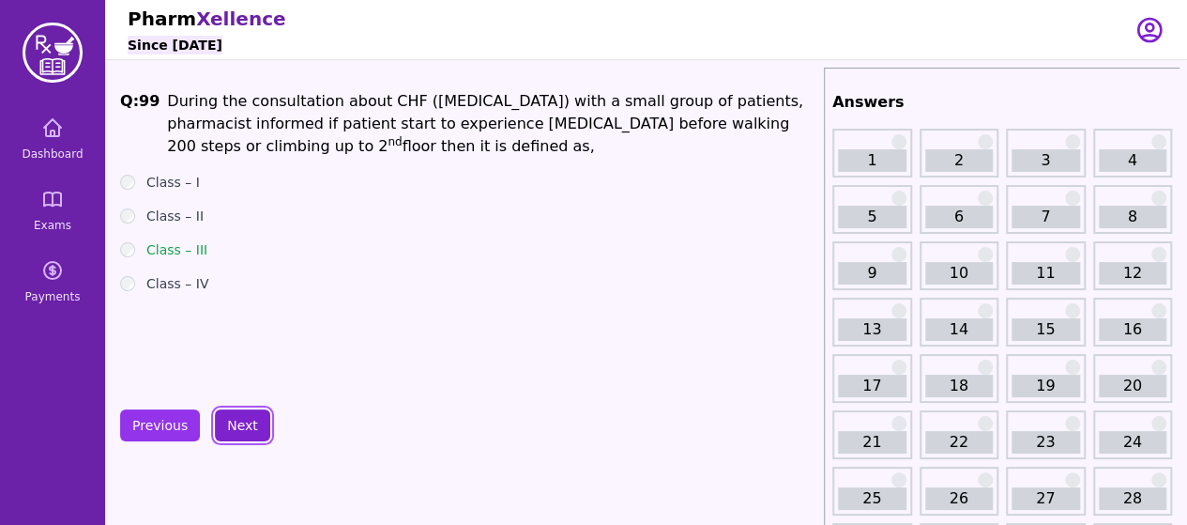
click at [220, 430] on button "Next" at bounding box center [242, 425] width 55 height 32
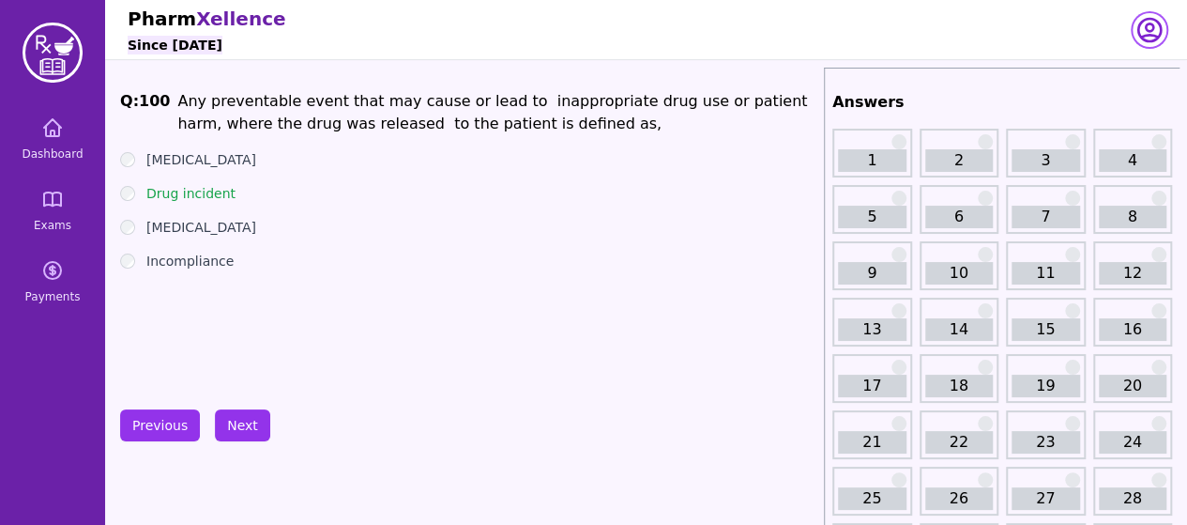
click at [1162, 40] on icon "button" at bounding box center [1150, 30] width 30 height 30
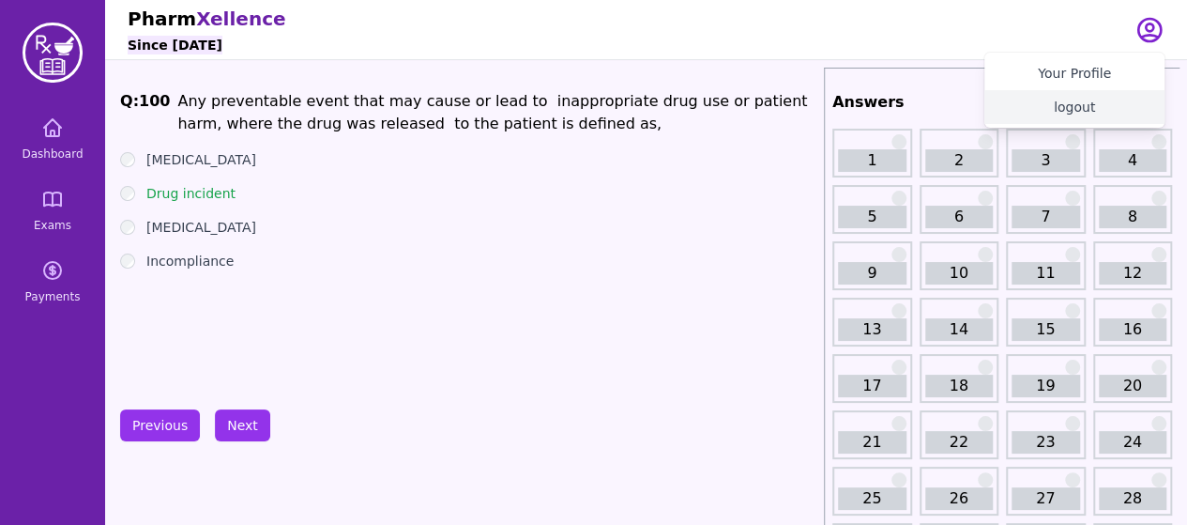
click at [1061, 112] on button "logout" at bounding box center [1074, 107] width 180 height 34
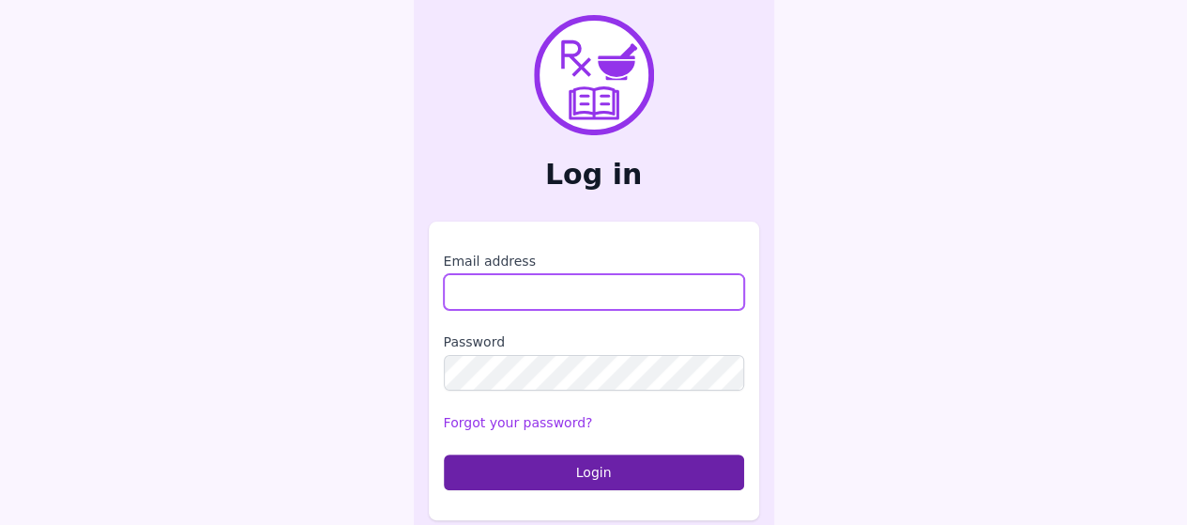
type input "**********"
